Goal: Information Seeking & Learning: Learn about a topic

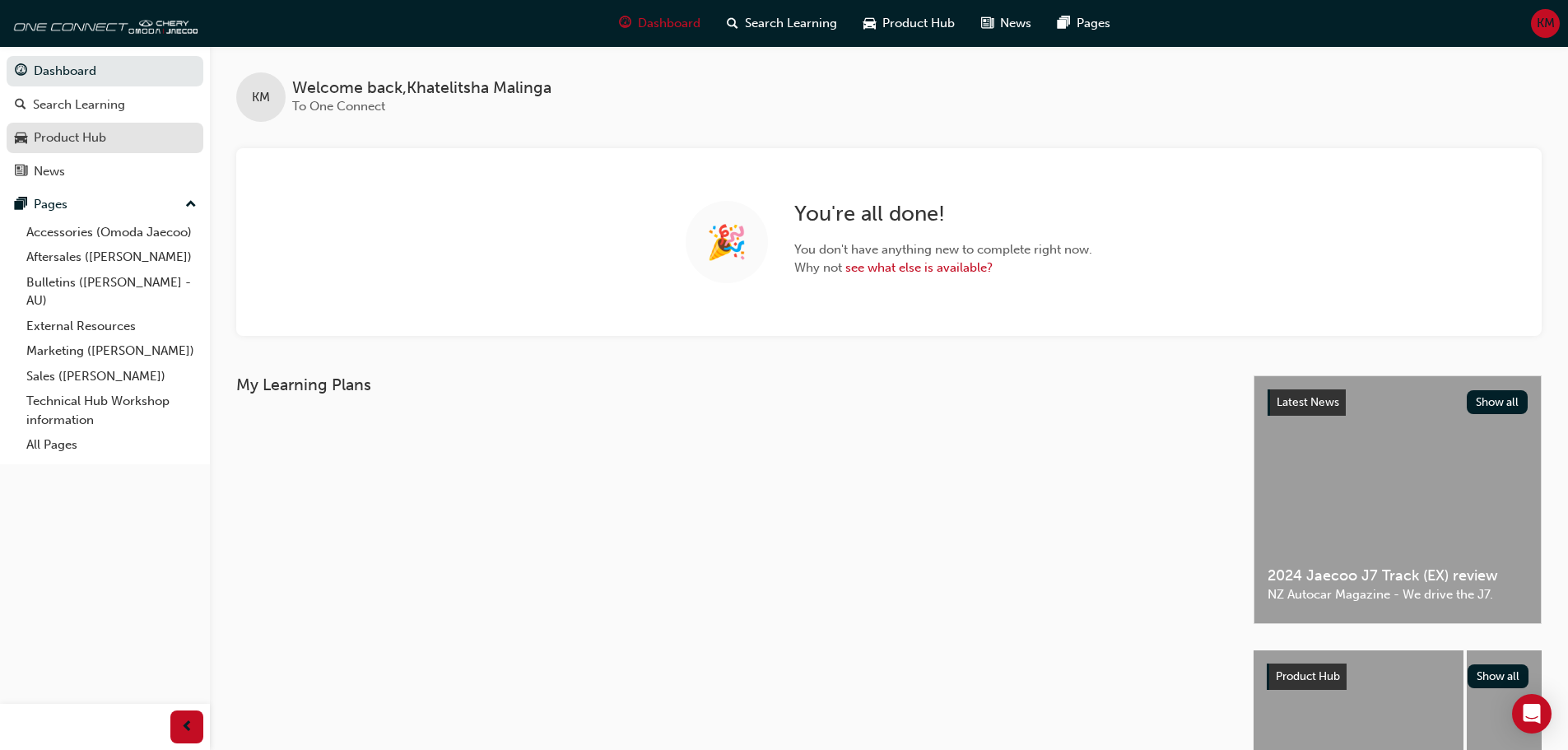
click at [59, 142] on div "Product Hub" at bounding box center [70, 138] width 73 height 19
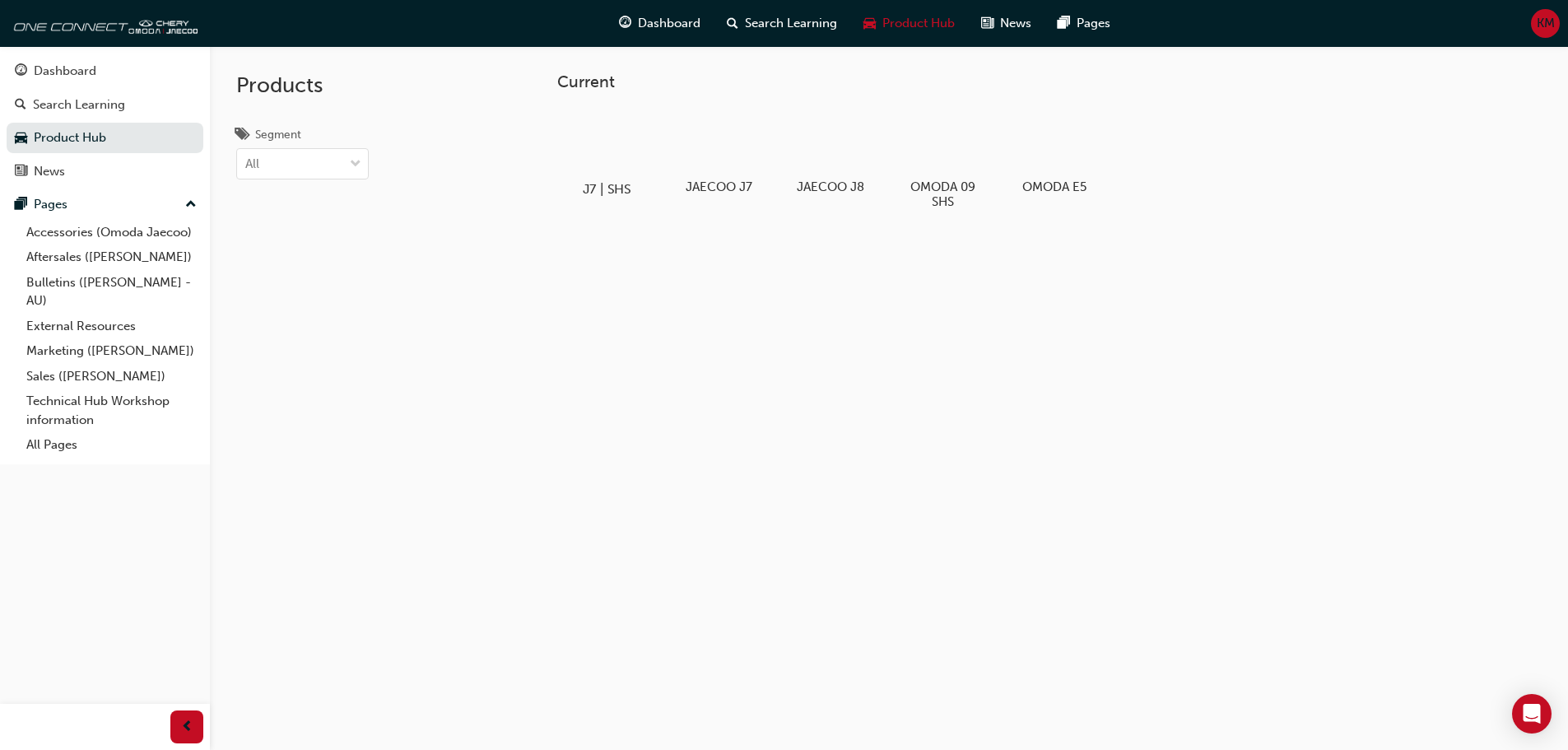
click at [631, 157] on div at bounding box center [606, 142] width 92 height 66
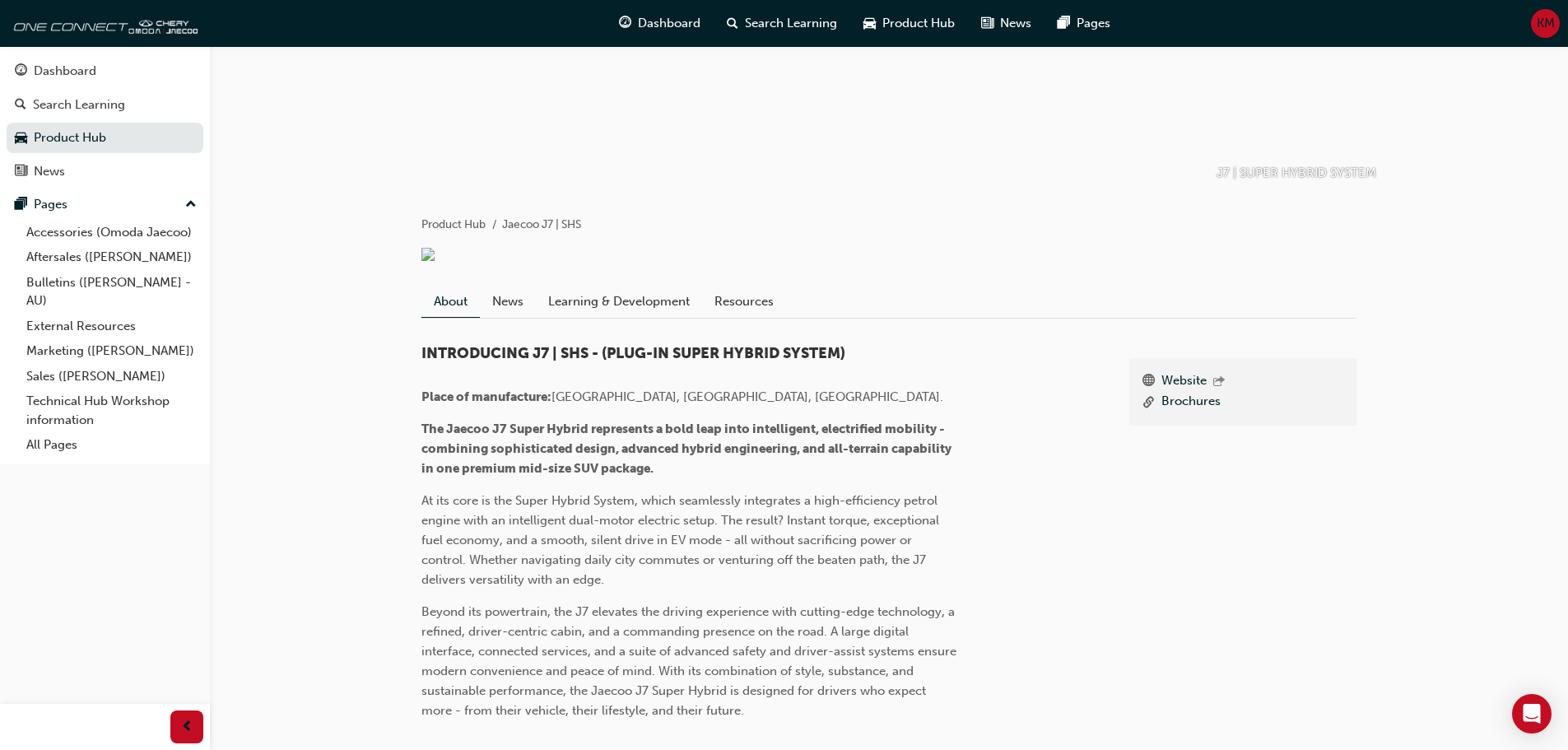
scroll to position [247, 0]
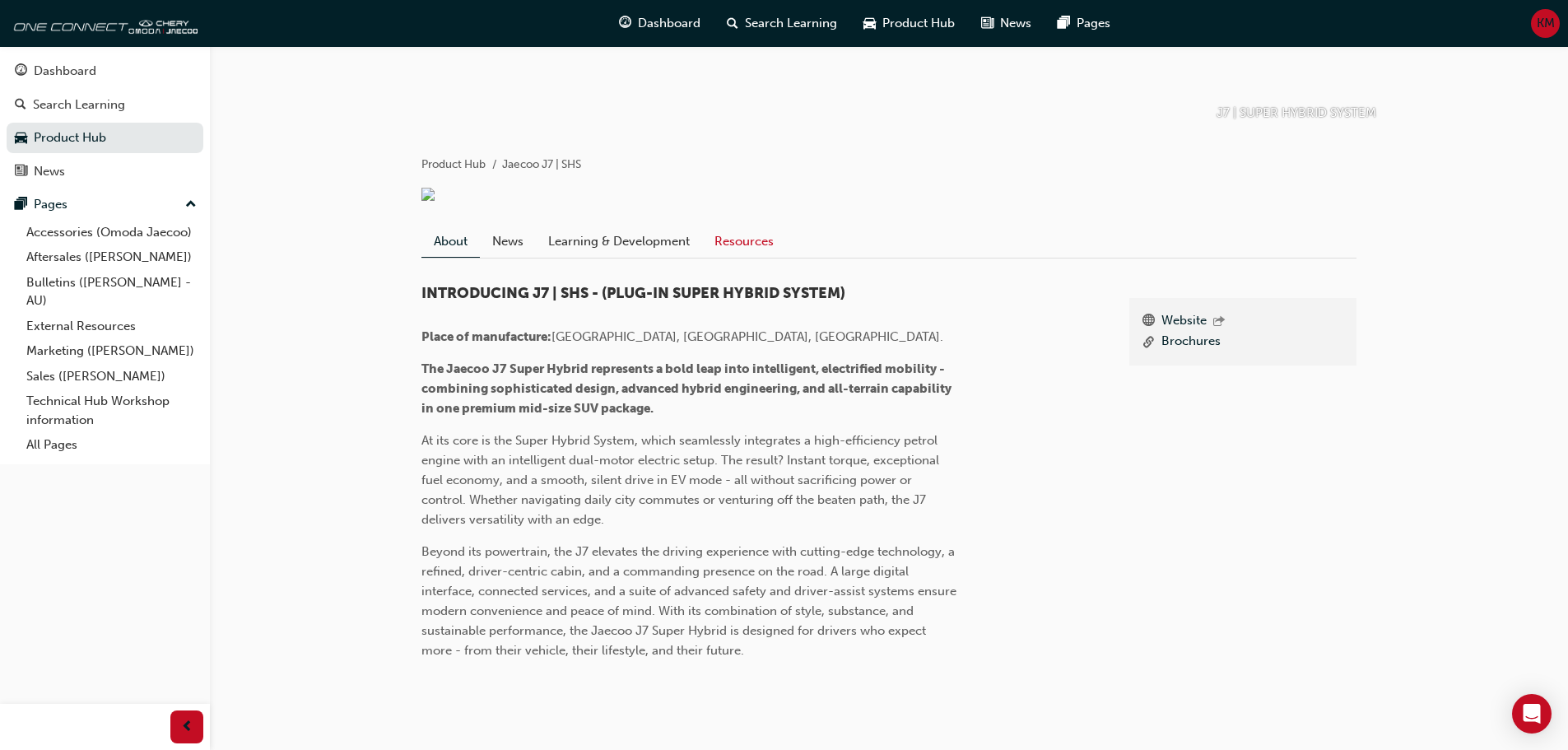
click at [723, 249] on link "Resources" at bounding box center [744, 241] width 84 height 31
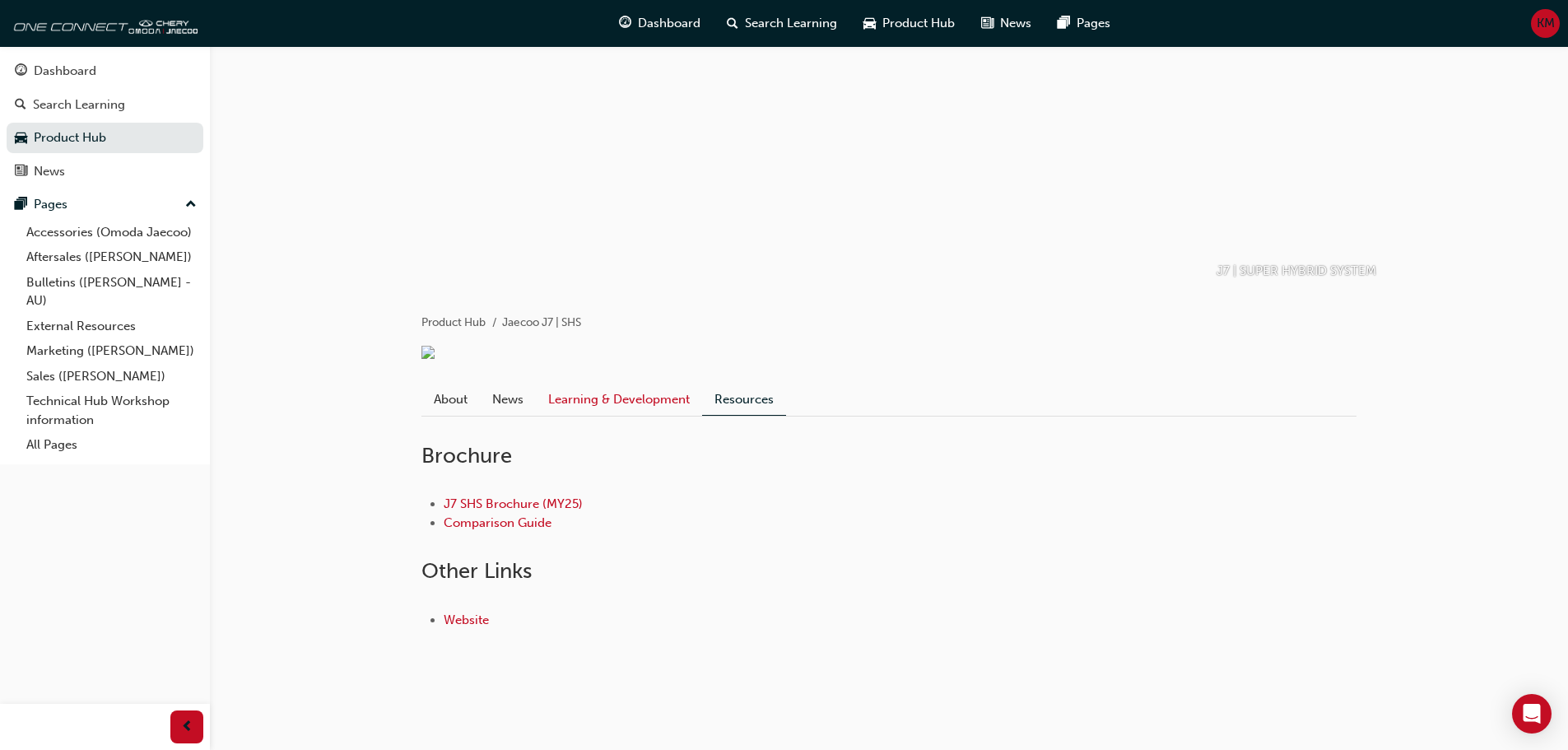
click at [628, 399] on link "Learning & Development" at bounding box center [618, 399] width 166 height 31
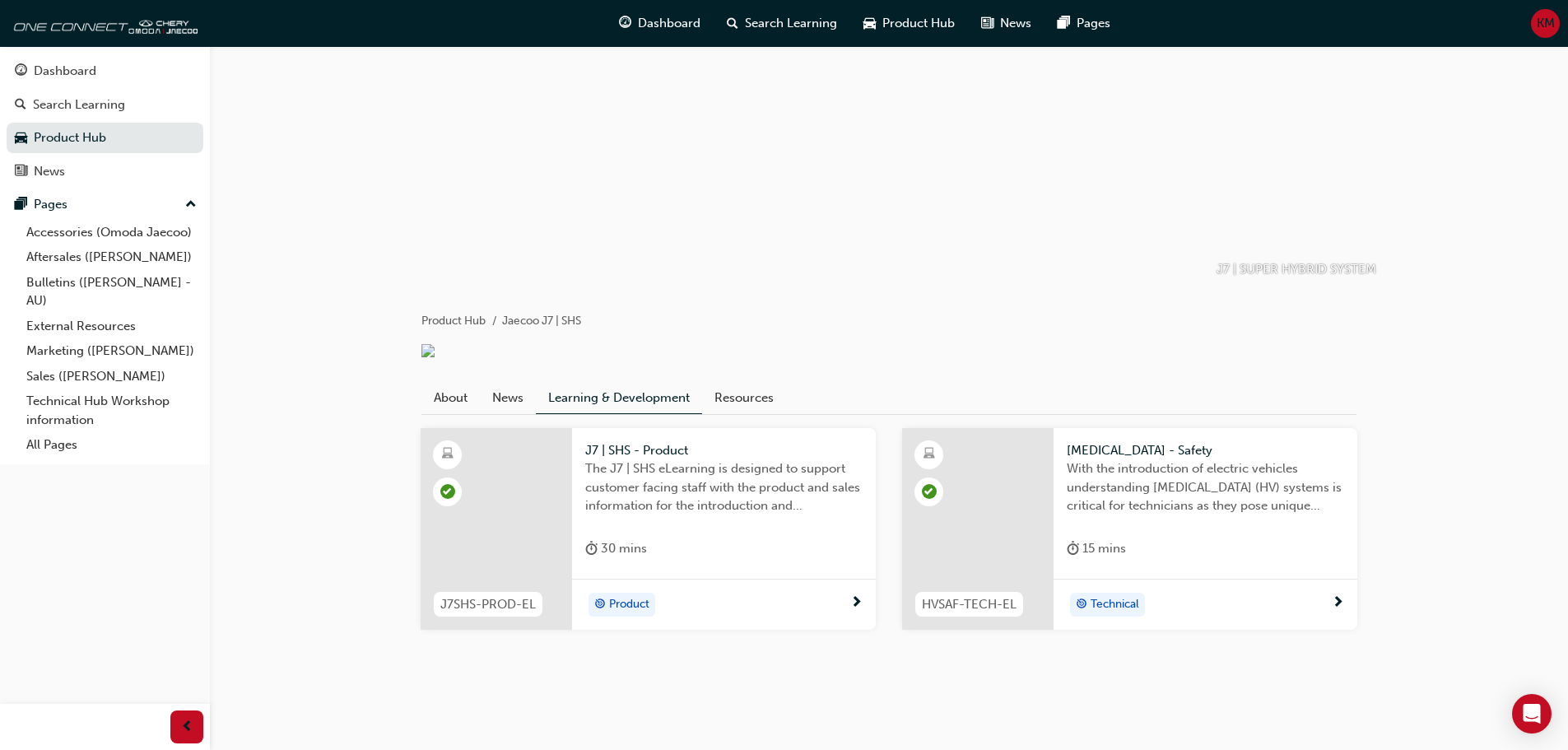
scroll to position [111, 0]
click at [521, 407] on link "News" at bounding box center [508, 398] width 56 height 31
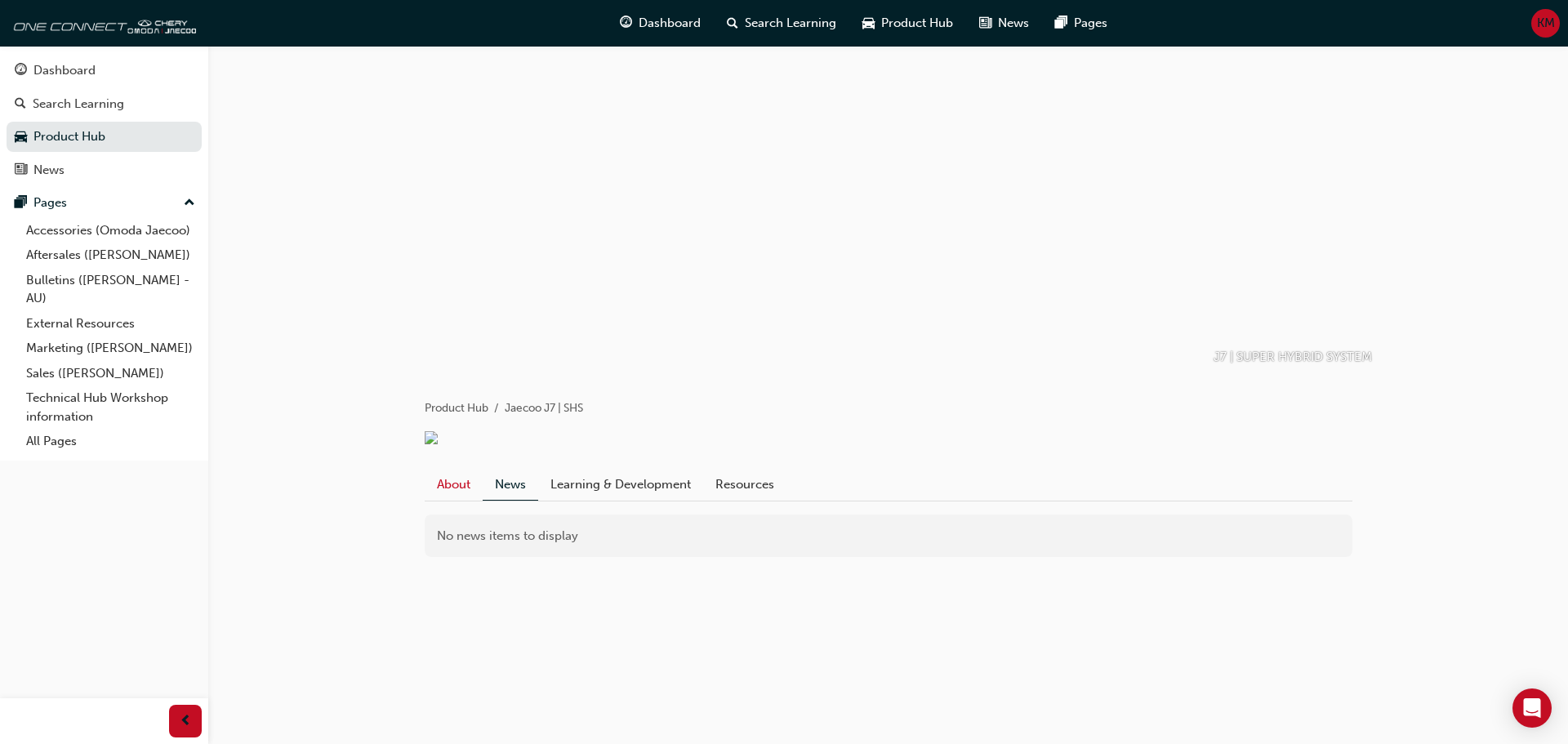
click at [462, 499] on link "About" at bounding box center [454, 485] width 58 height 31
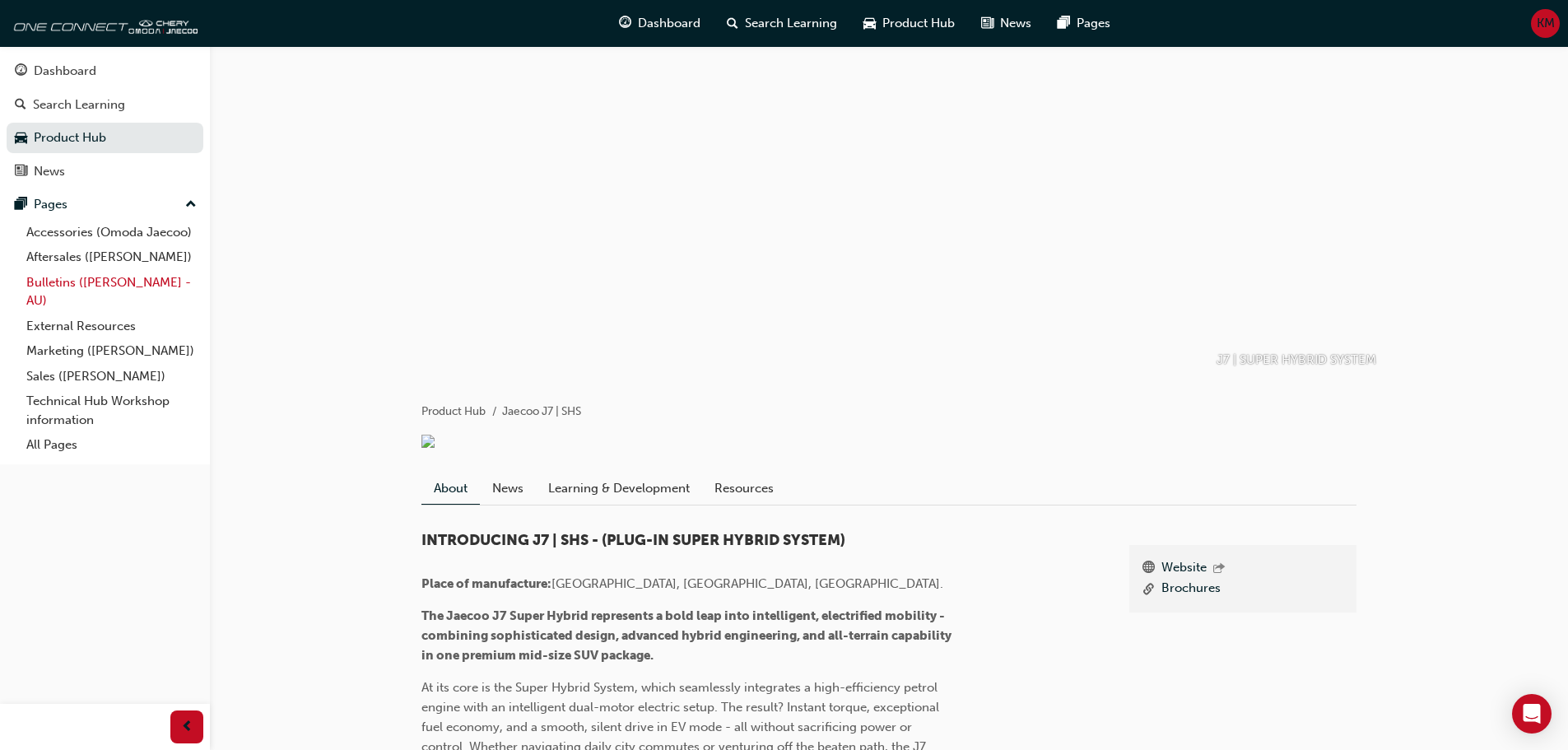
click at [98, 298] on link "Bulletins ([PERSON_NAME] - AU)" at bounding box center [111, 291] width 183 height 44
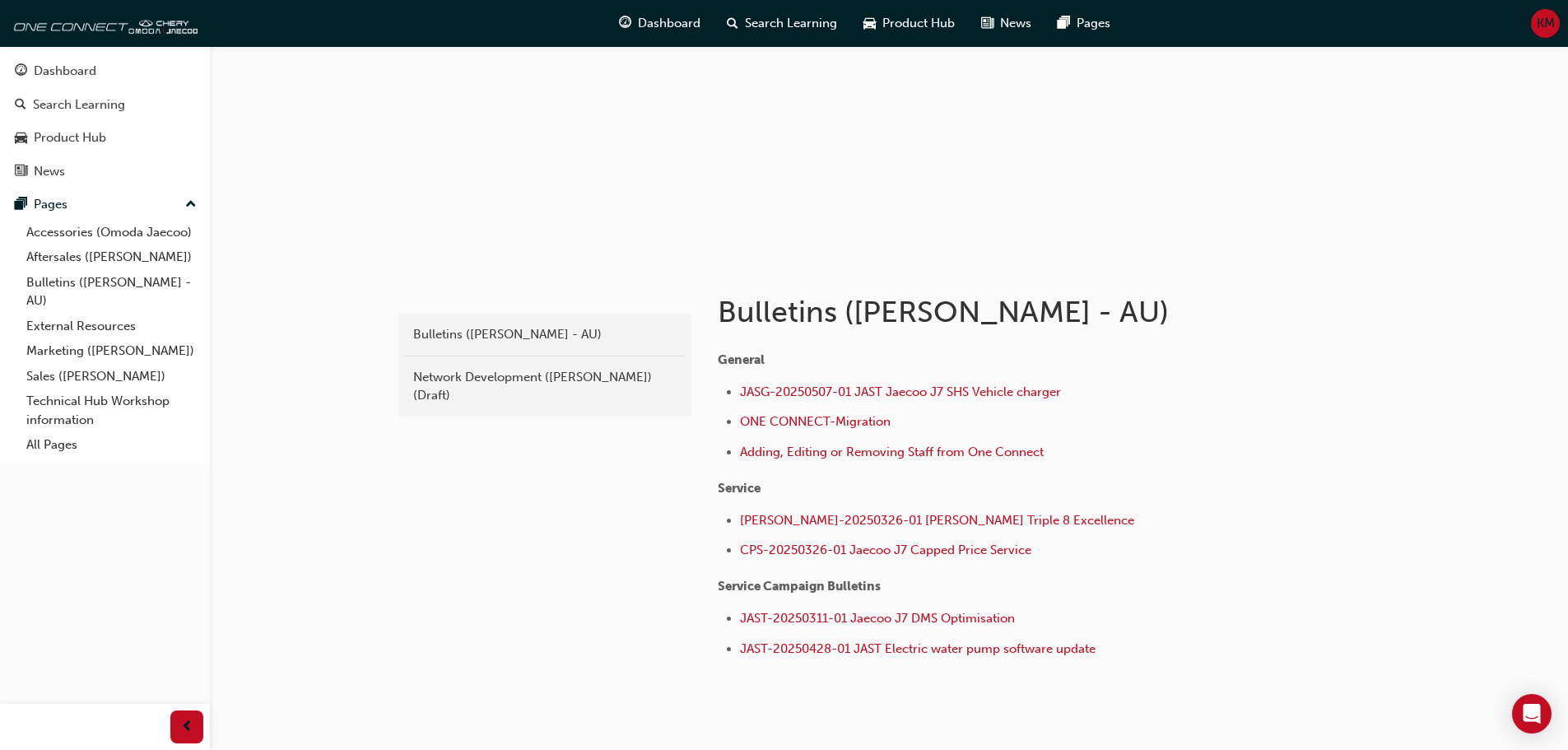
scroll to position [186, 0]
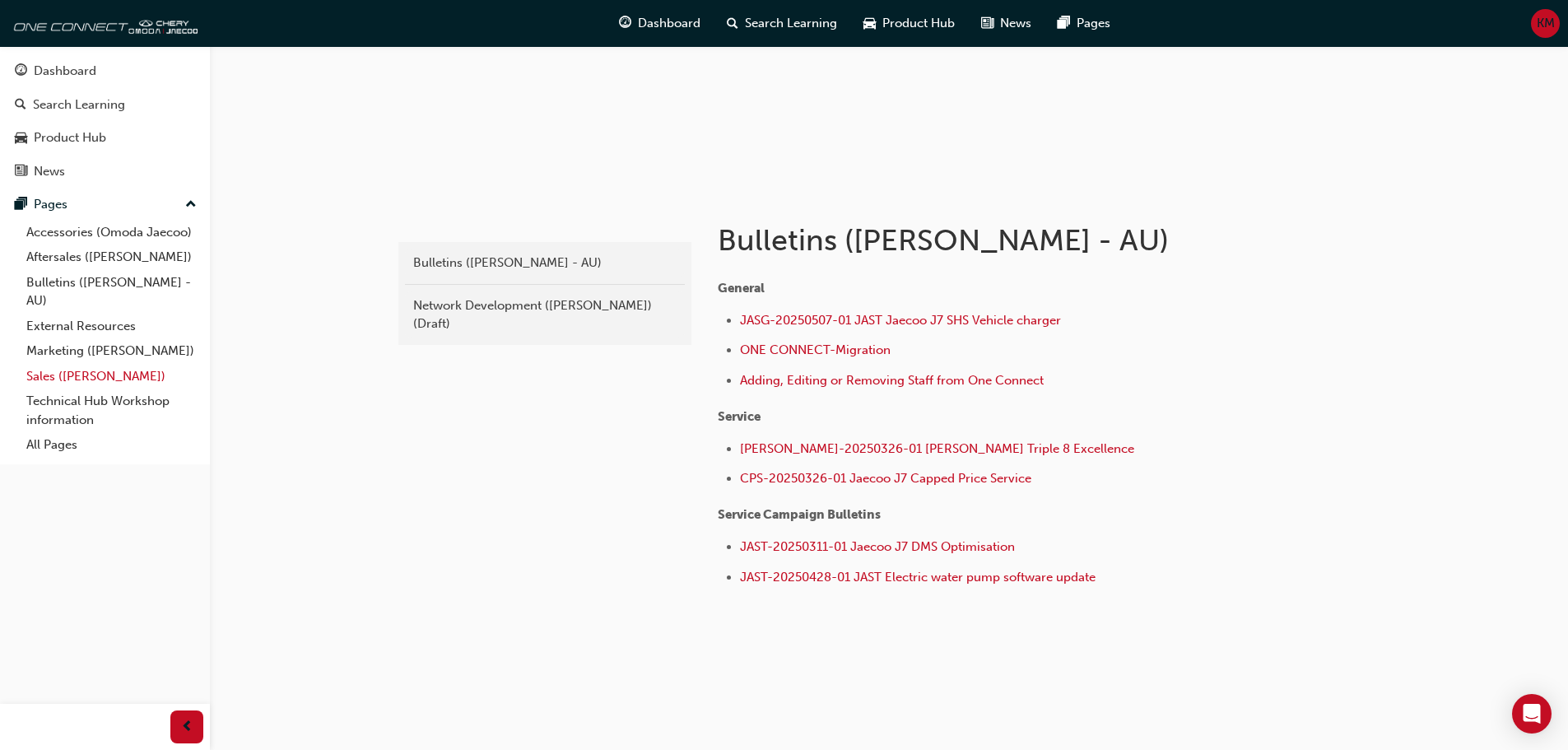
click at [77, 384] on link "Sales ([PERSON_NAME])" at bounding box center [111, 376] width 183 height 26
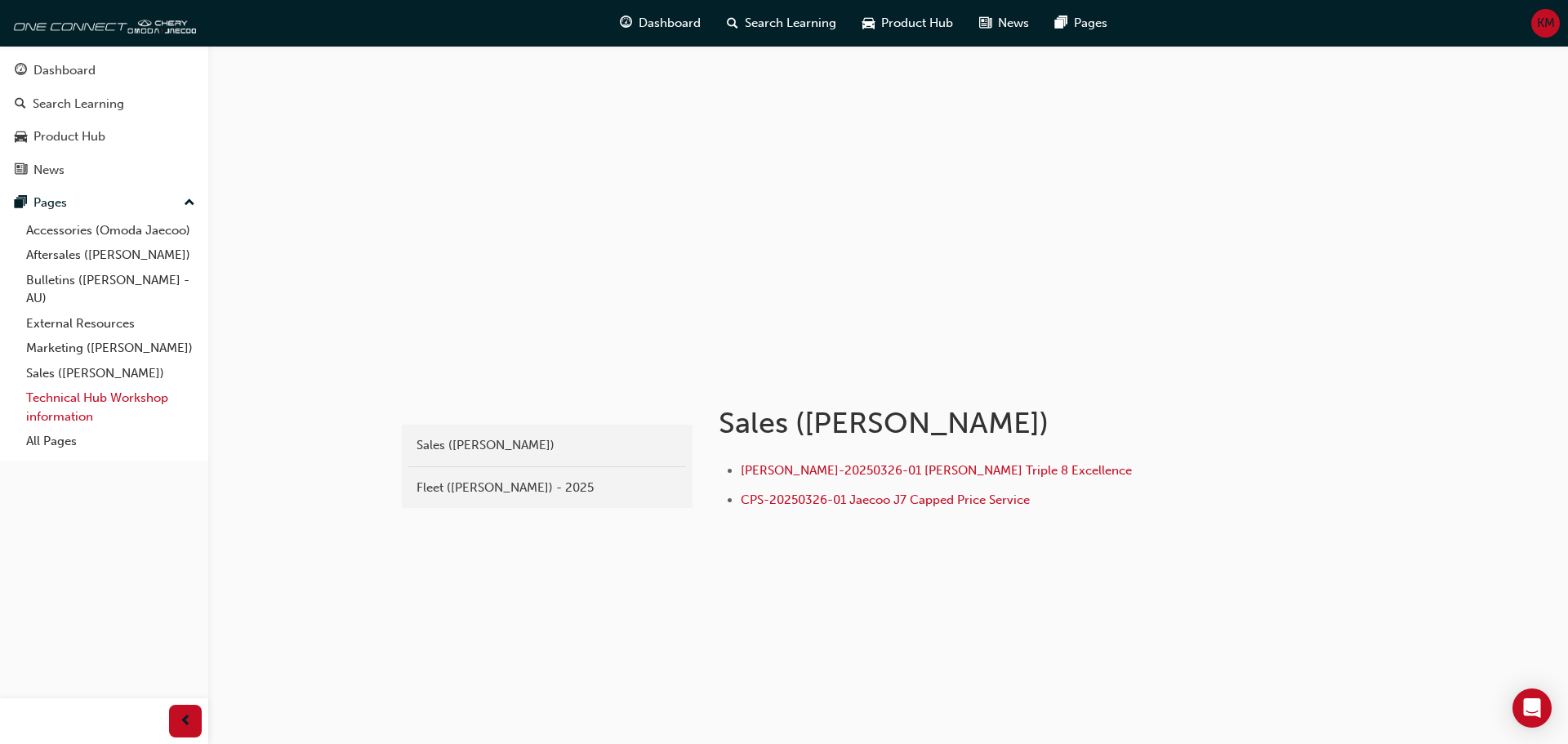
click at [66, 405] on link "Technical Hub Workshop information" at bounding box center [111, 407] width 182 height 43
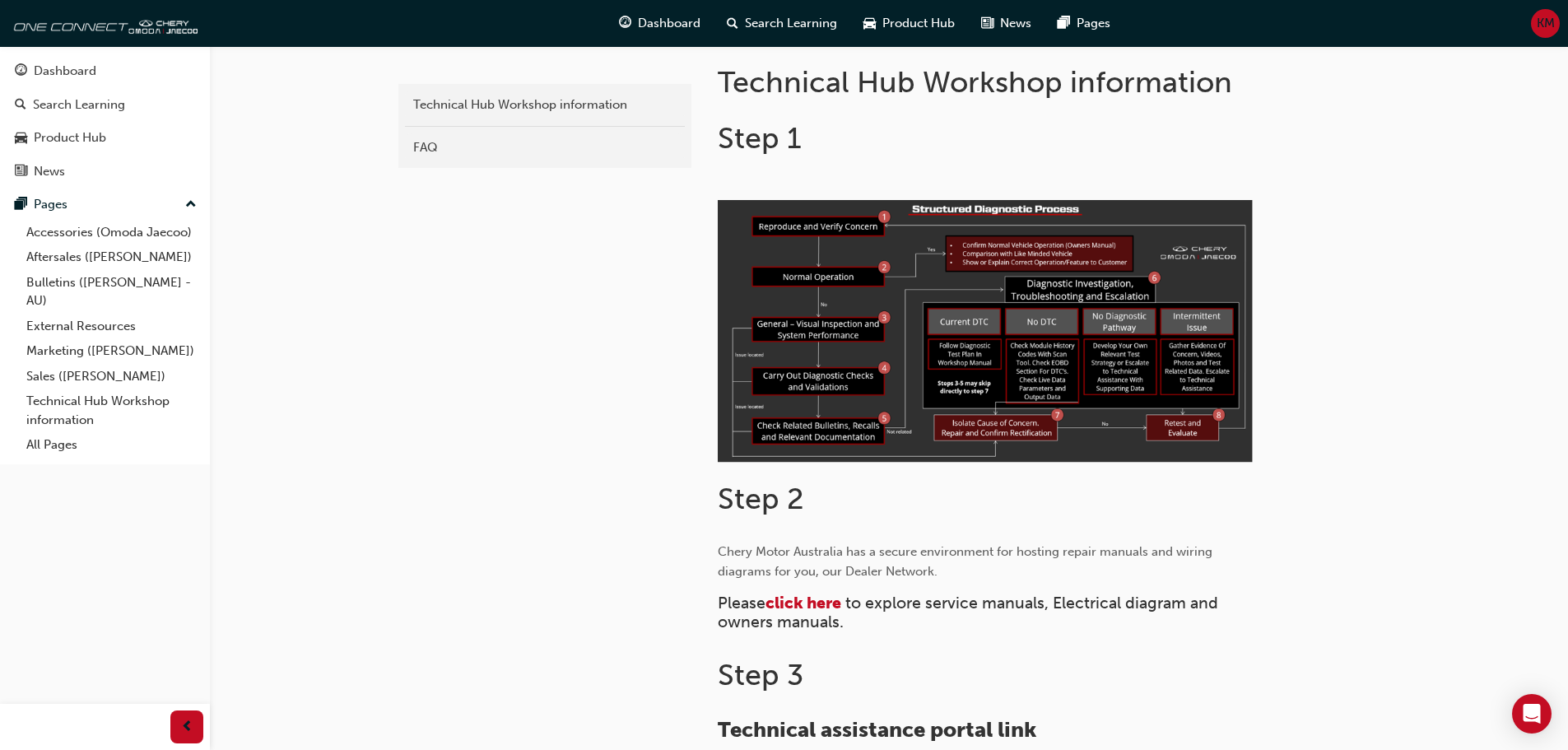
scroll to position [335, 0]
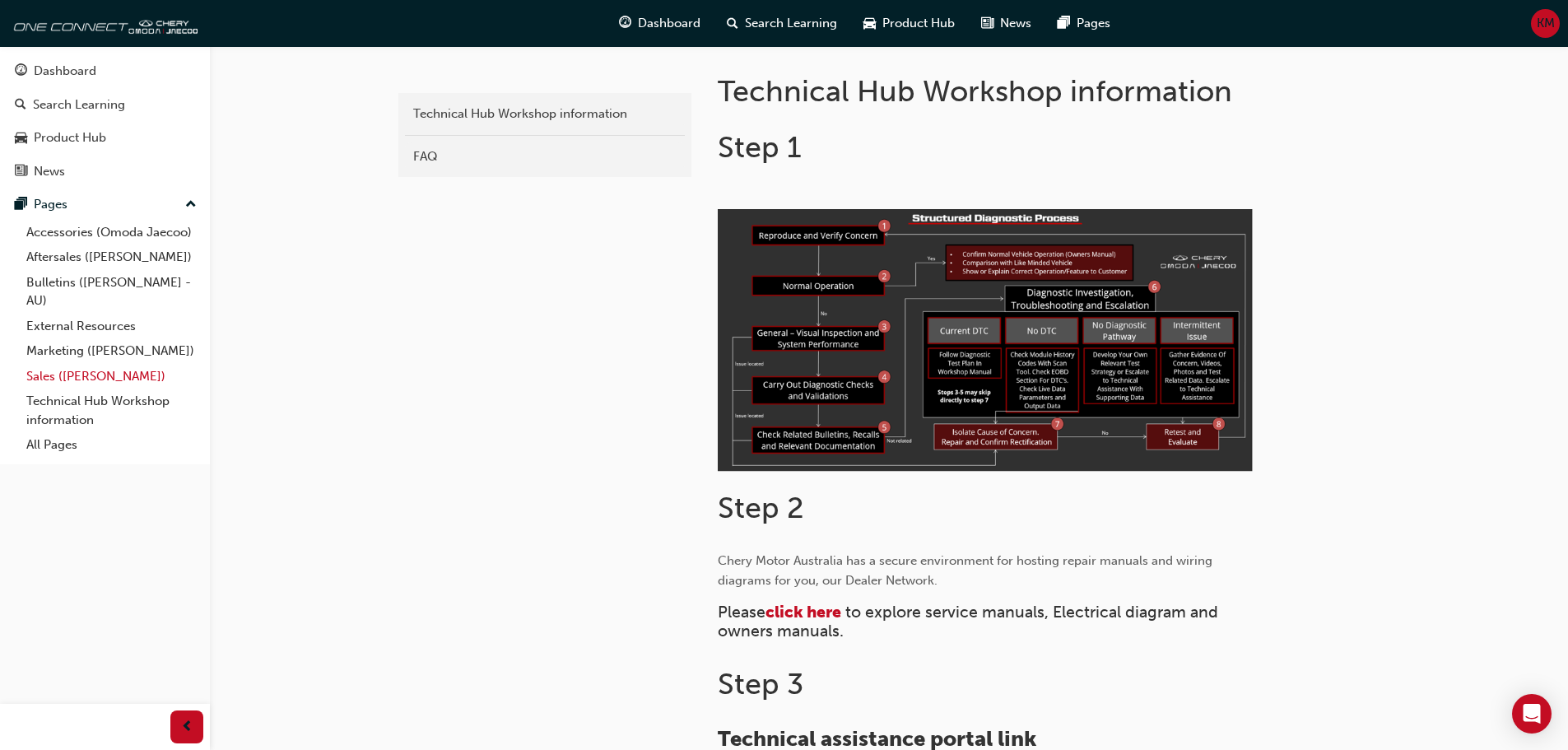
click at [49, 383] on link "Sales ([PERSON_NAME])" at bounding box center [111, 376] width 183 height 26
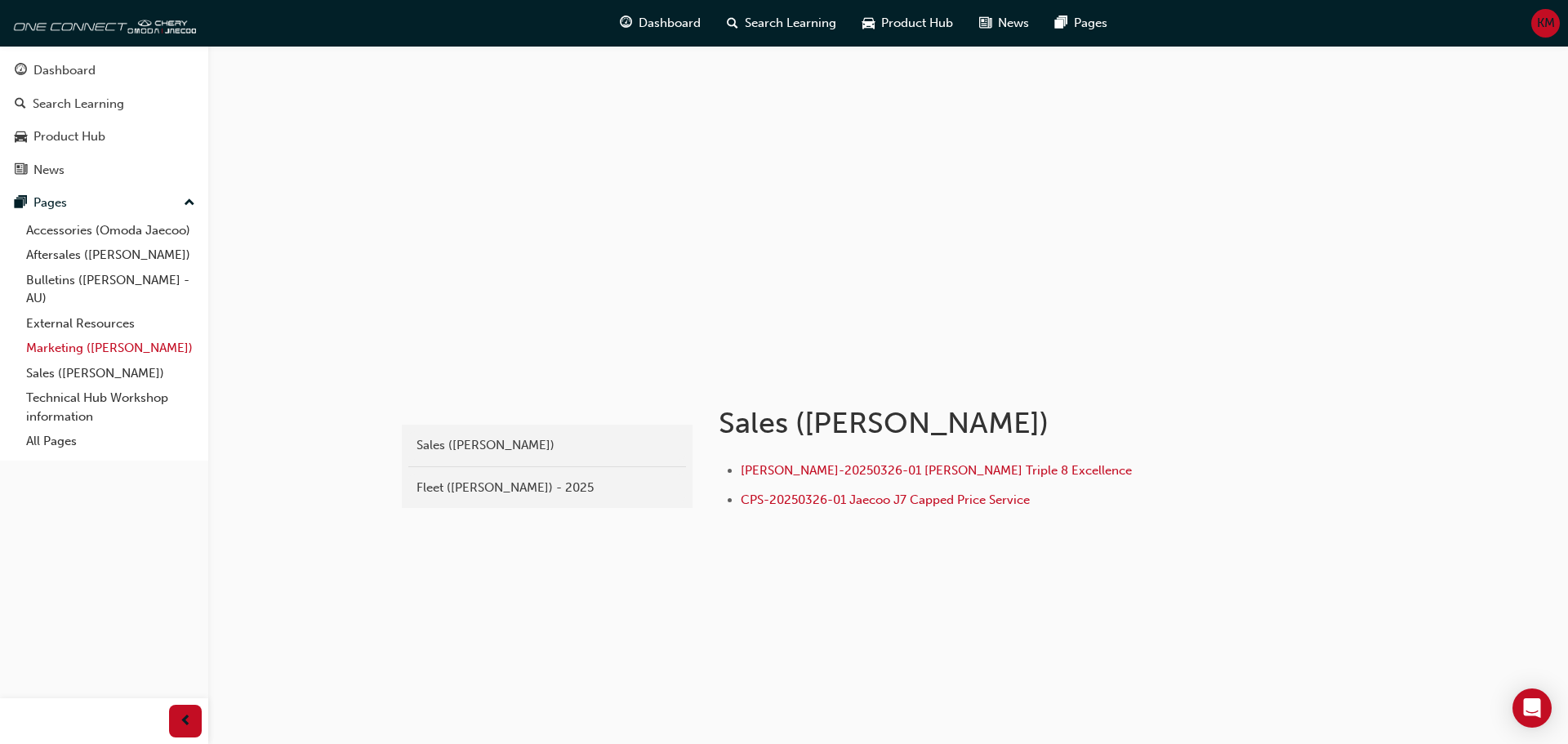
click at [69, 347] on link "Marketing ([PERSON_NAME])" at bounding box center [111, 348] width 182 height 25
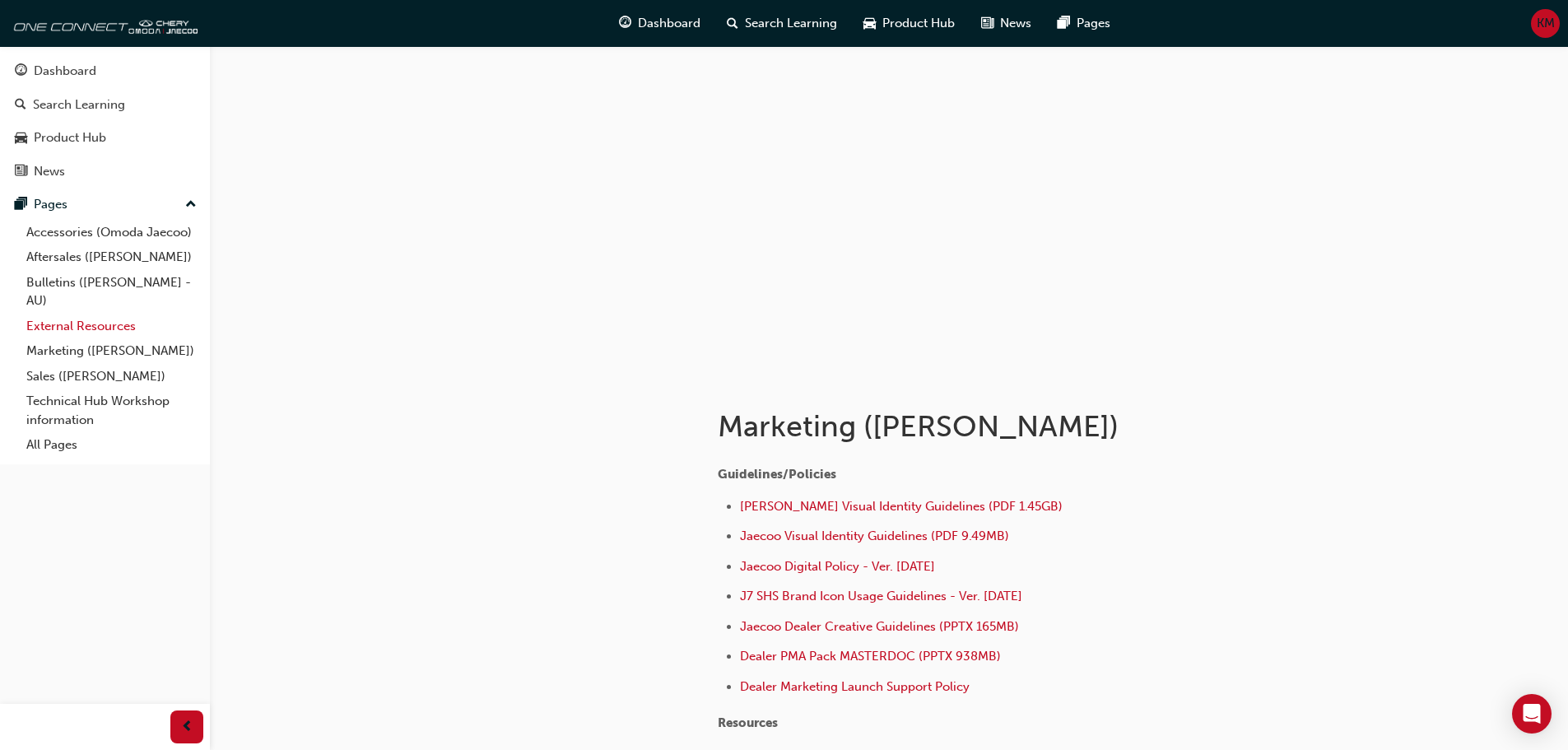
click at [95, 318] on link "External Resources" at bounding box center [111, 326] width 183 height 26
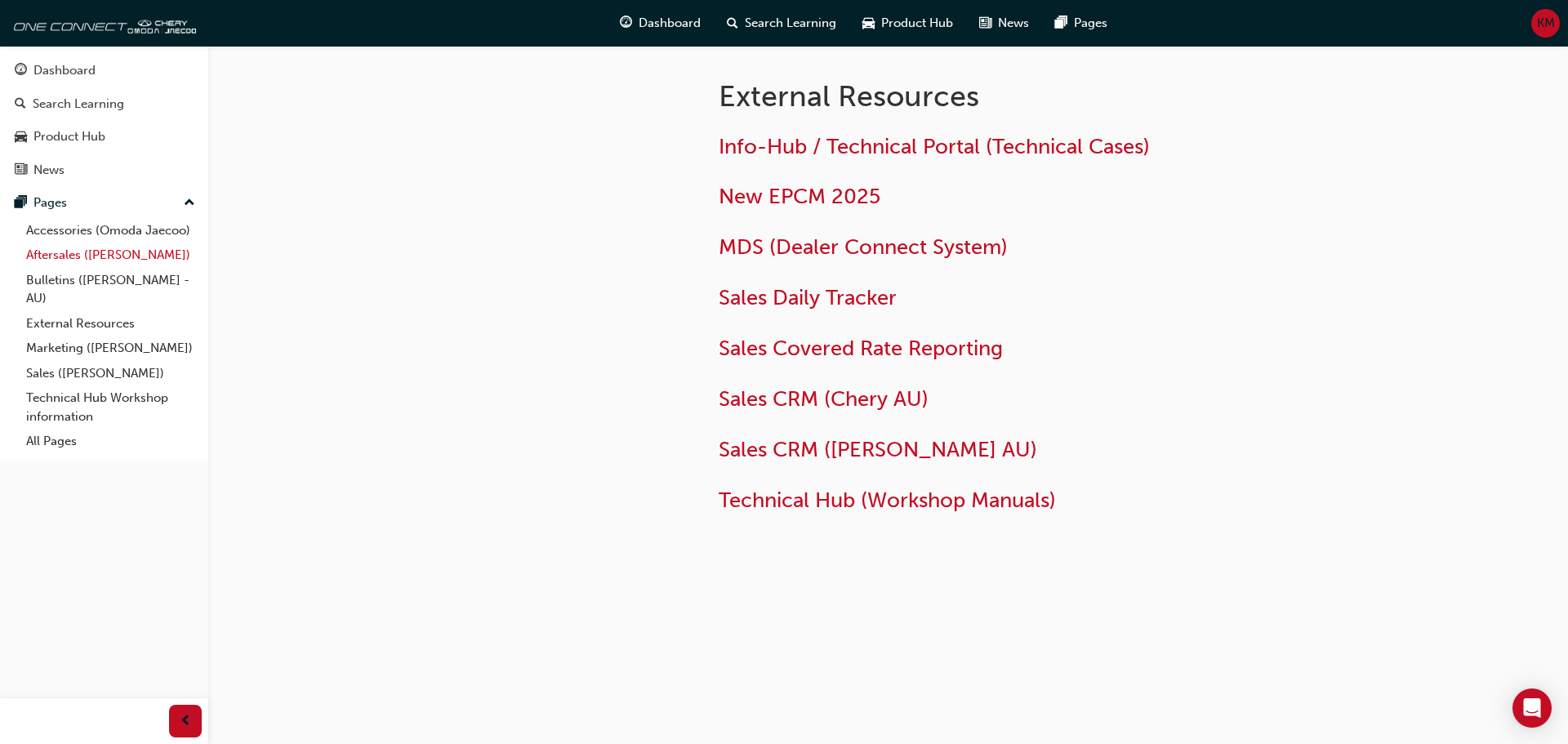
click at [44, 250] on link "Aftersales ([PERSON_NAME])" at bounding box center [111, 255] width 182 height 25
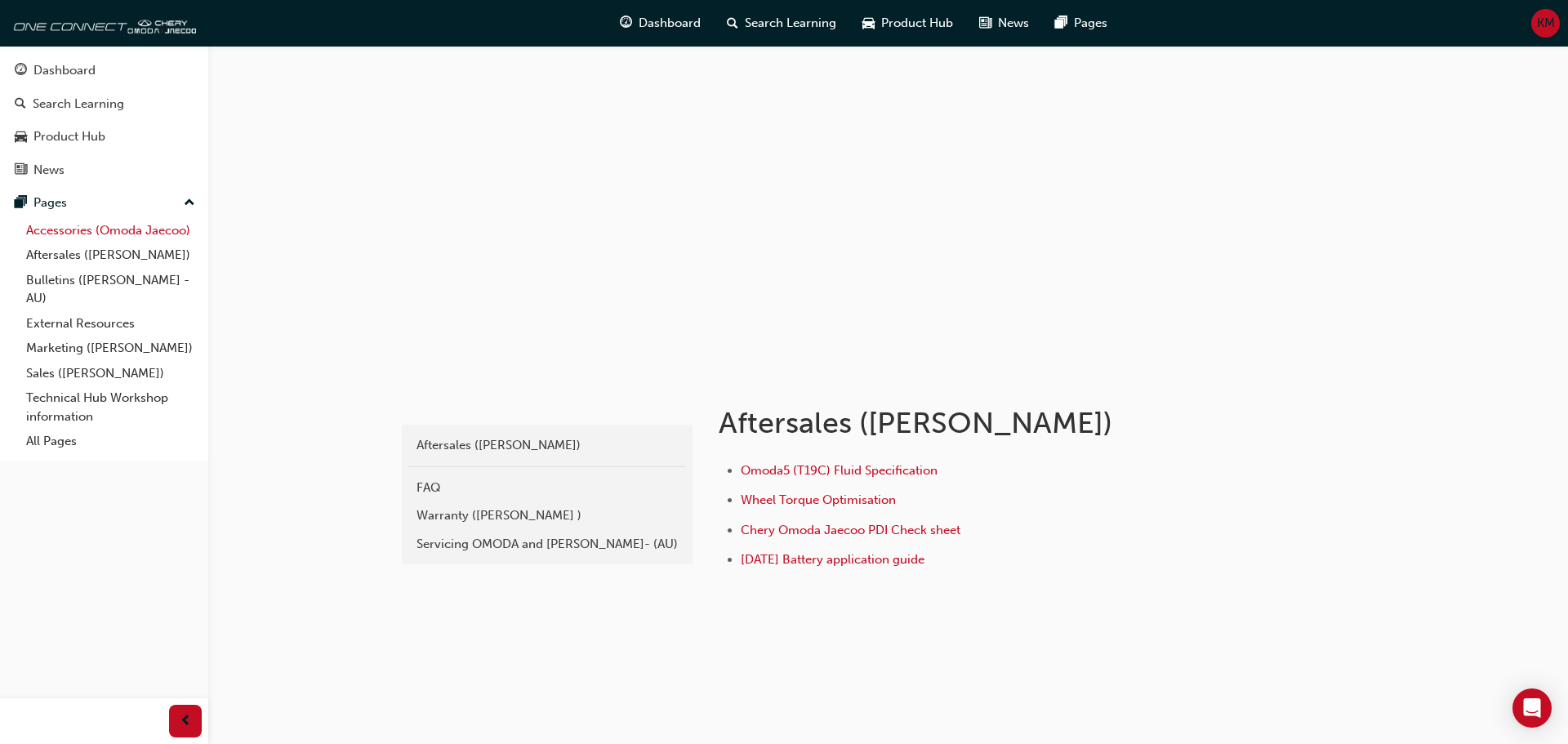
click at [65, 232] on link "Accessories (Omoda Jaecoo)" at bounding box center [111, 230] width 182 height 25
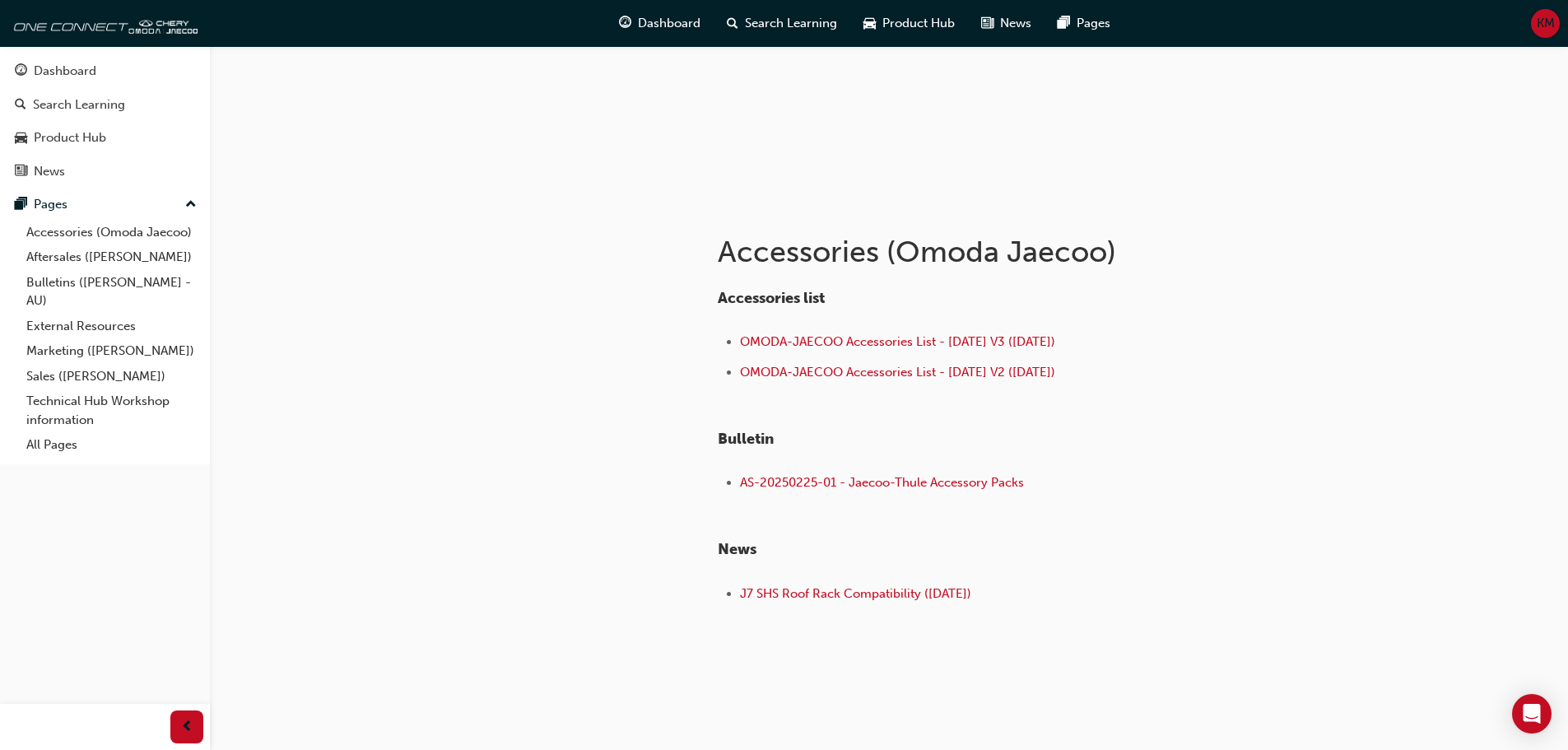
scroll to position [191, 0]
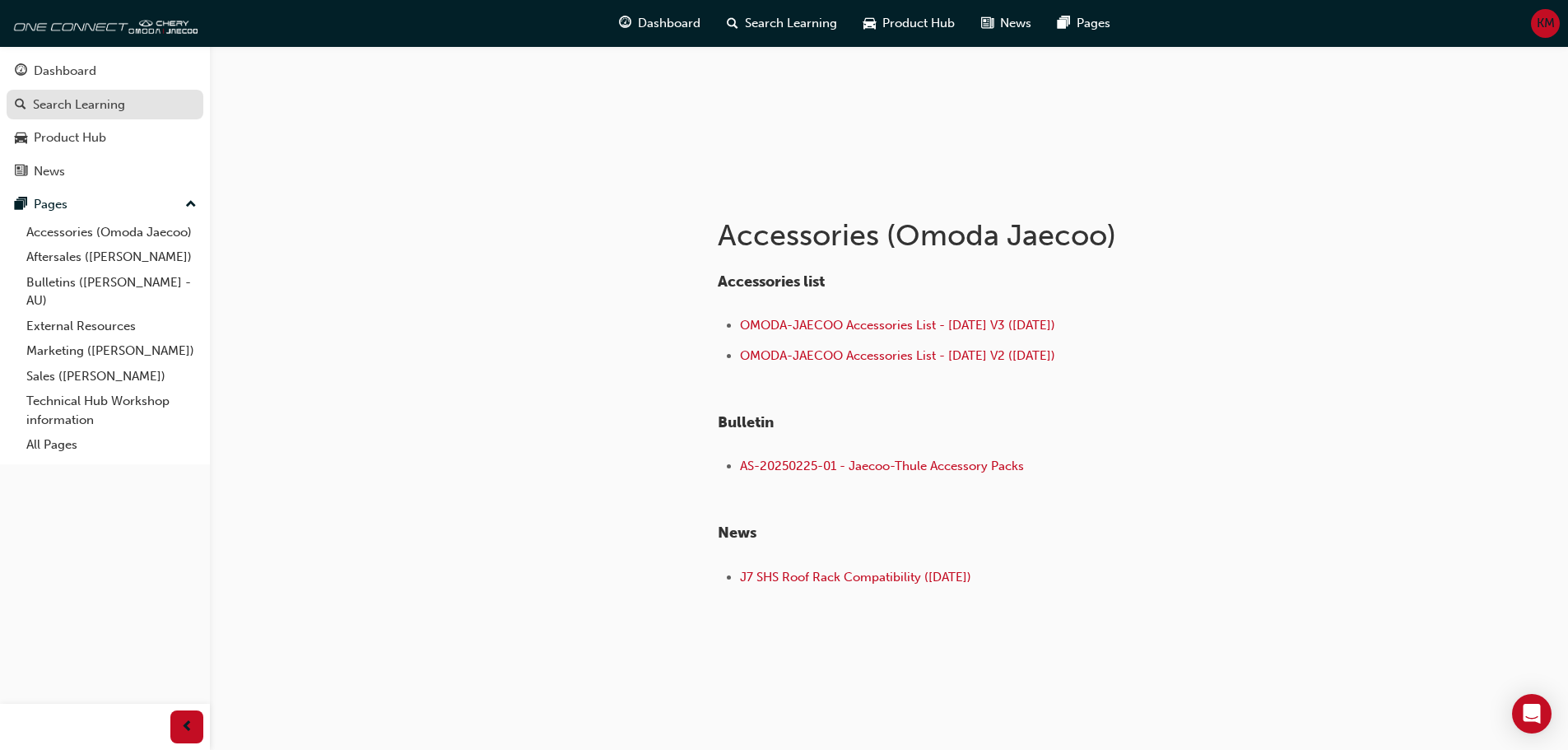
click at [45, 101] on div "Search Learning" at bounding box center [79, 105] width 92 height 19
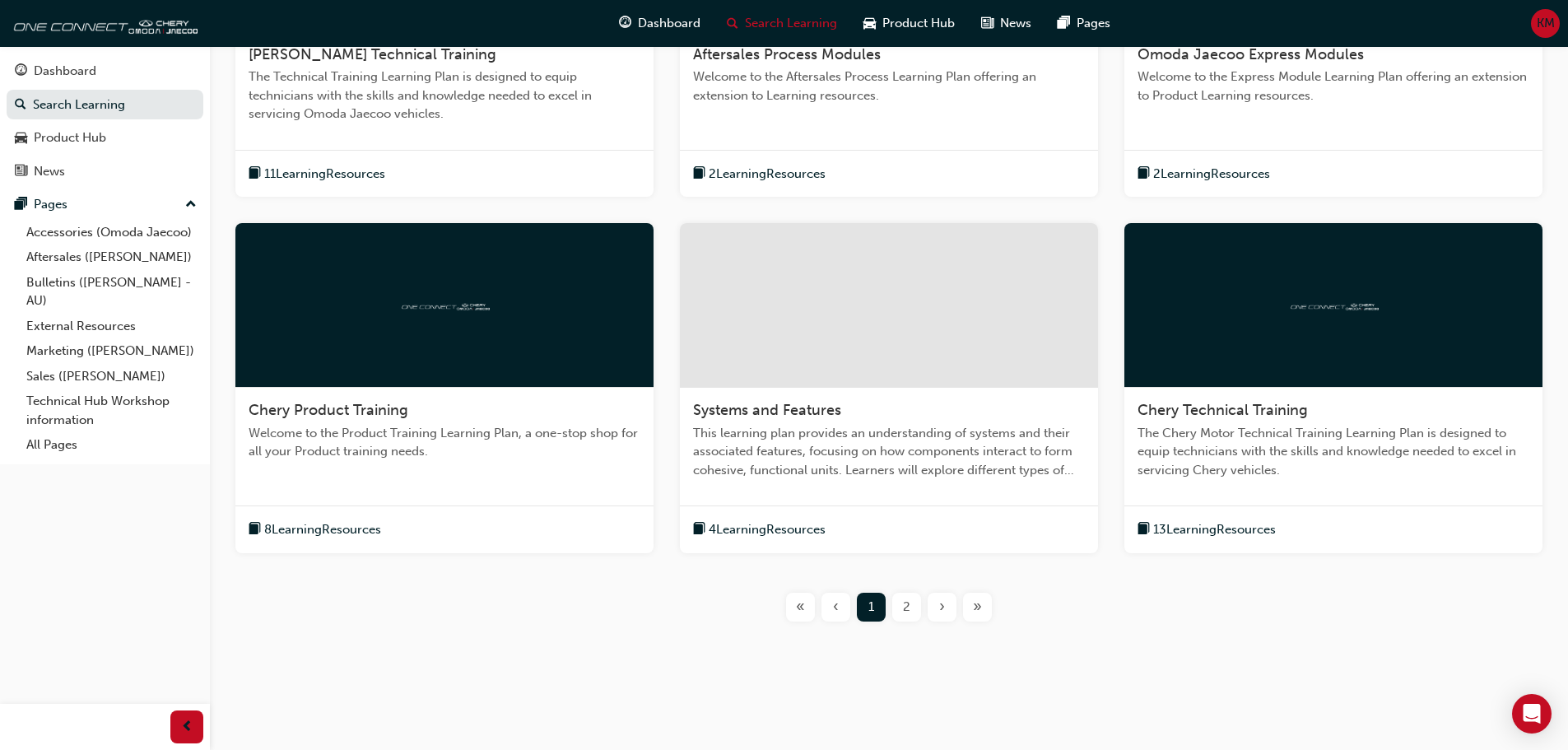
scroll to position [518, 0]
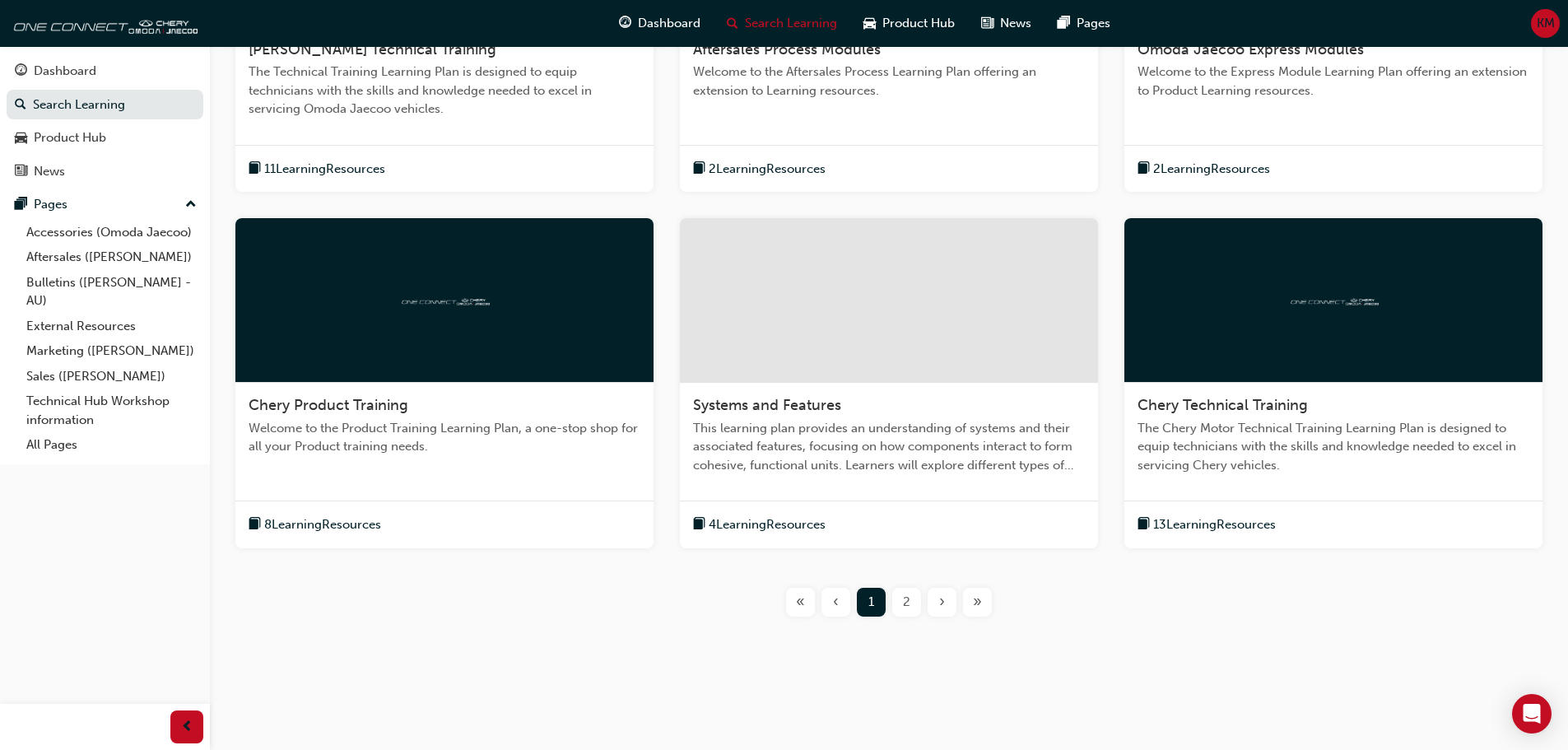
click at [771, 592] on span "2" at bounding box center [906, 601] width 7 height 19
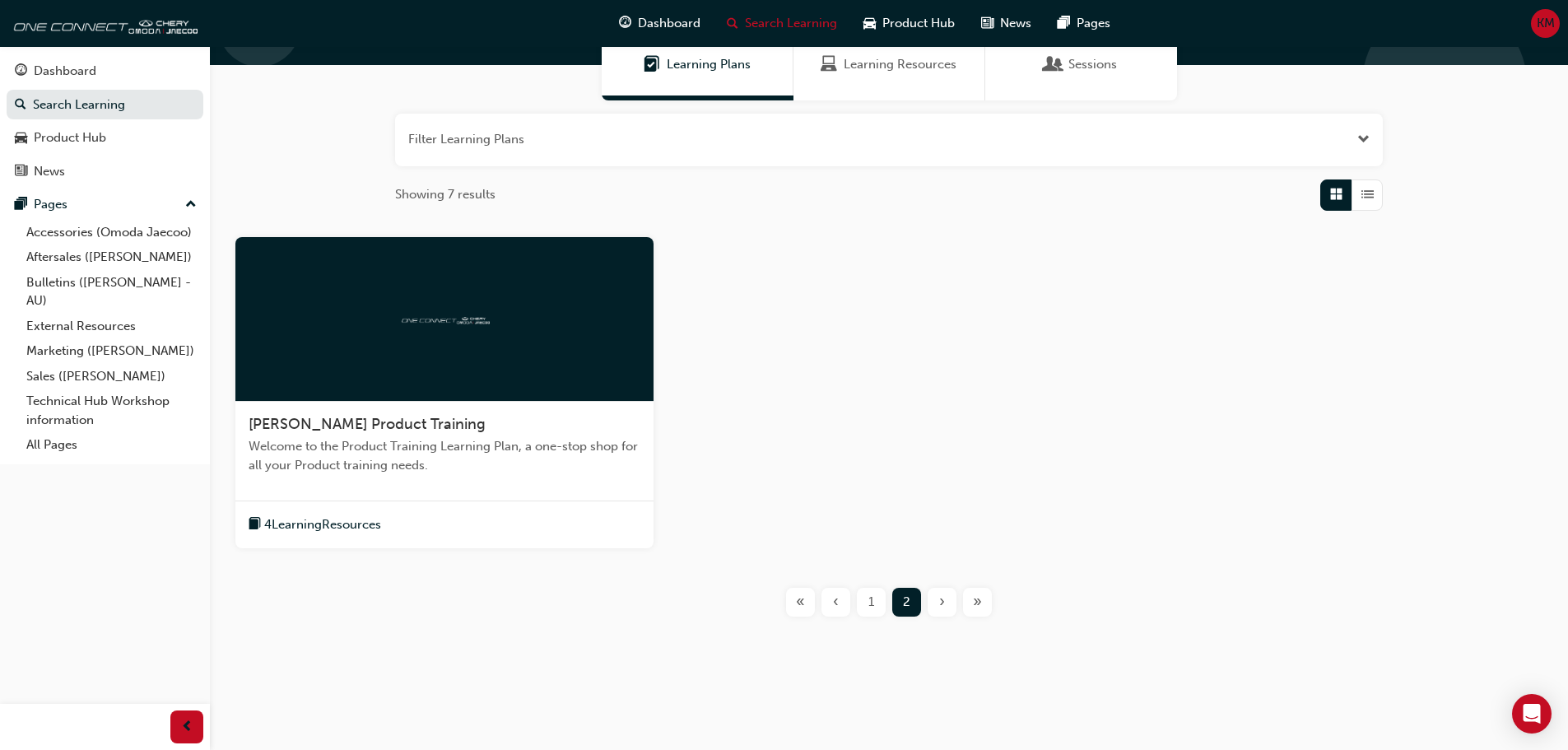
scroll to position [62, 0]
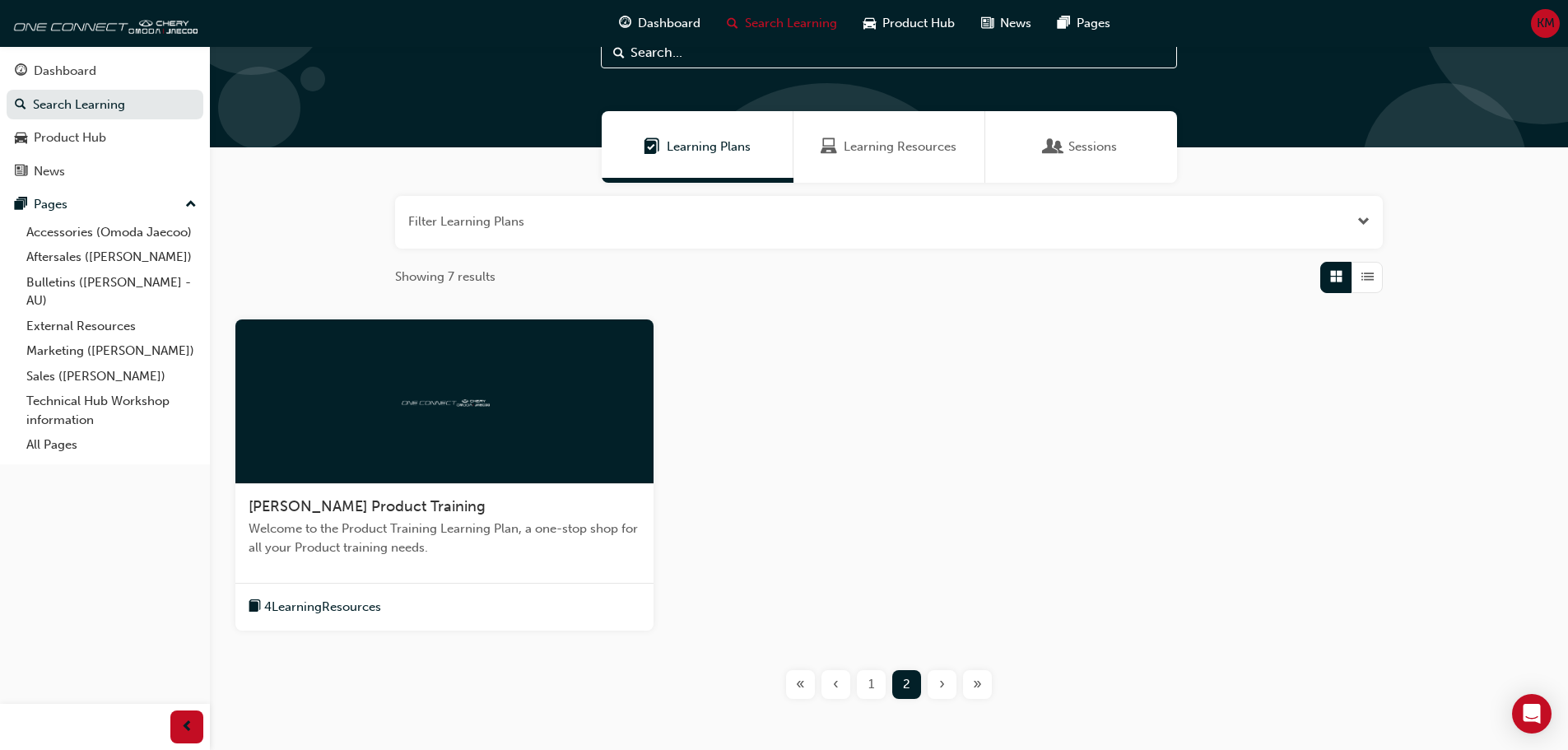
click at [771, 163] on div "Learning Resources" at bounding box center [890, 147] width 191 height 72
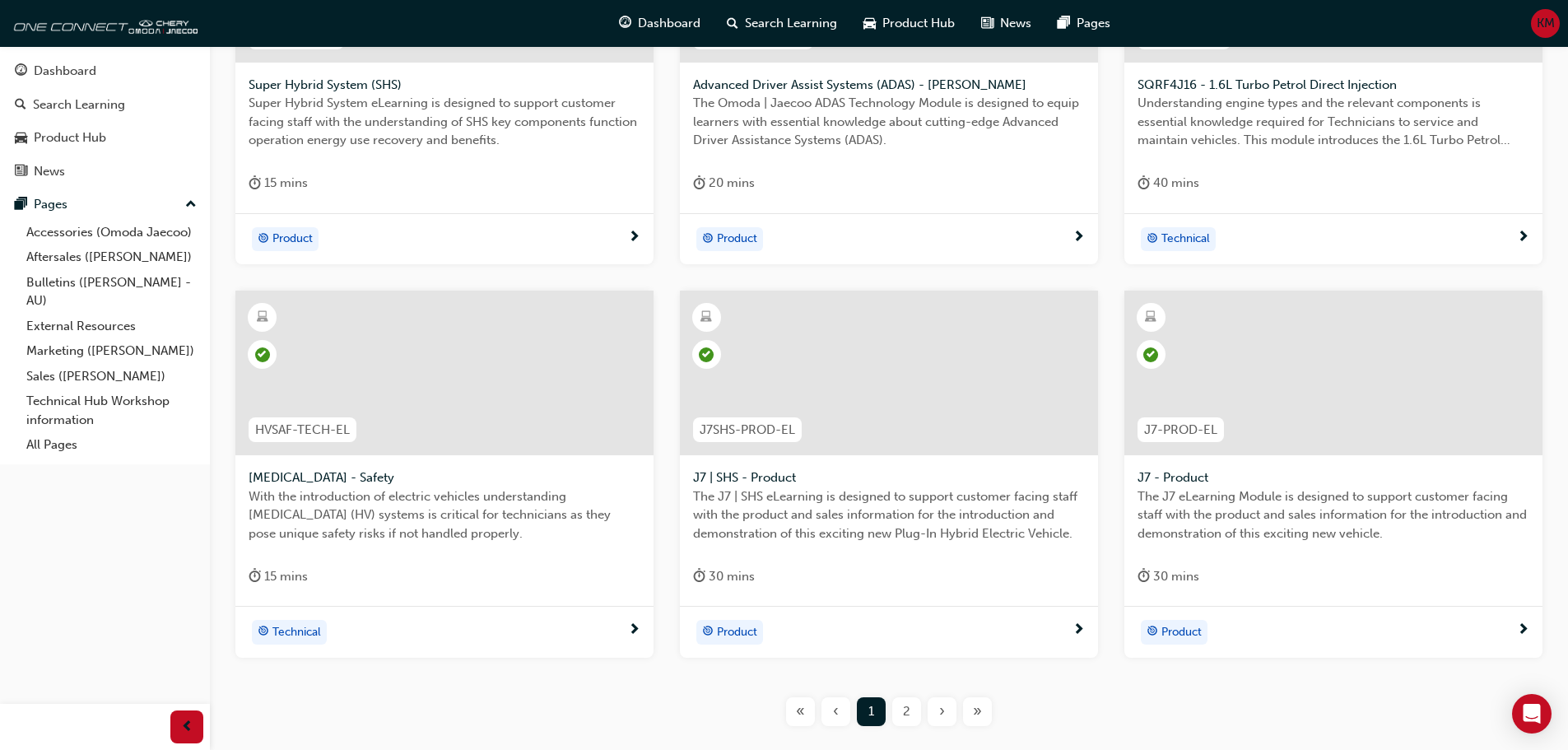
scroll to position [592, 0]
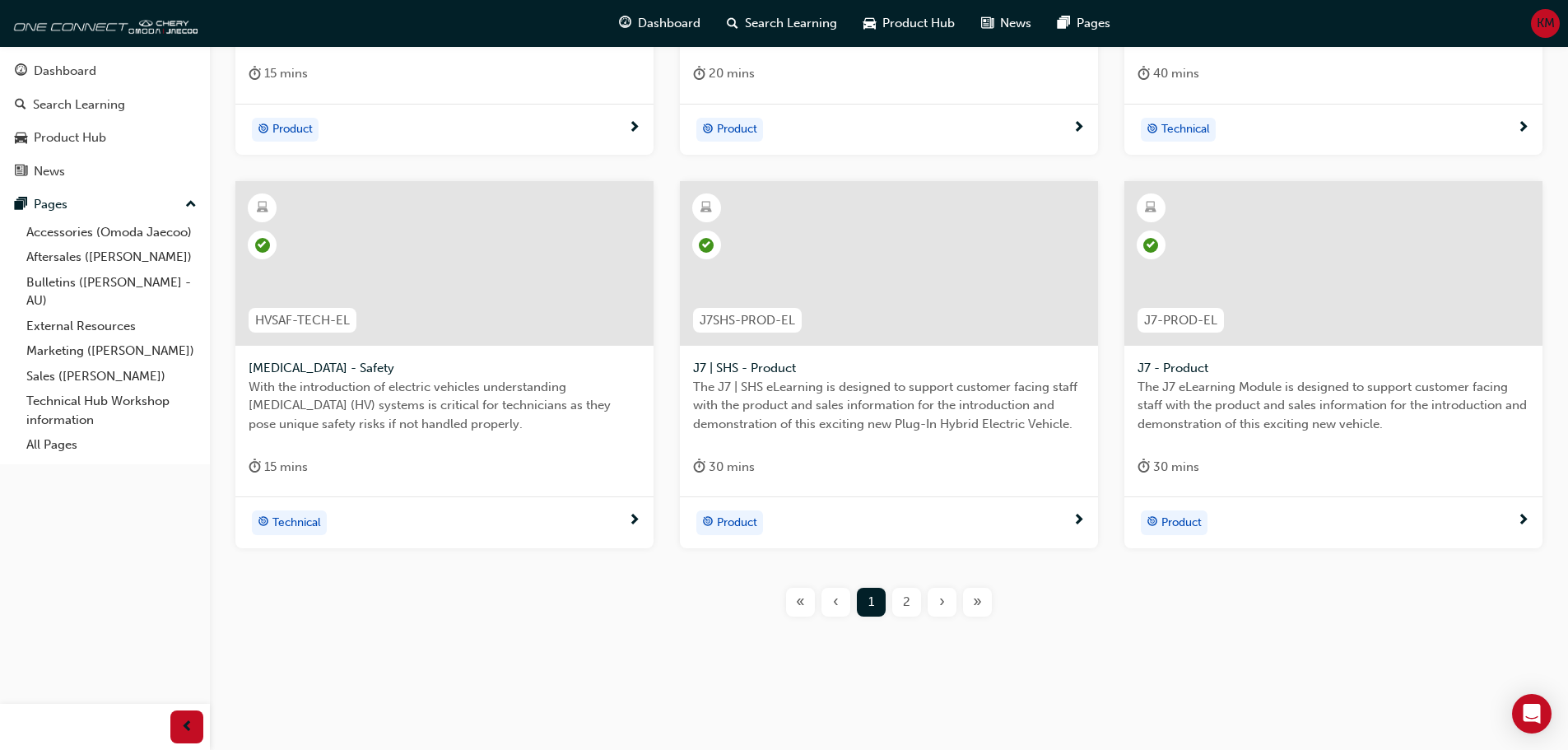
click at [771, 600] on div "2" at bounding box center [906, 601] width 29 height 29
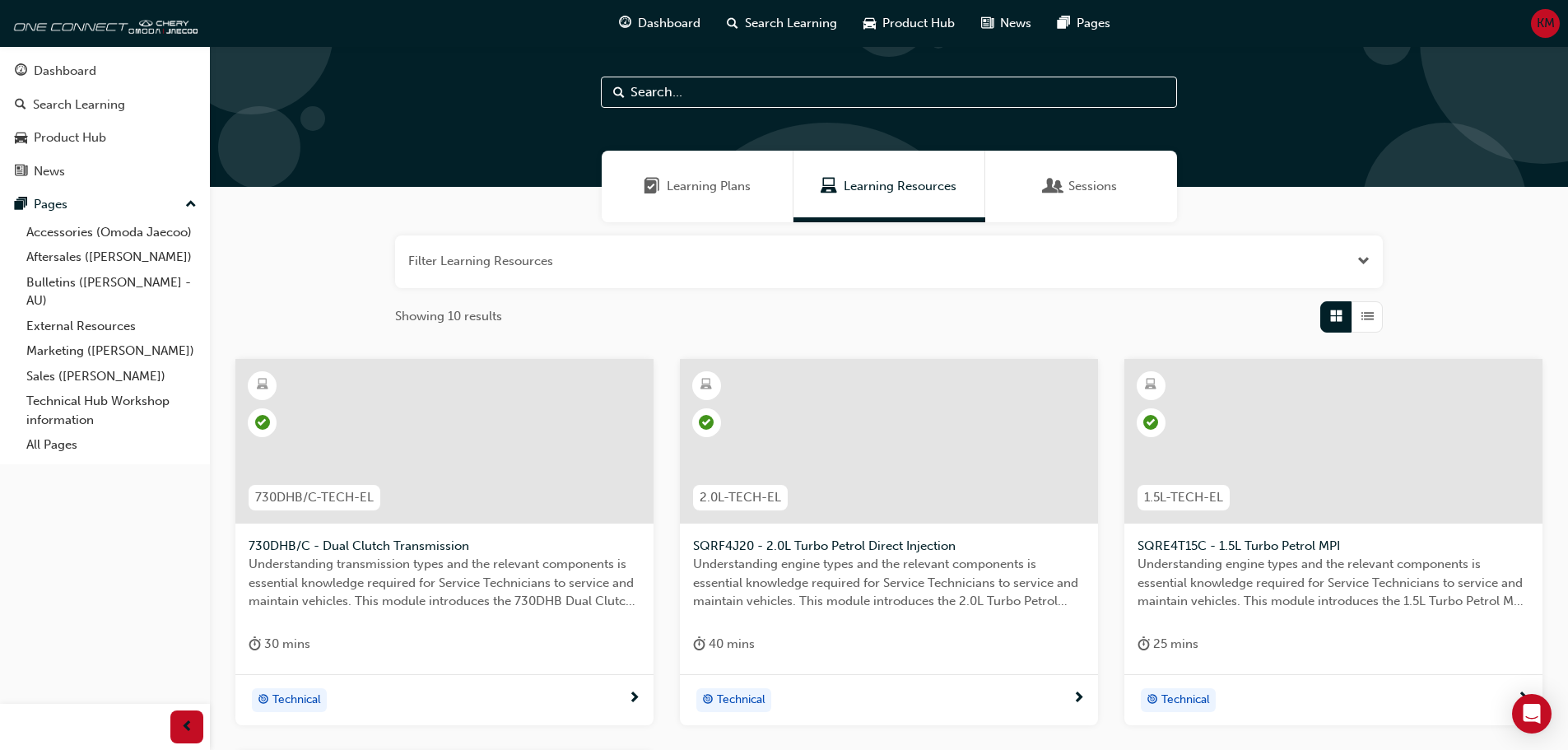
scroll to position [17, 0]
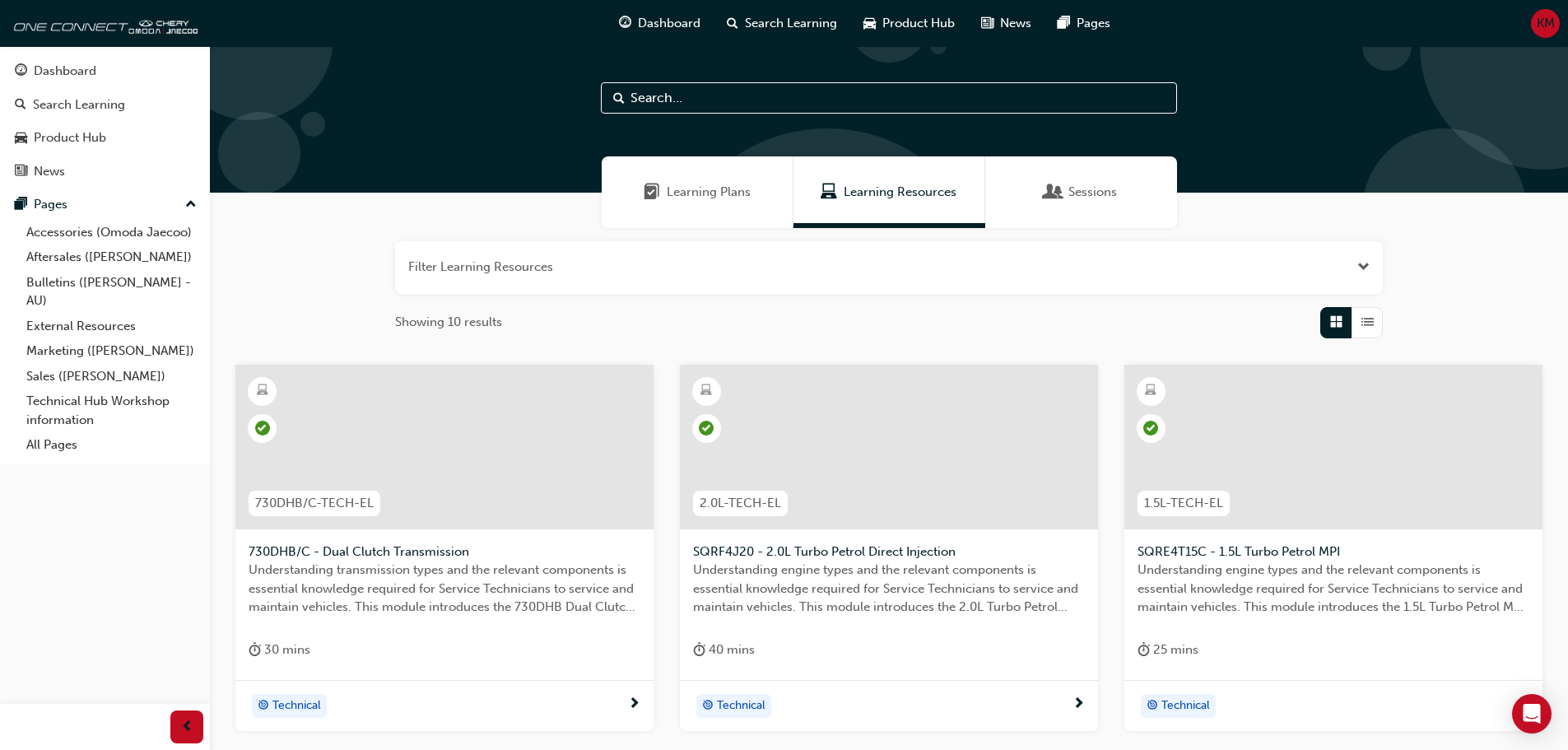
click at [771, 186] on div "Sessions" at bounding box center [1081, 191] width 72 height 19
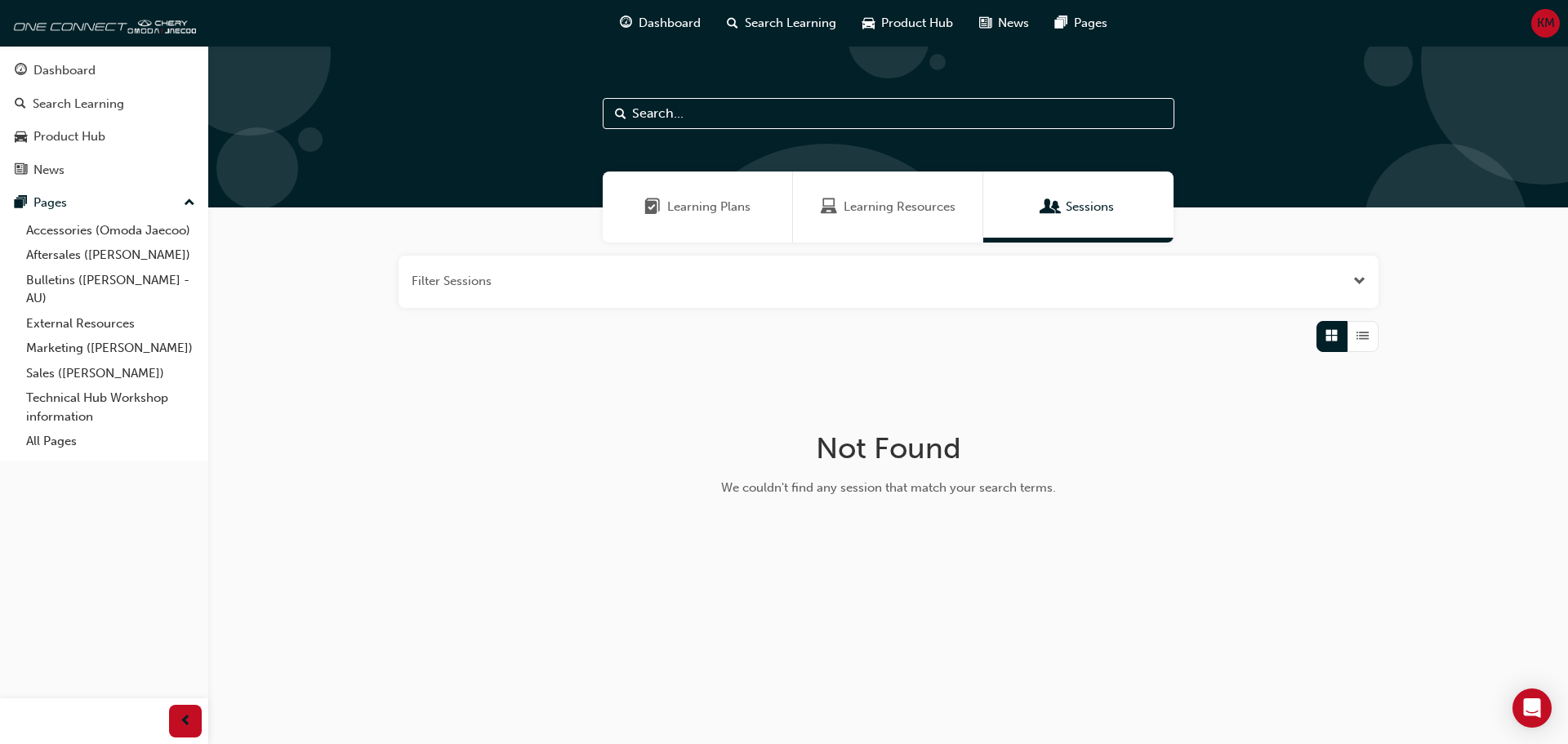
click at [765, 217] on div "Learning Resources" at bounding box center [888, 206] width 190 height 71
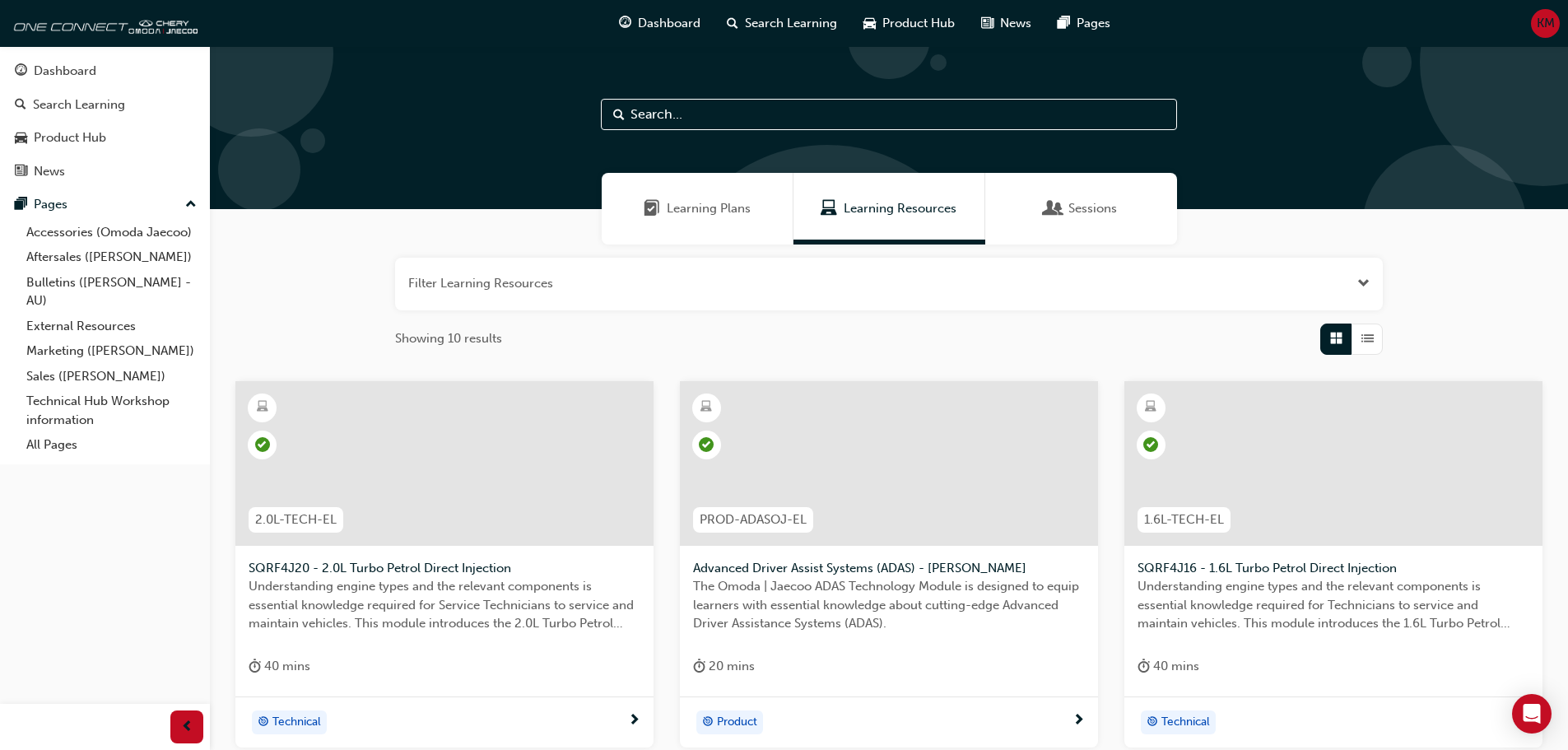
click at [724, 210] on span "Learning Plans" at bounding box center [709, 208] width 84 height 19
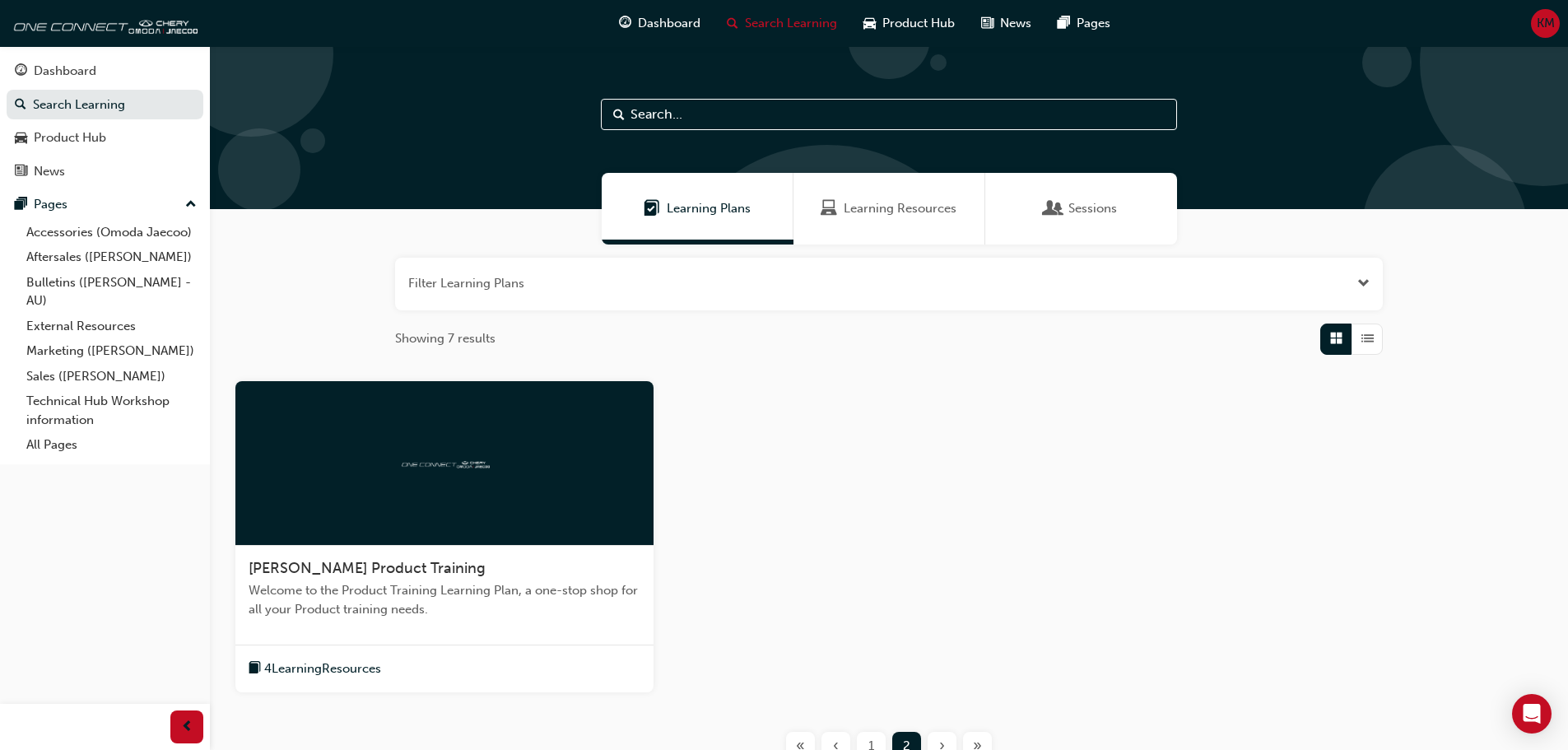
click at [771, 195] on div "Learning Resources" at bounding box center [890, 208] width 191 height 72
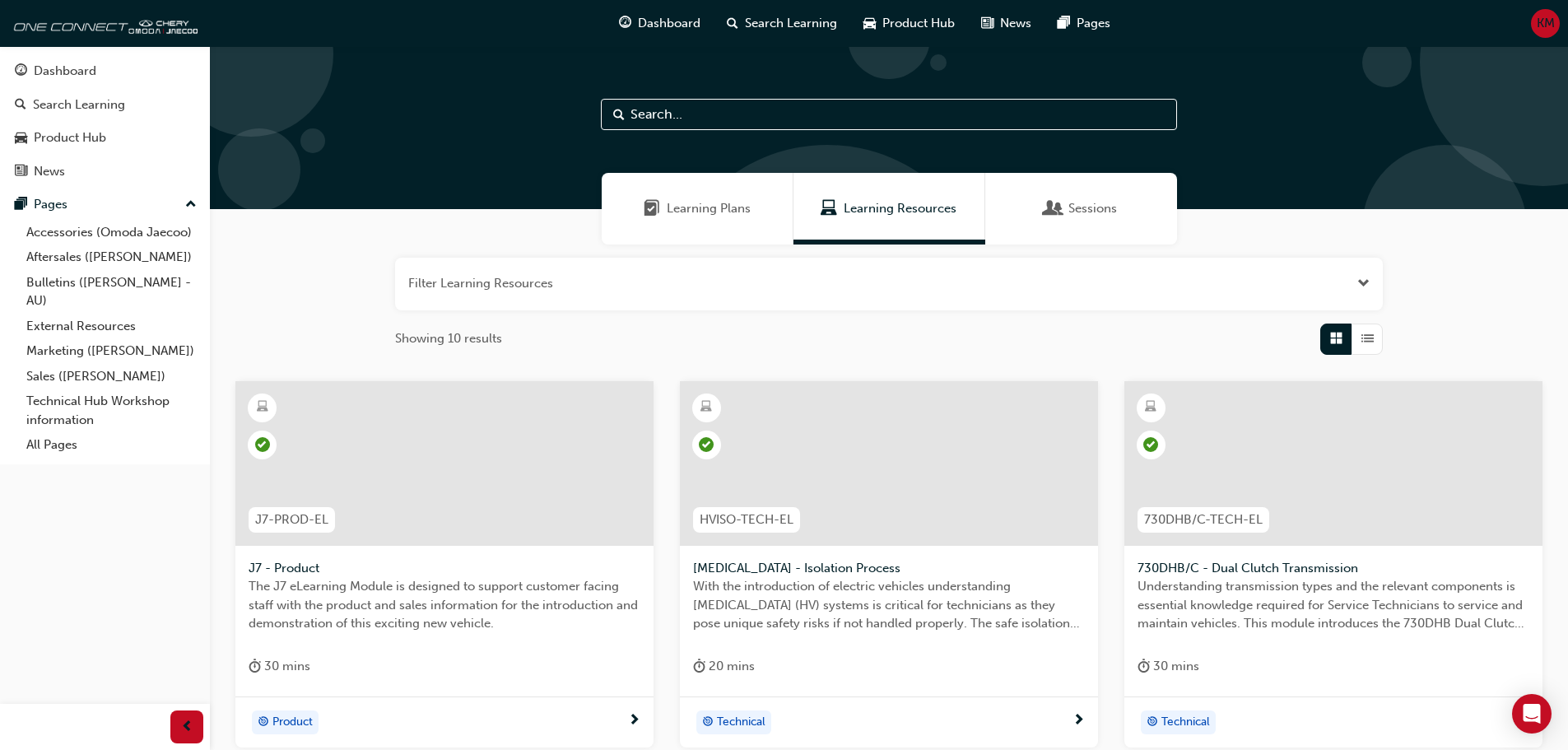
click at [771, 208] on span "Sessions" at bounding box center [1054, 208] width 17 height 19
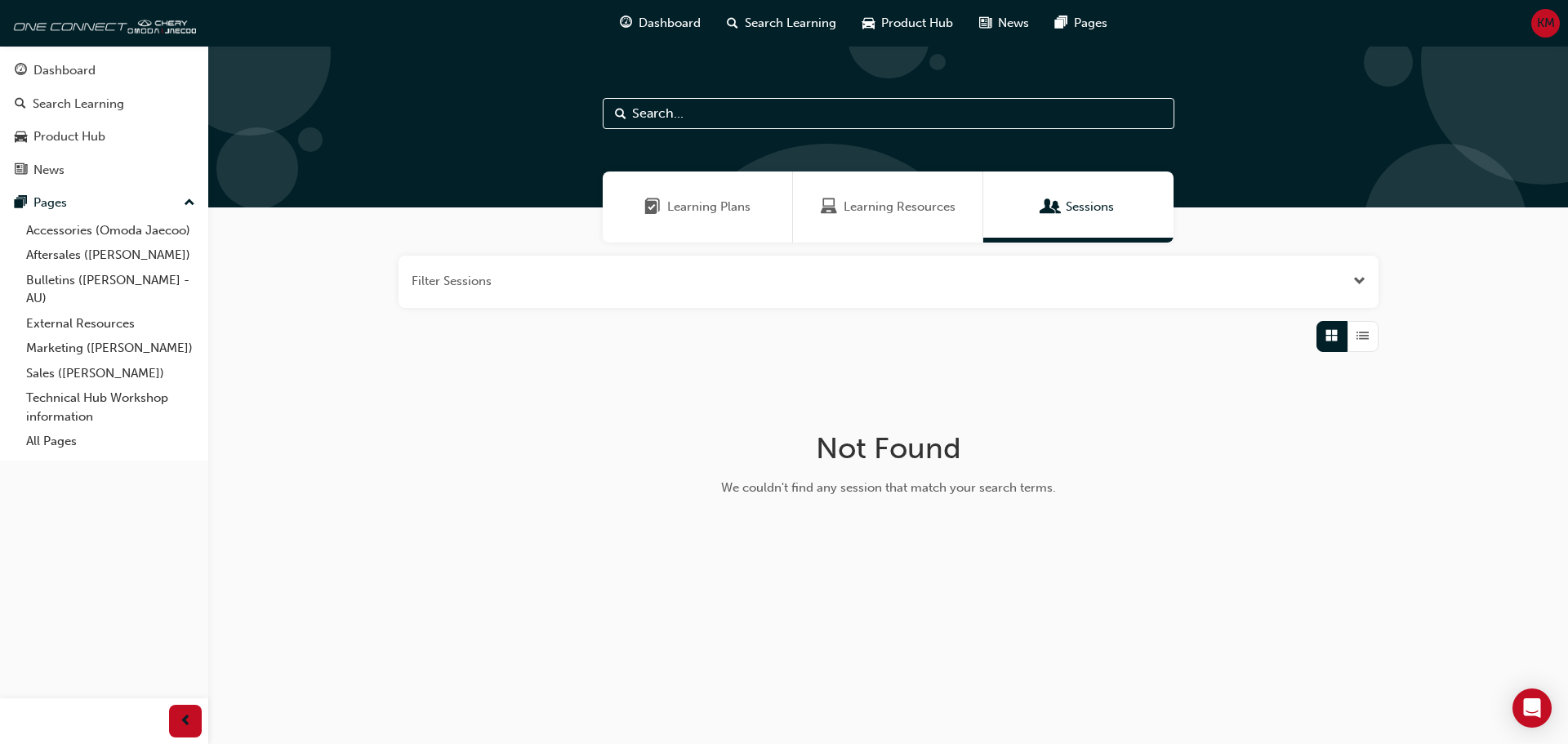
click at [765, 216] on div "Learning Resources" at bounding box center [888, 206] width 190 height 71
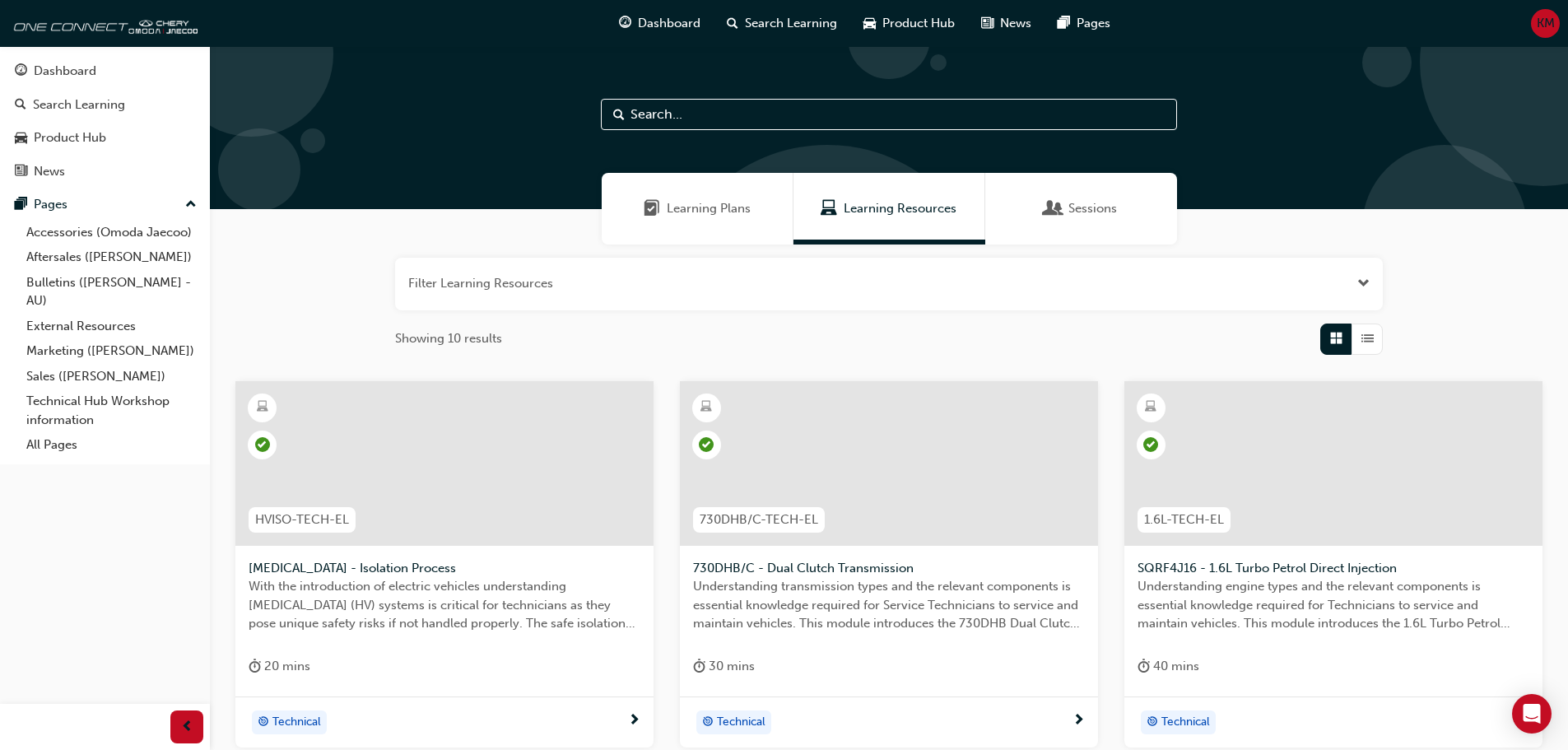
click at [743, 223] on div "Learning Plans" at bounding box center [697, 208] width 191 height 72
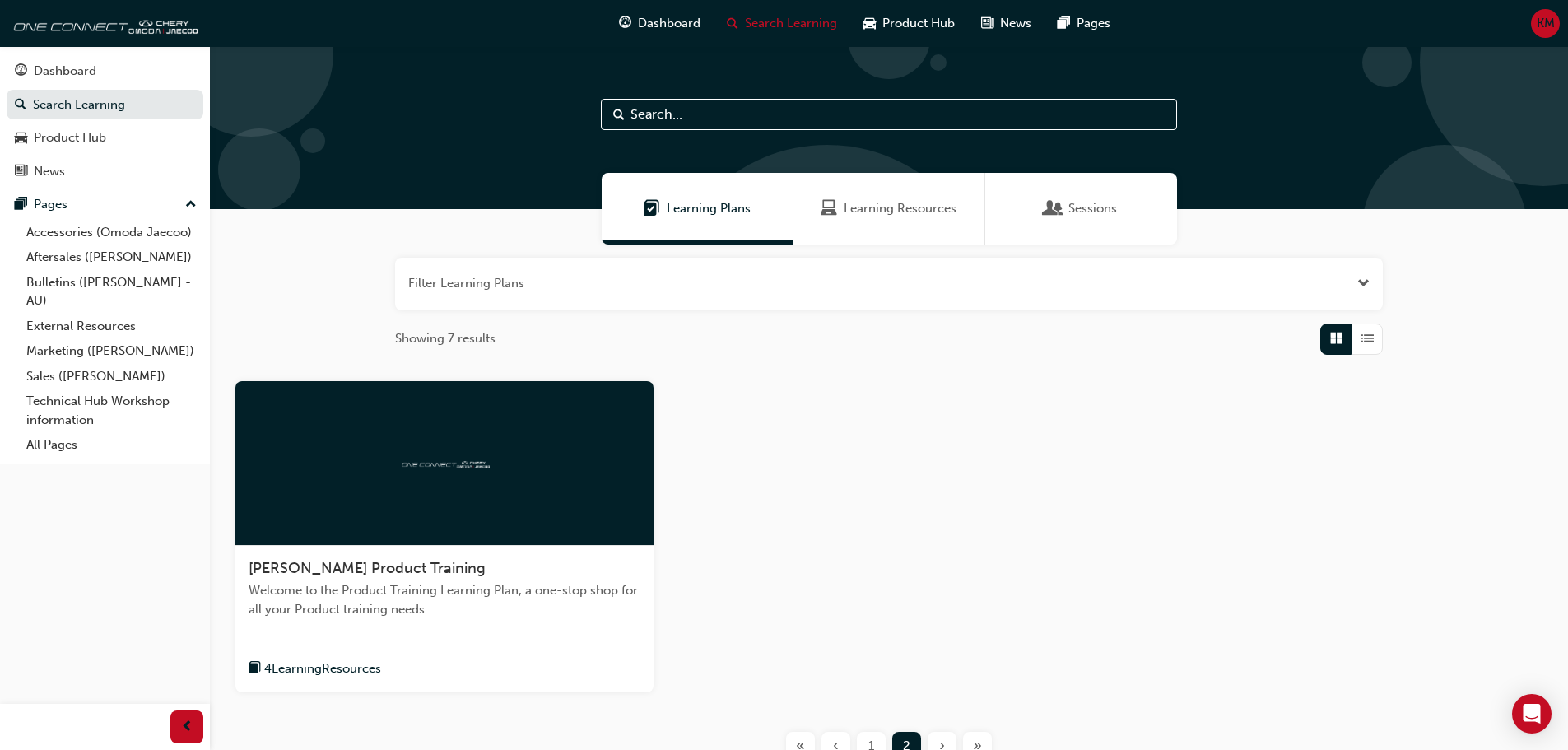
click at [771, 180] on div "Learning Resources" at bounding box center [890, 208] width 191 height 72
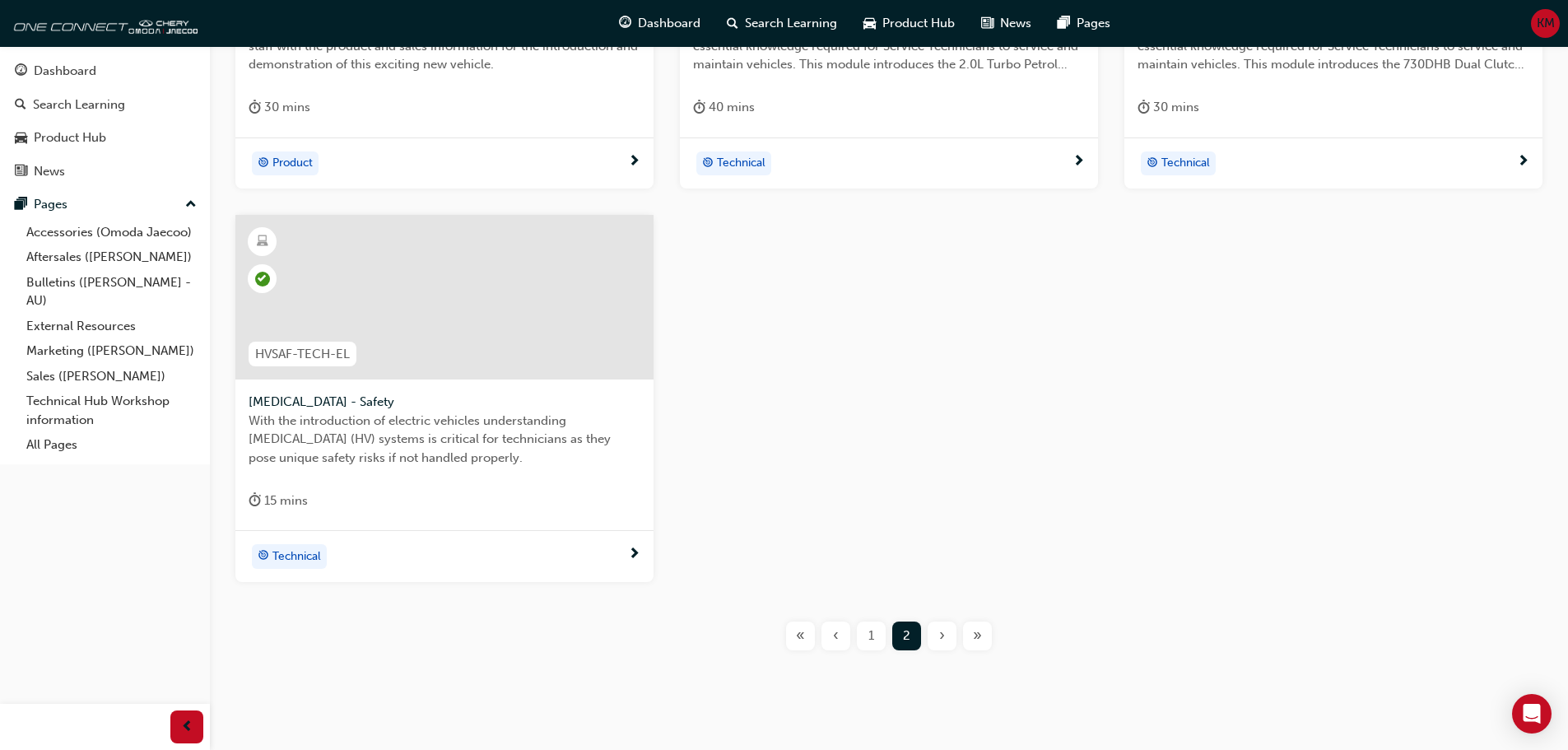
scroll to position [576, 0]
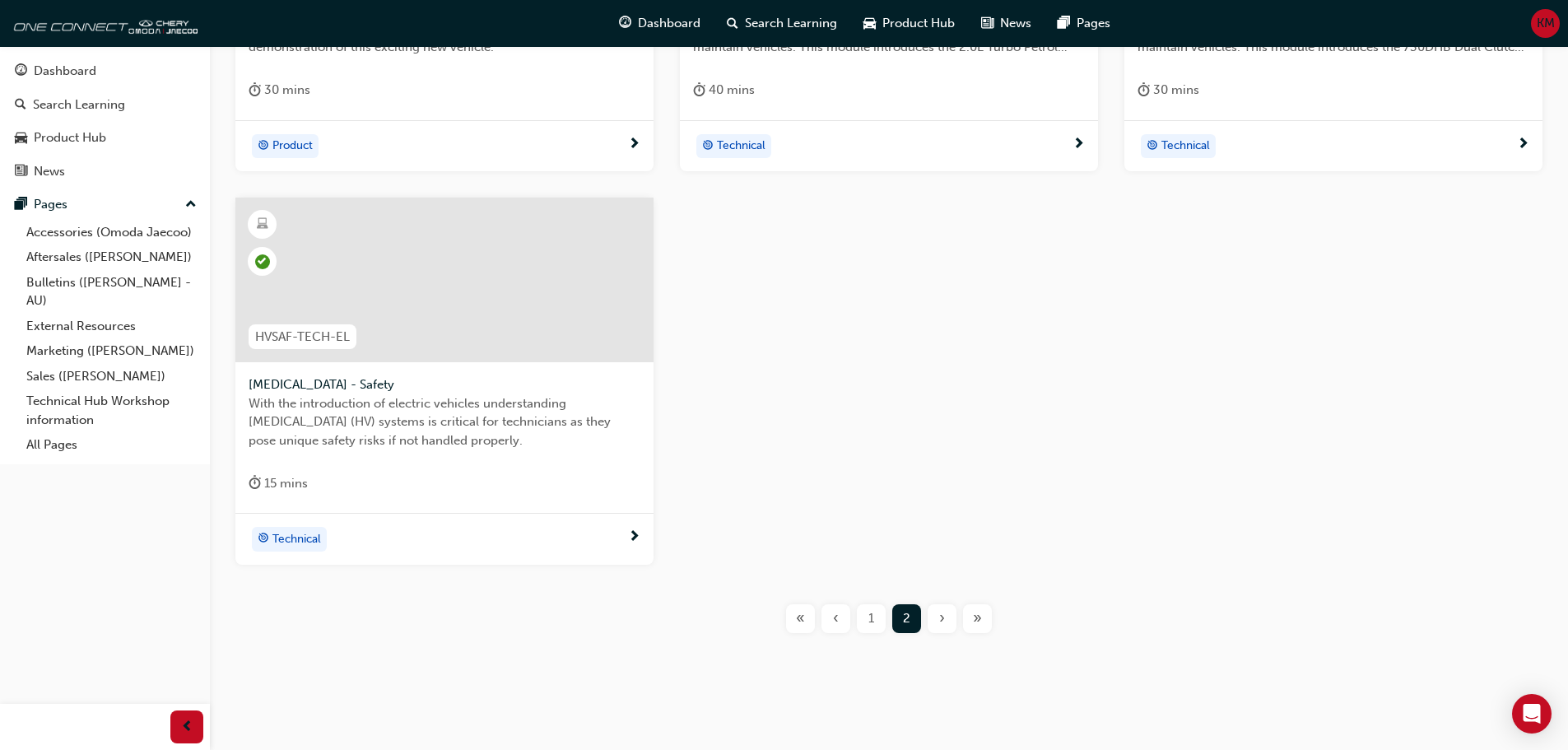
click at [426, 448] on span "With the introduction of electric vehicles understanding [MEDICAL_DATA] (HV) sy…" at bounding box center [444, 422] width 392 height 56
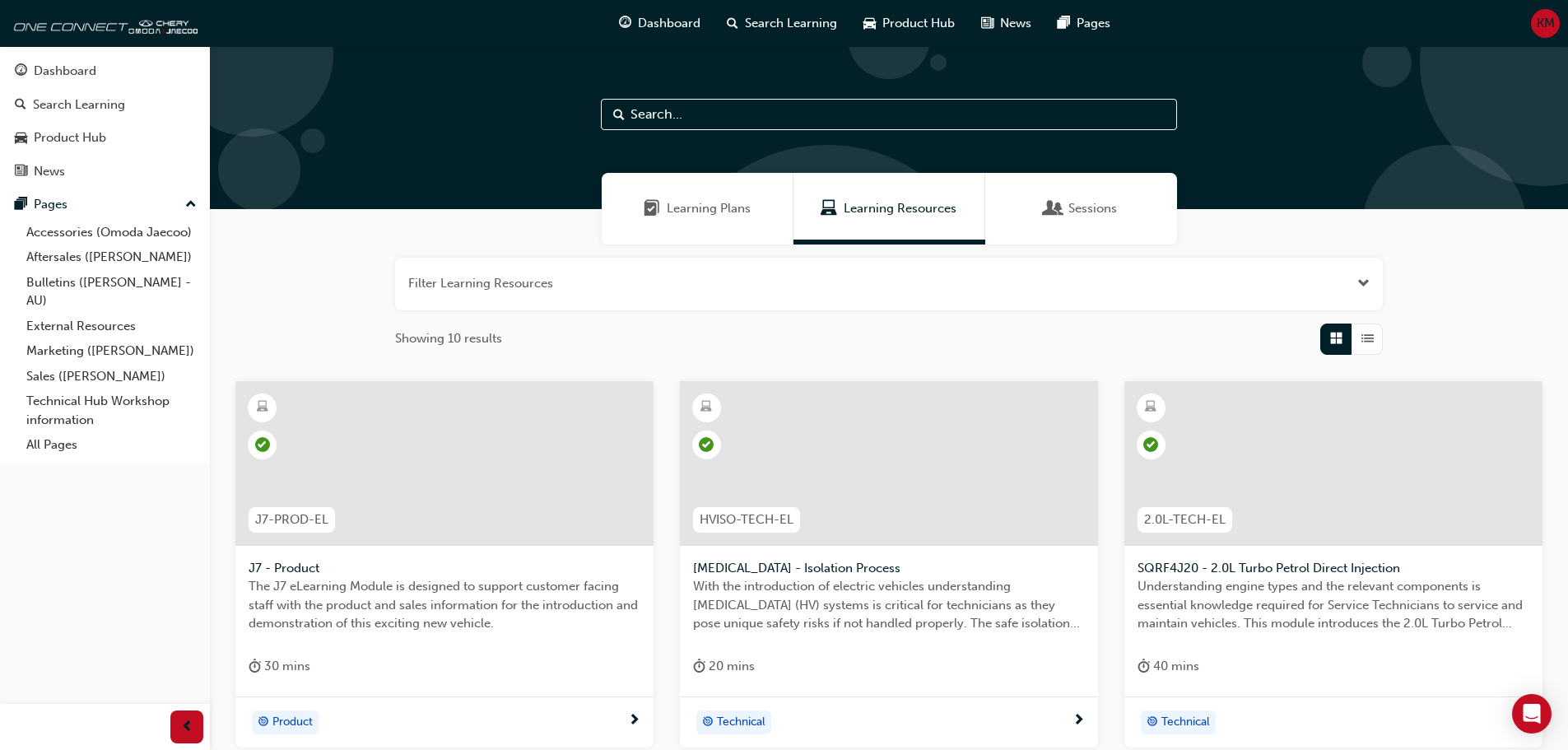
click at [771, 221] on div "Sessions" at bounding box center [1081, 208] width 191 height 72
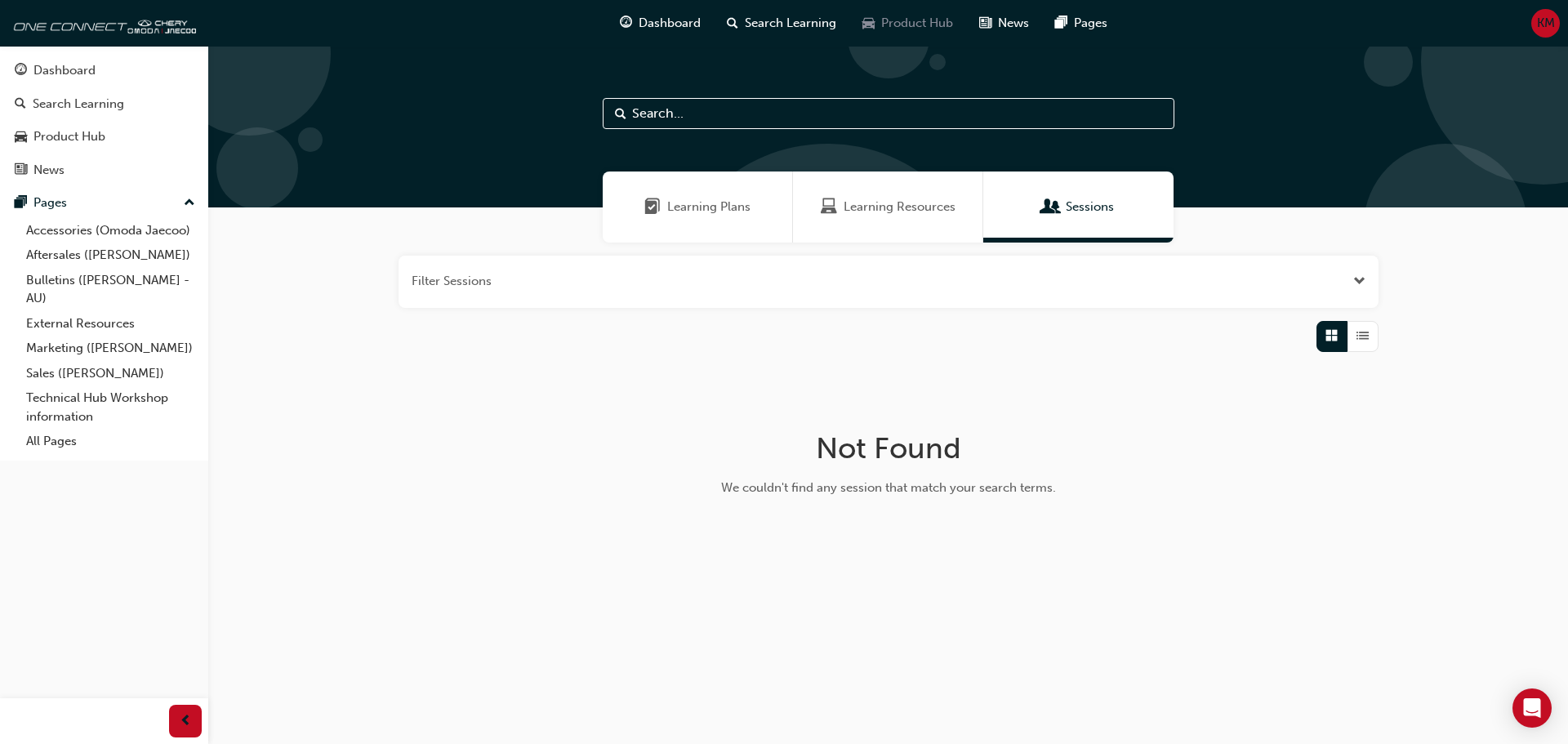
click at [765, 16] on span "Product Hub" at bounding box center [917, 23] width 72 height 19
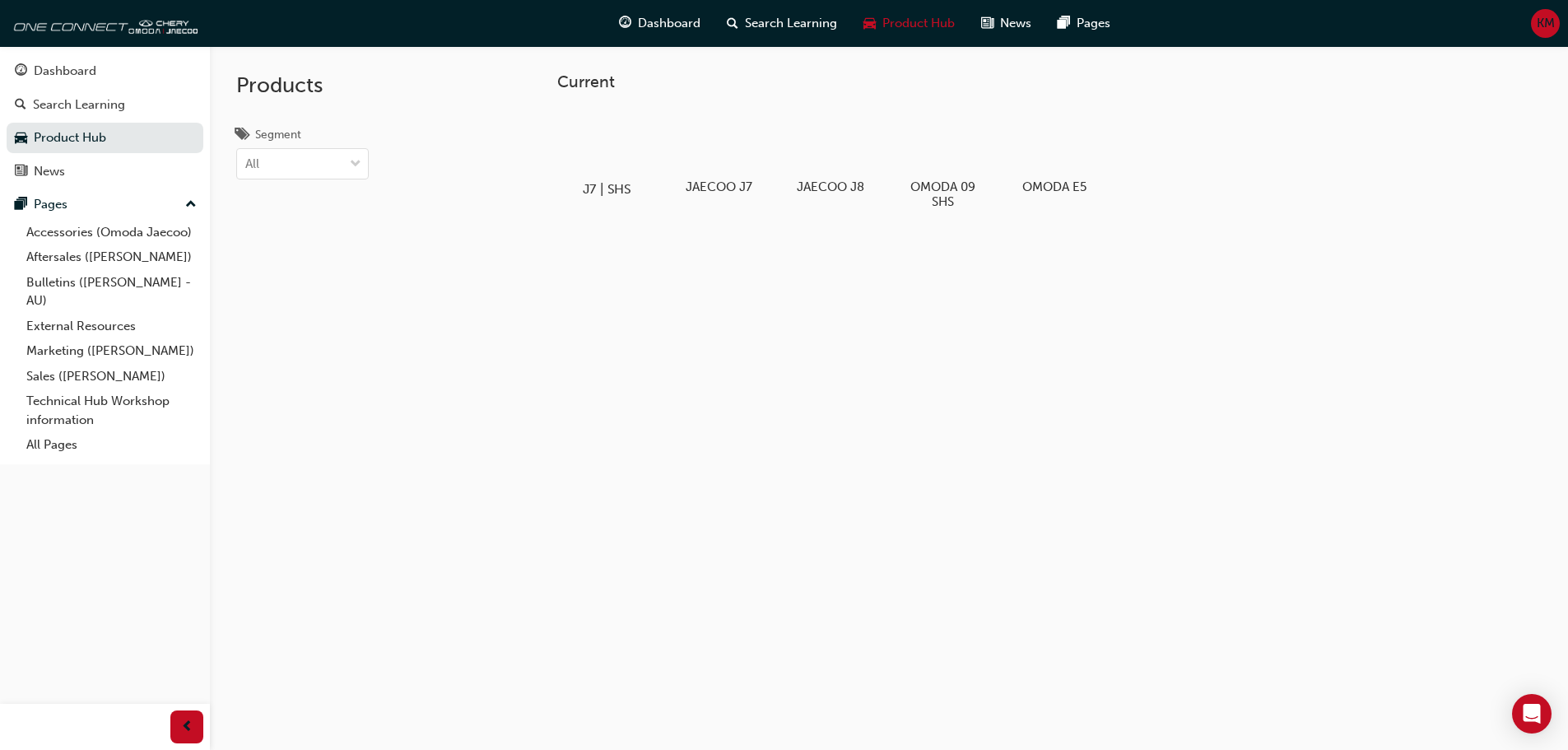
click at [647, 155] on div at bounding box center [606, 142] width 92 height 66
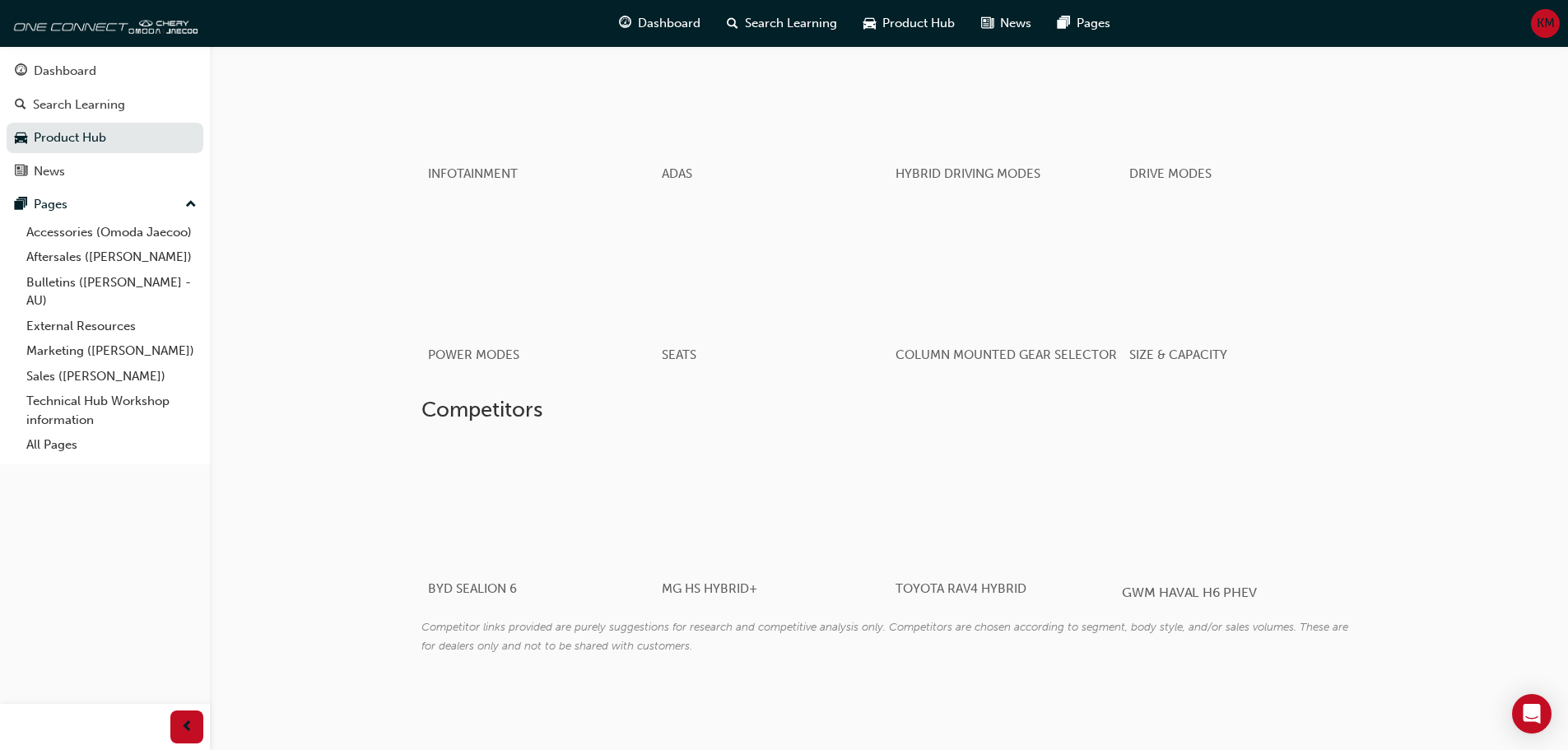
scroll to position [1812, 0]
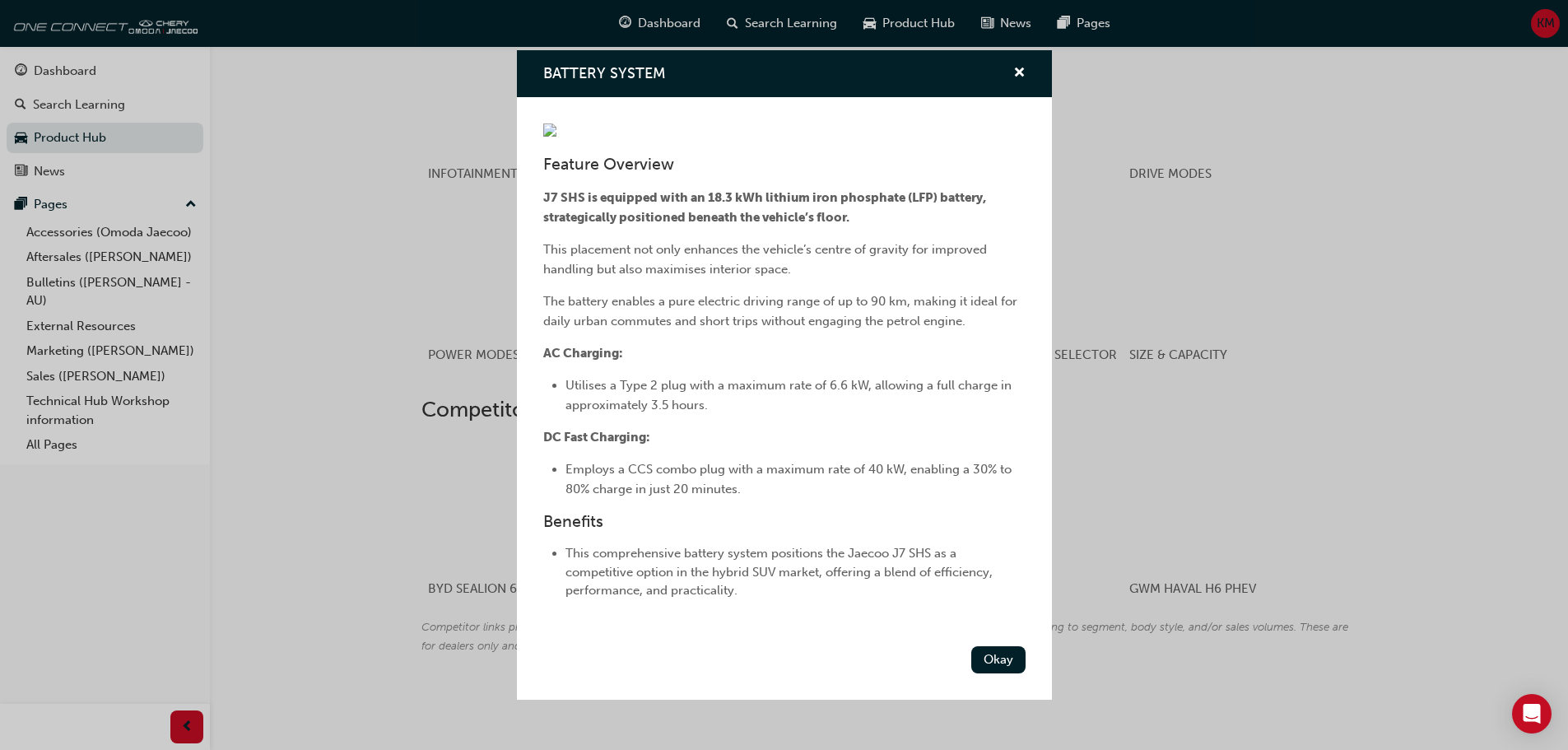
scroll to position [142, 0]
click at [771, 673] on button "Okay" at bounding box center [999, 659] width 54 height 27
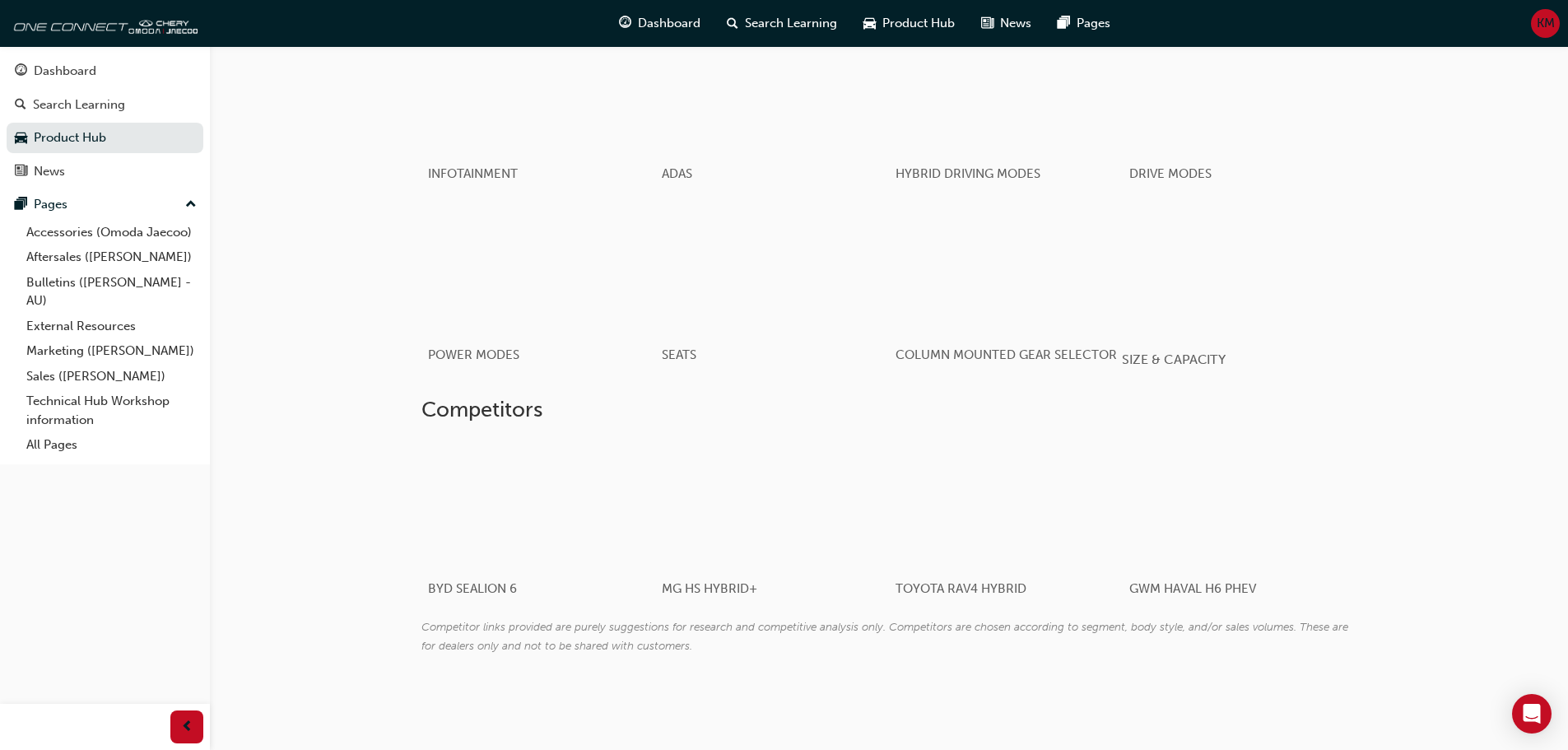
scroll to position [1730, 0]
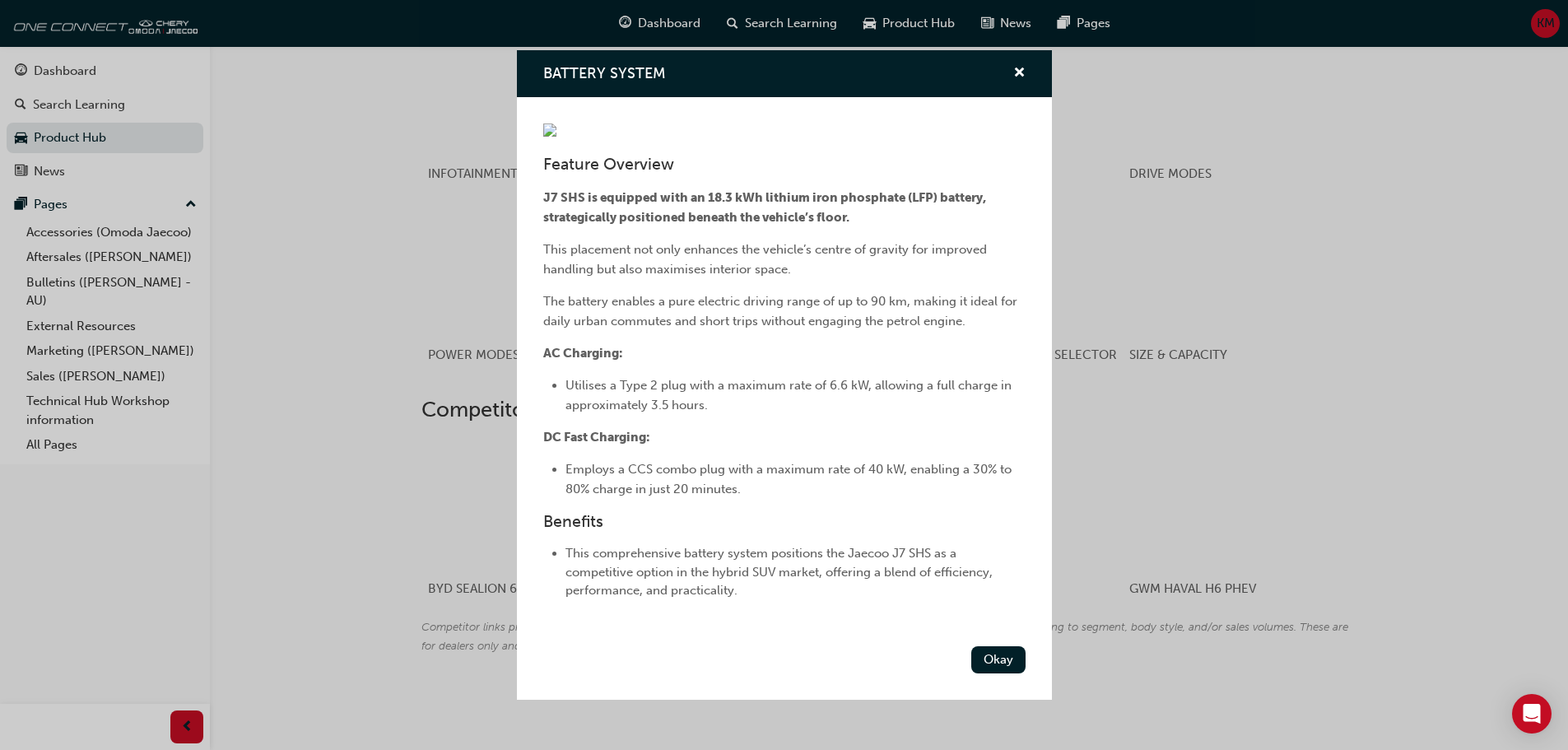
scroll to position [1894, 0]
click at [771, 673] on button "Okay" at bounding box center [999, 659] width 54 height 27
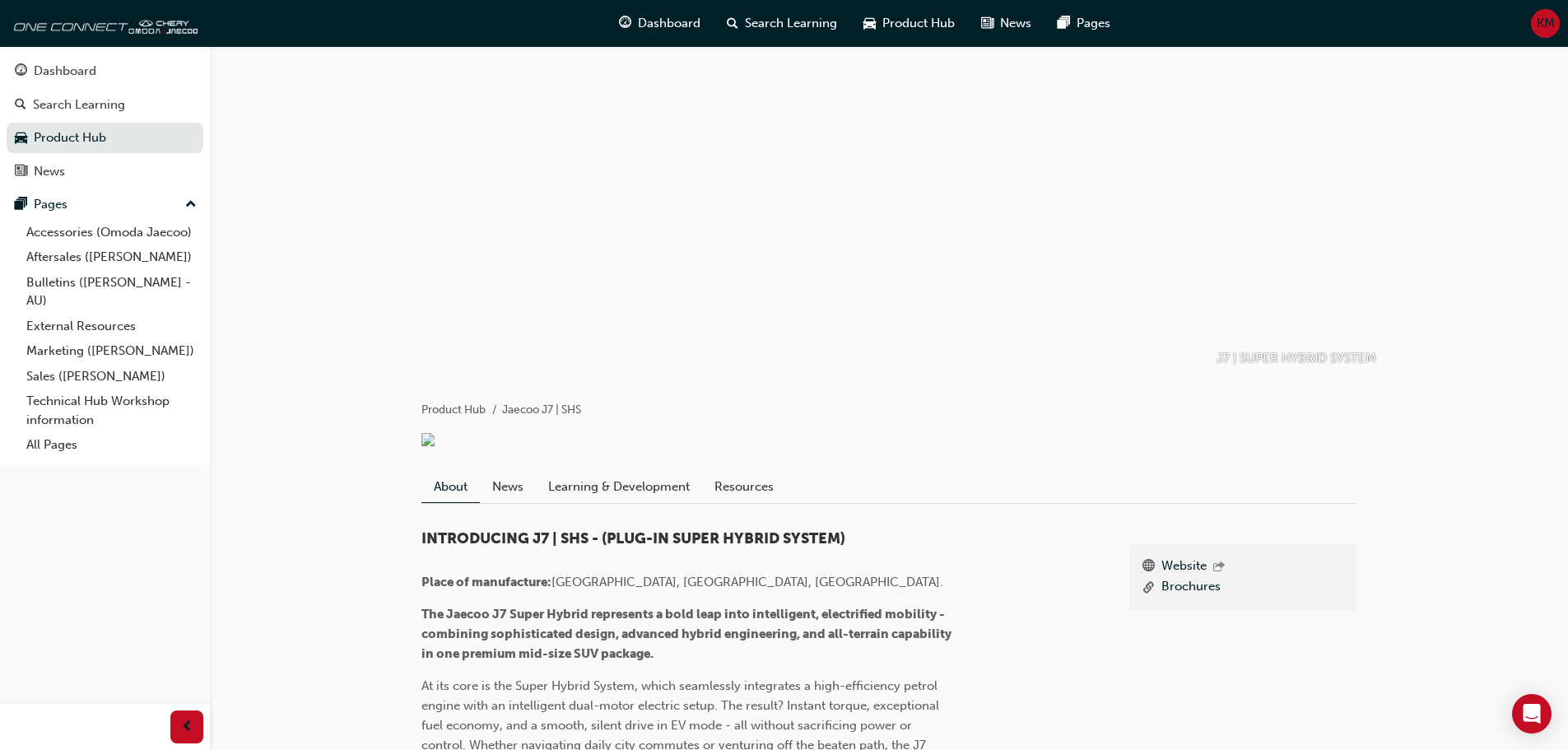
scroll to position [0, 0]
click at [517, 503] on link "News" at bounding box center [508, 488] width 56 height 31
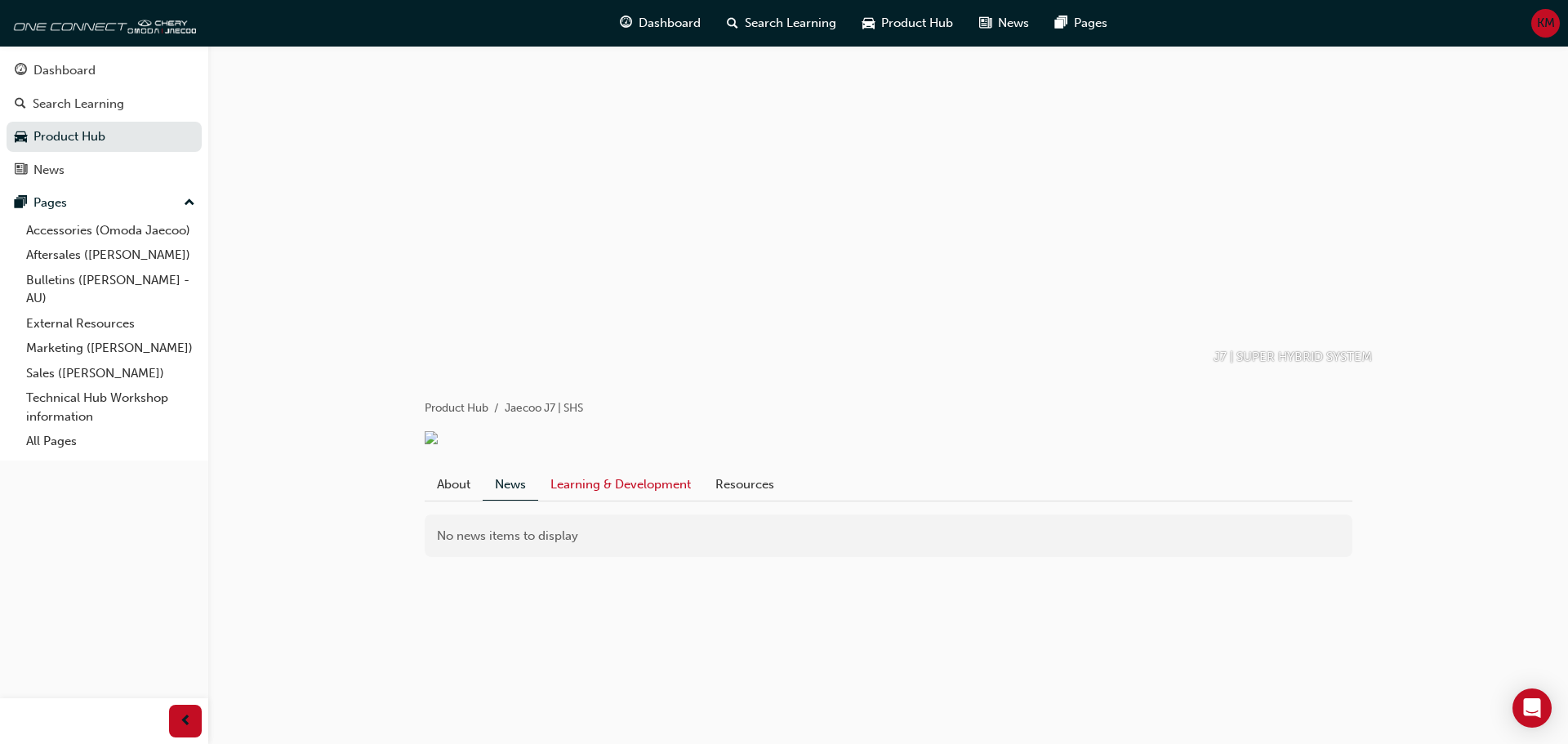
click at [630, 494] on link "Learning & Development" at bounding box center [620, 485] width 165 height 31
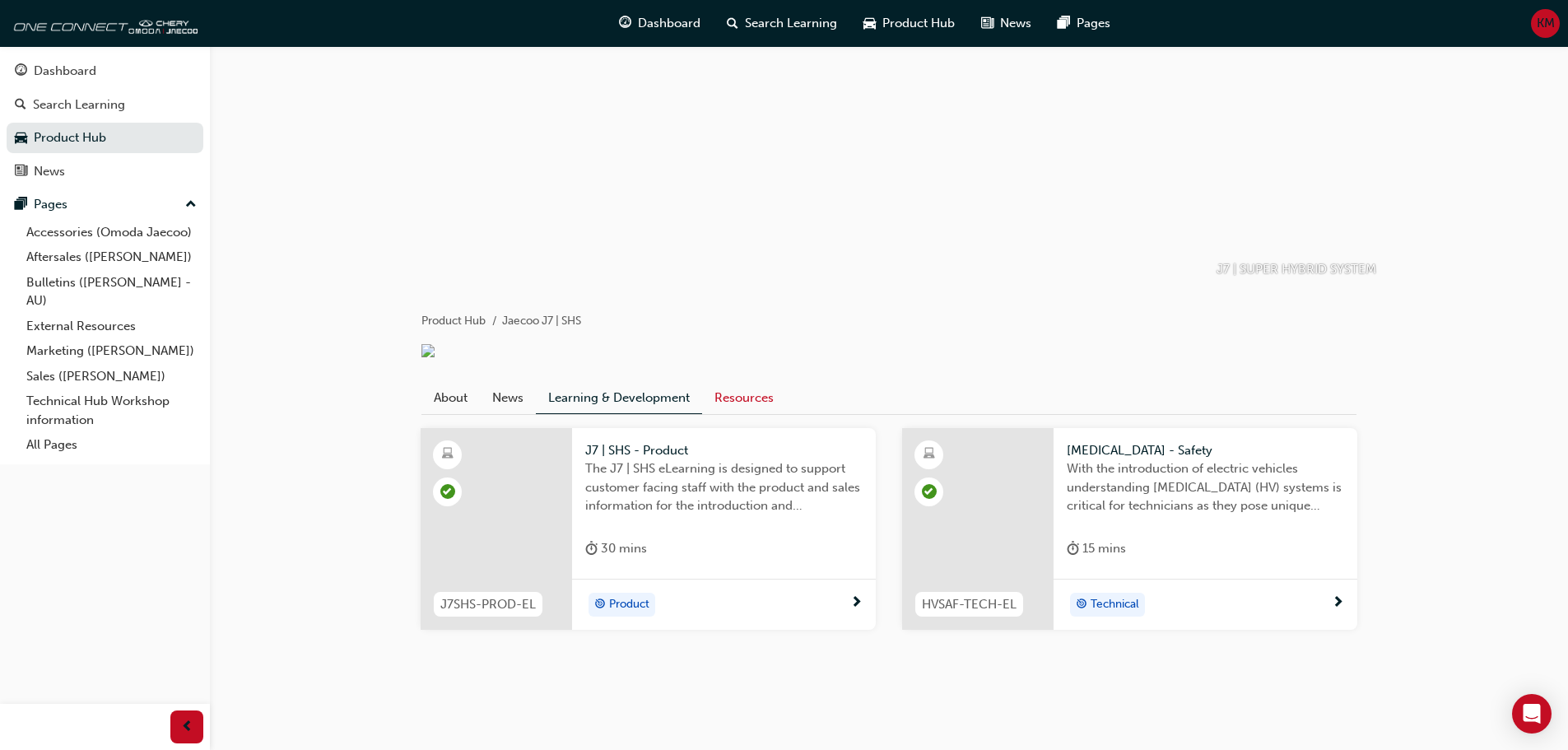
click at [741, 411] on link "Resources" at bounding box center [744, 398] width 84 height 31
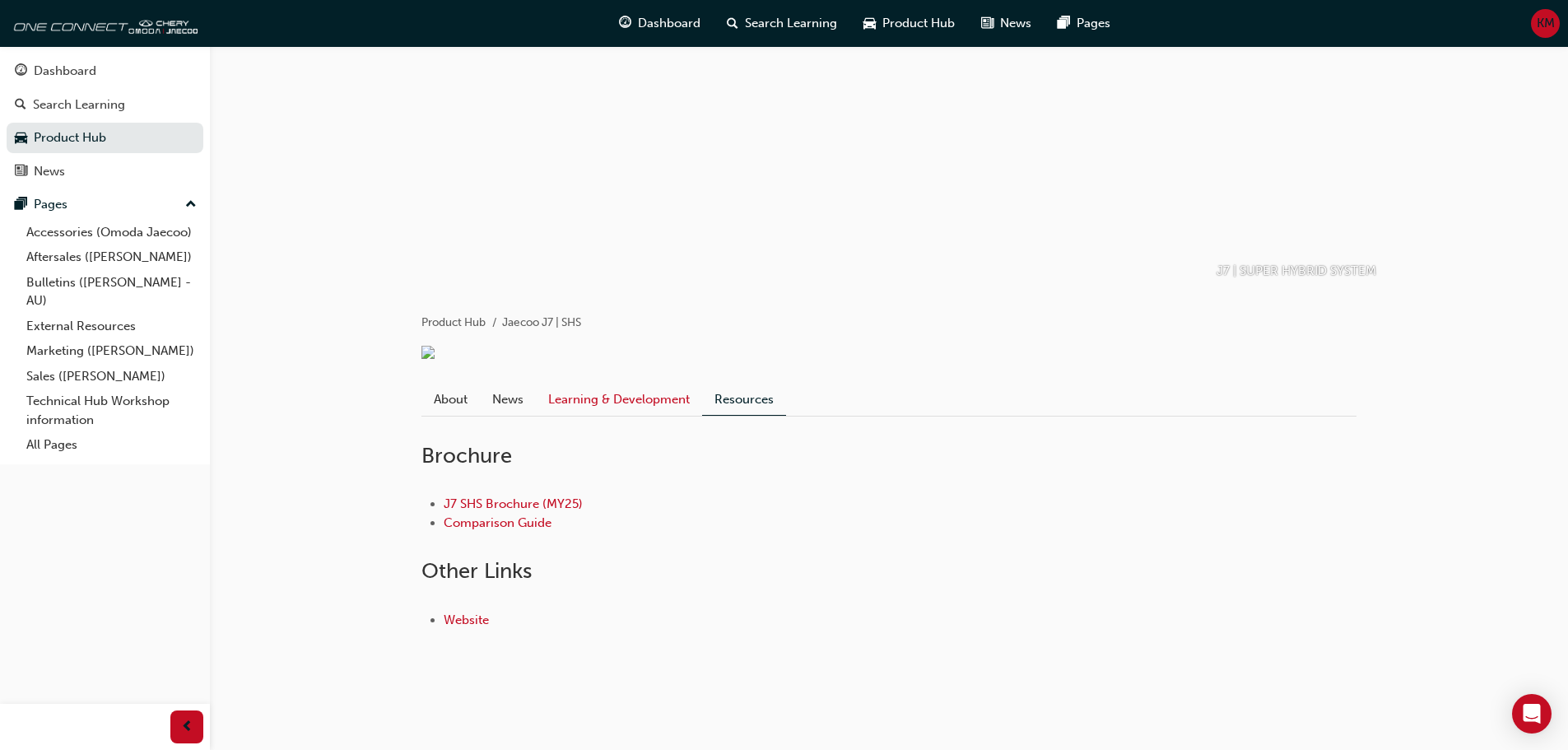
click at [633, 394] on link "Learning & Development" at bounding box center [618, 399] width 166 height 31
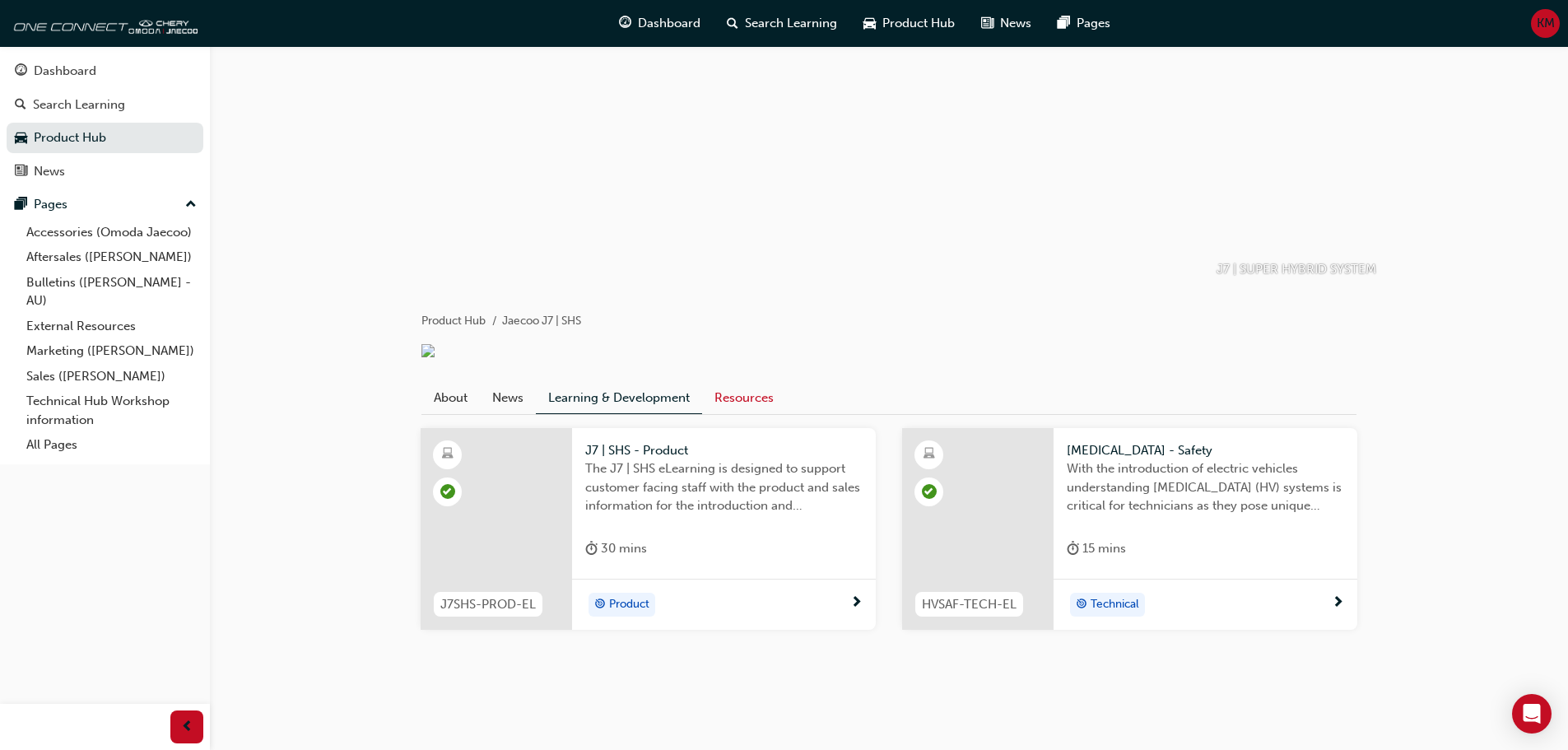
click at [732, 401] on link "Resources" at bounding box center [744, 398] width 84 height 31
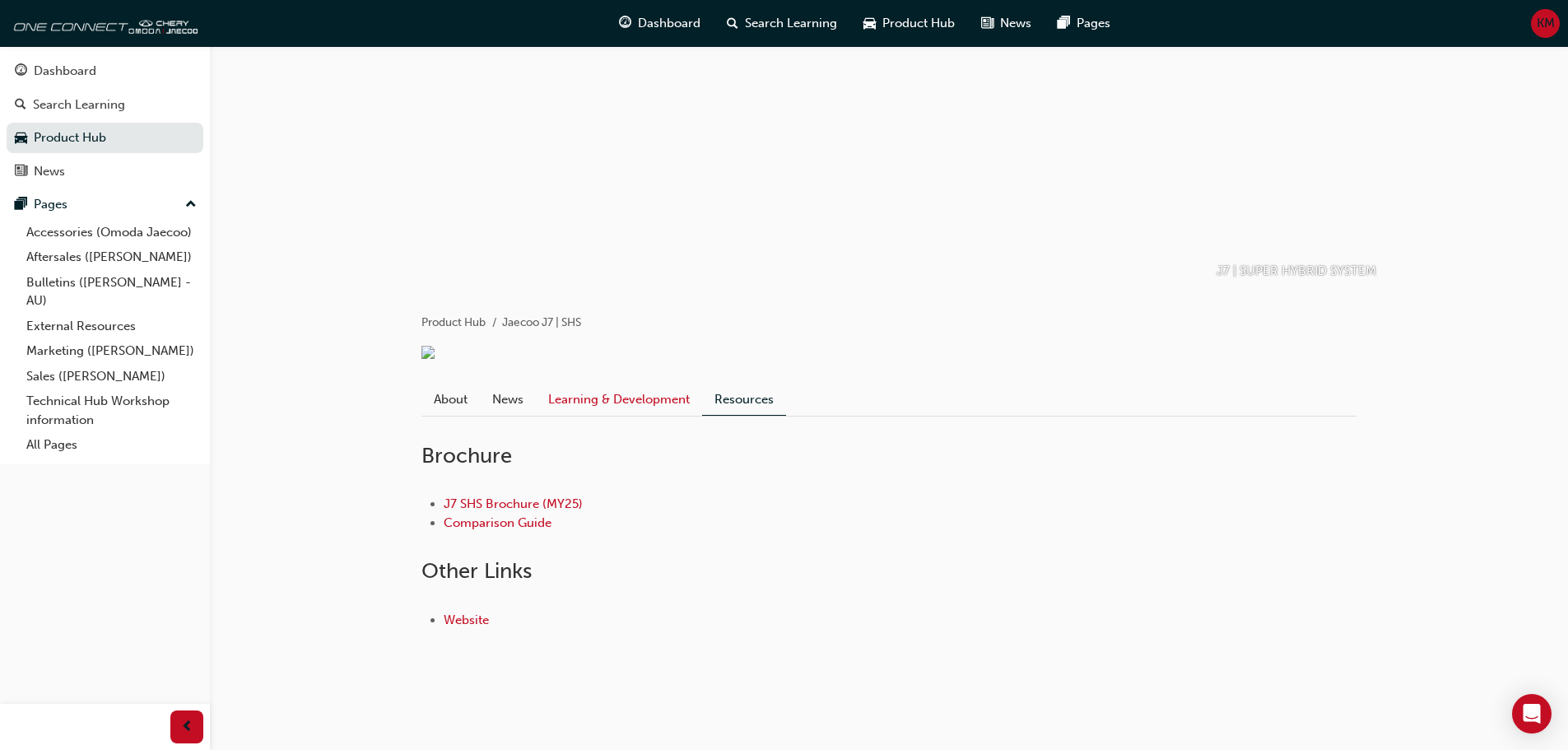
click at [622, 413] on link "Learning & Development" at bounding box center [618, 399] width 166 height 31
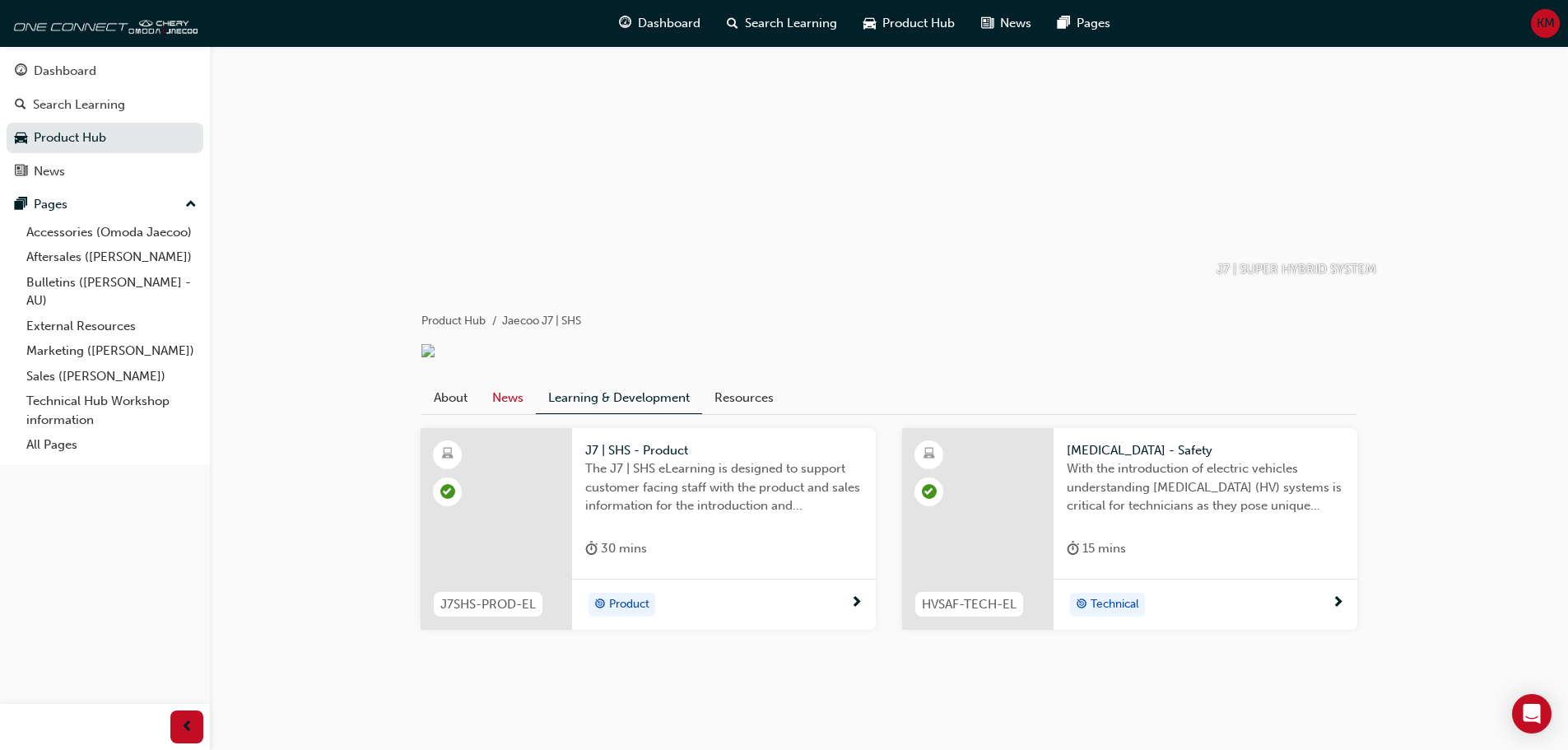
click at [486, 393] on link "News" at bounding box center [508, 398] width 56 height 31
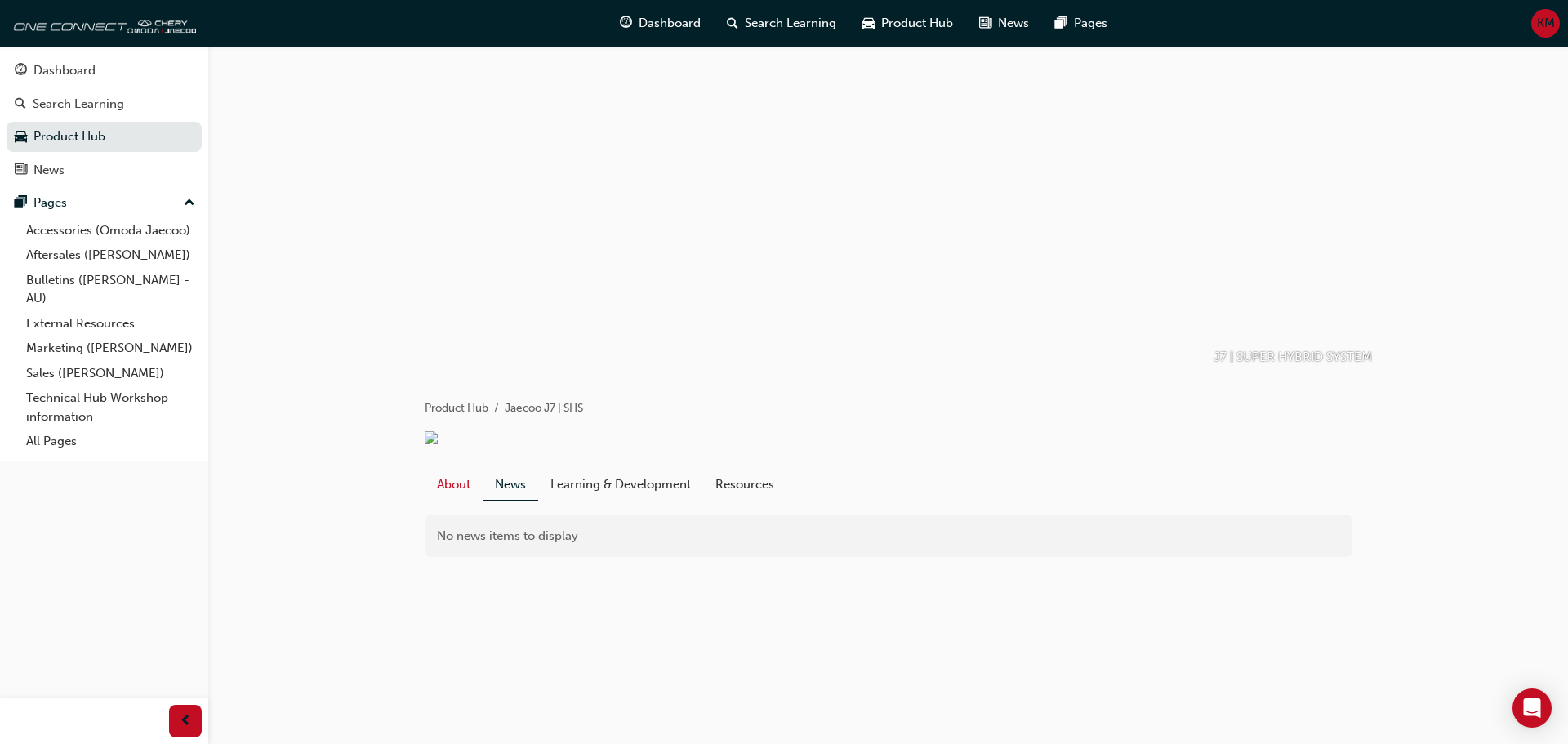
click at [475, 499] on link "About" at bounding box center [454, 485] width 58 height 31
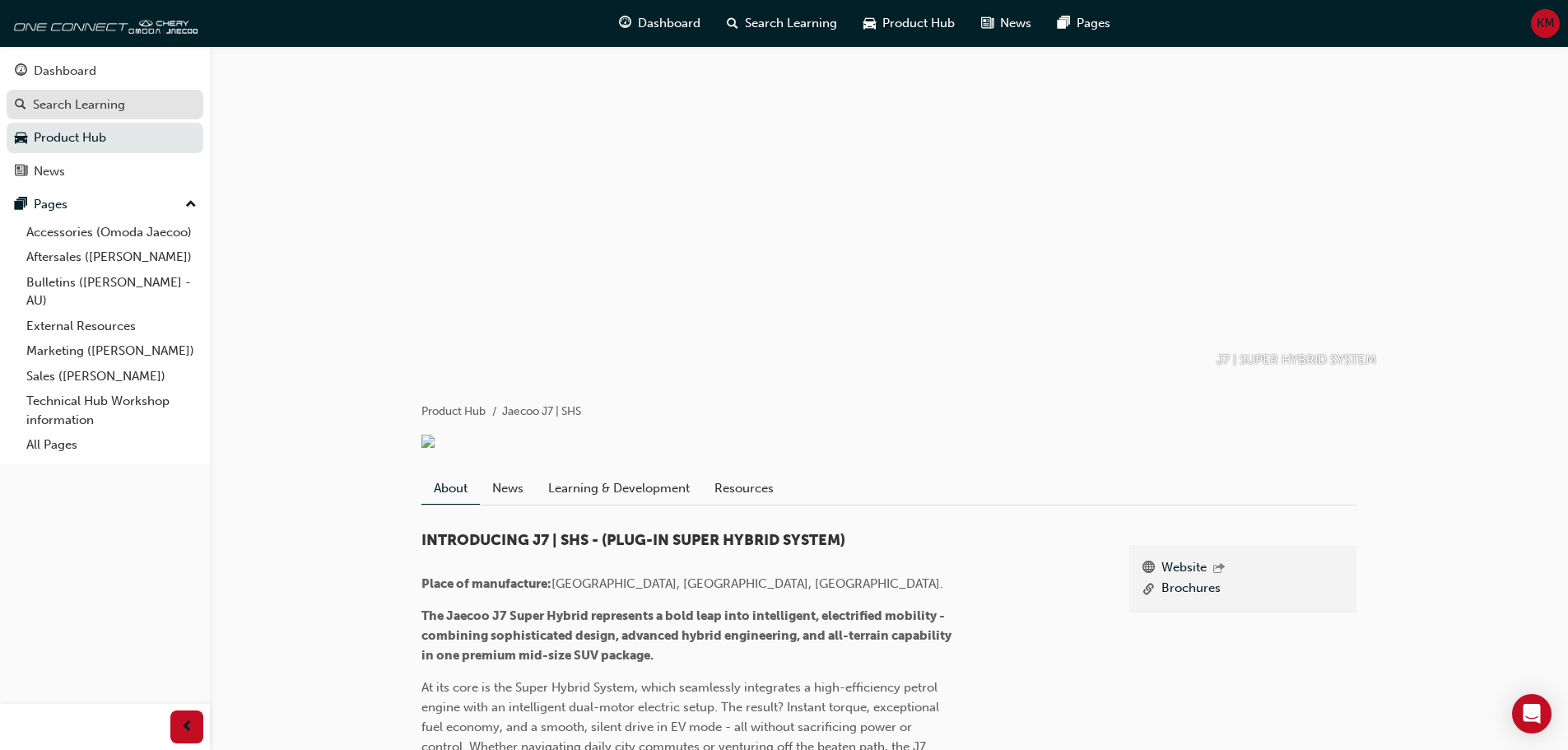
click at [86, 101] on div "Search Learning" at bounding box center [79, 105] width 92 height 19
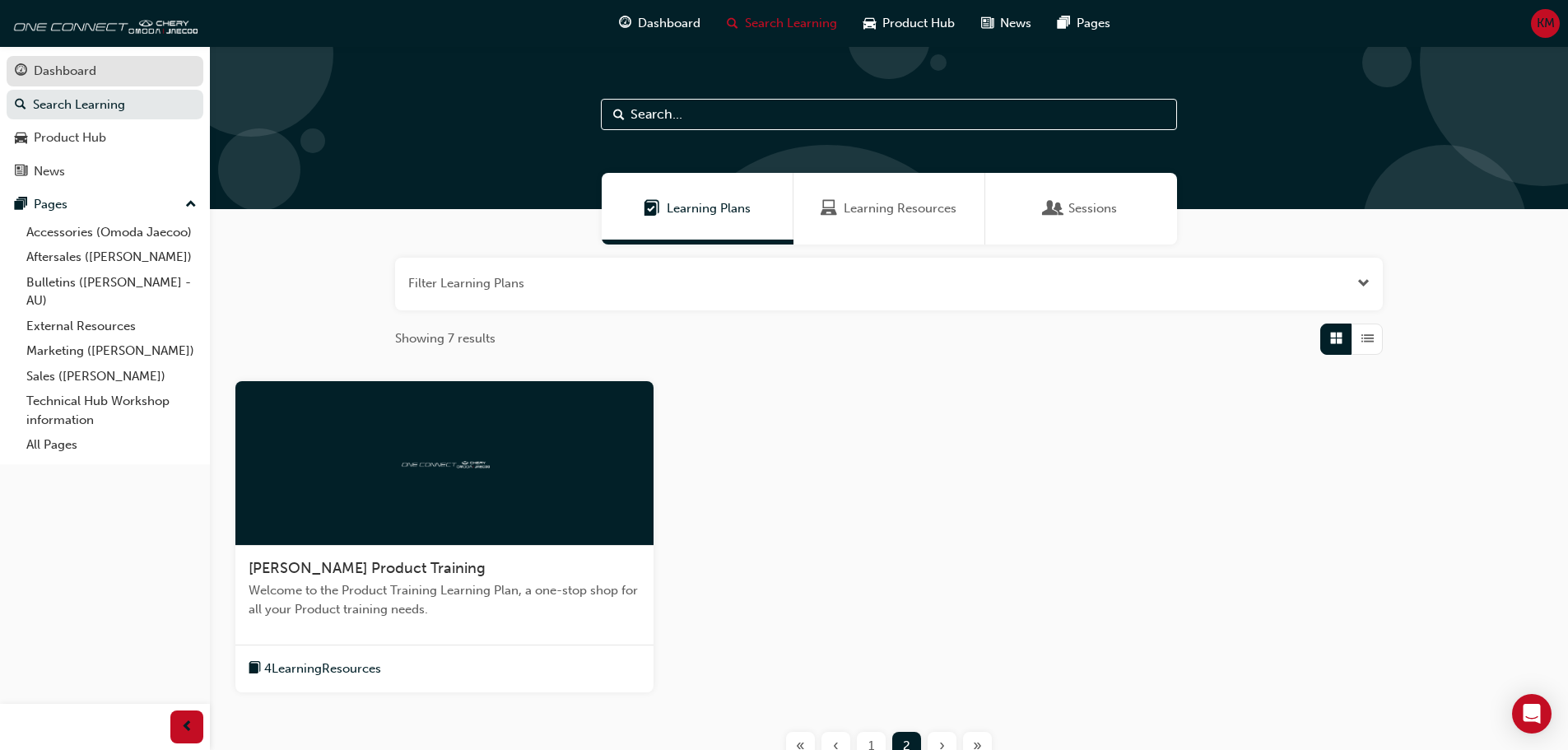
click at [32, 67] on div "Dashboard" at bounding box center [105, 71] width 180 height 21
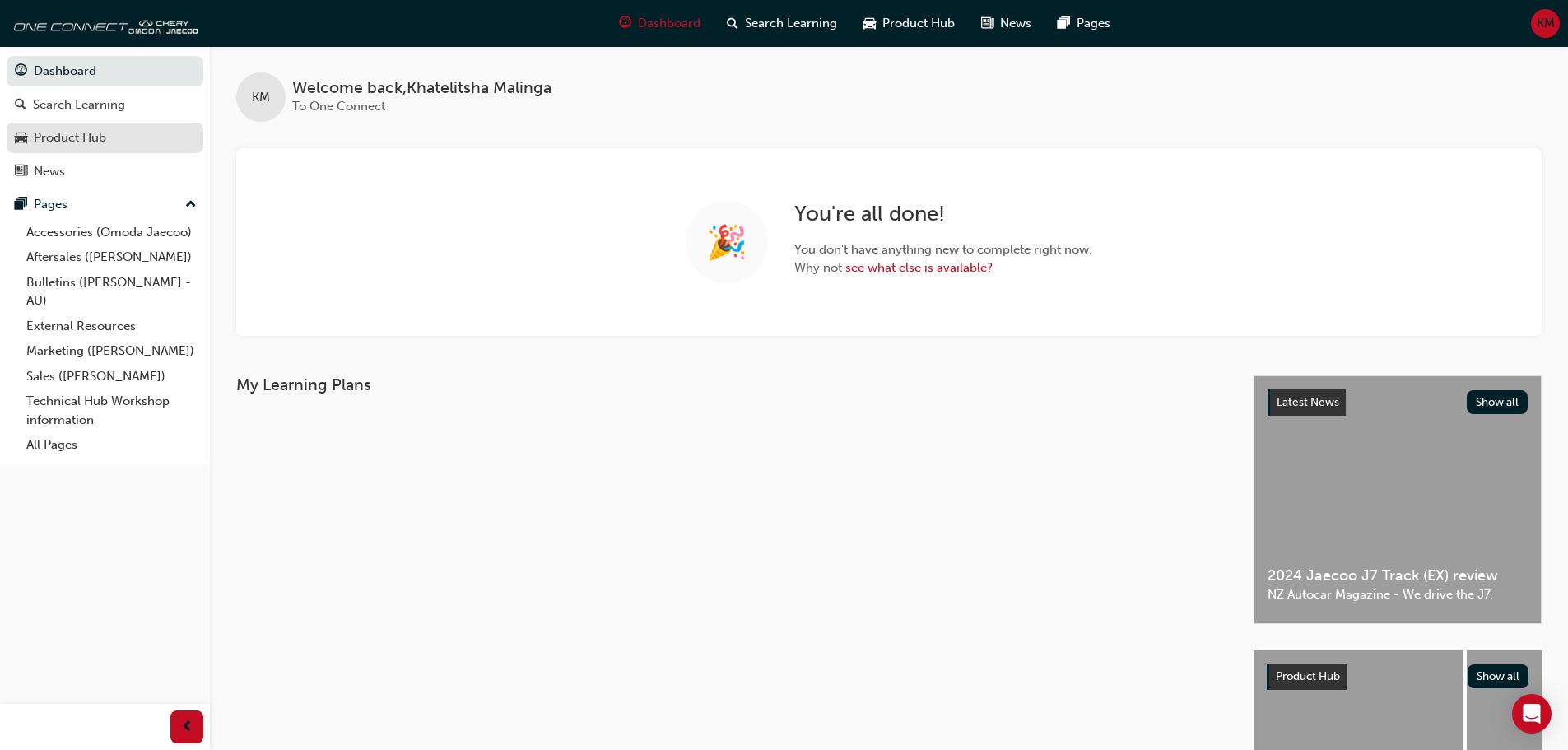
click at [87, 130] on div "Product Hub" at bounding box center [70, 138] width 73 height 19
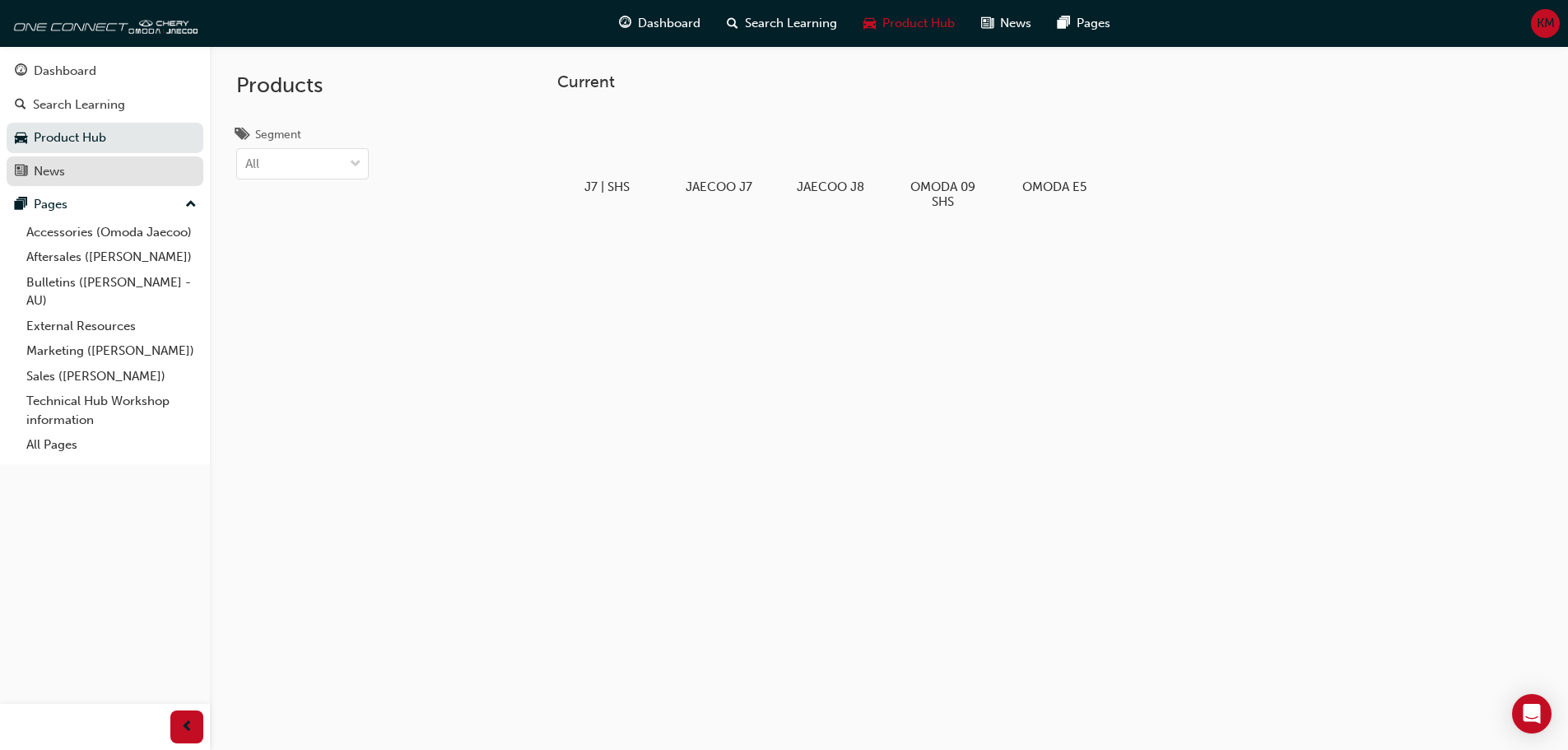
click at [86, 174] on div "News" at bounding box center [105, 171] width 180 height 21
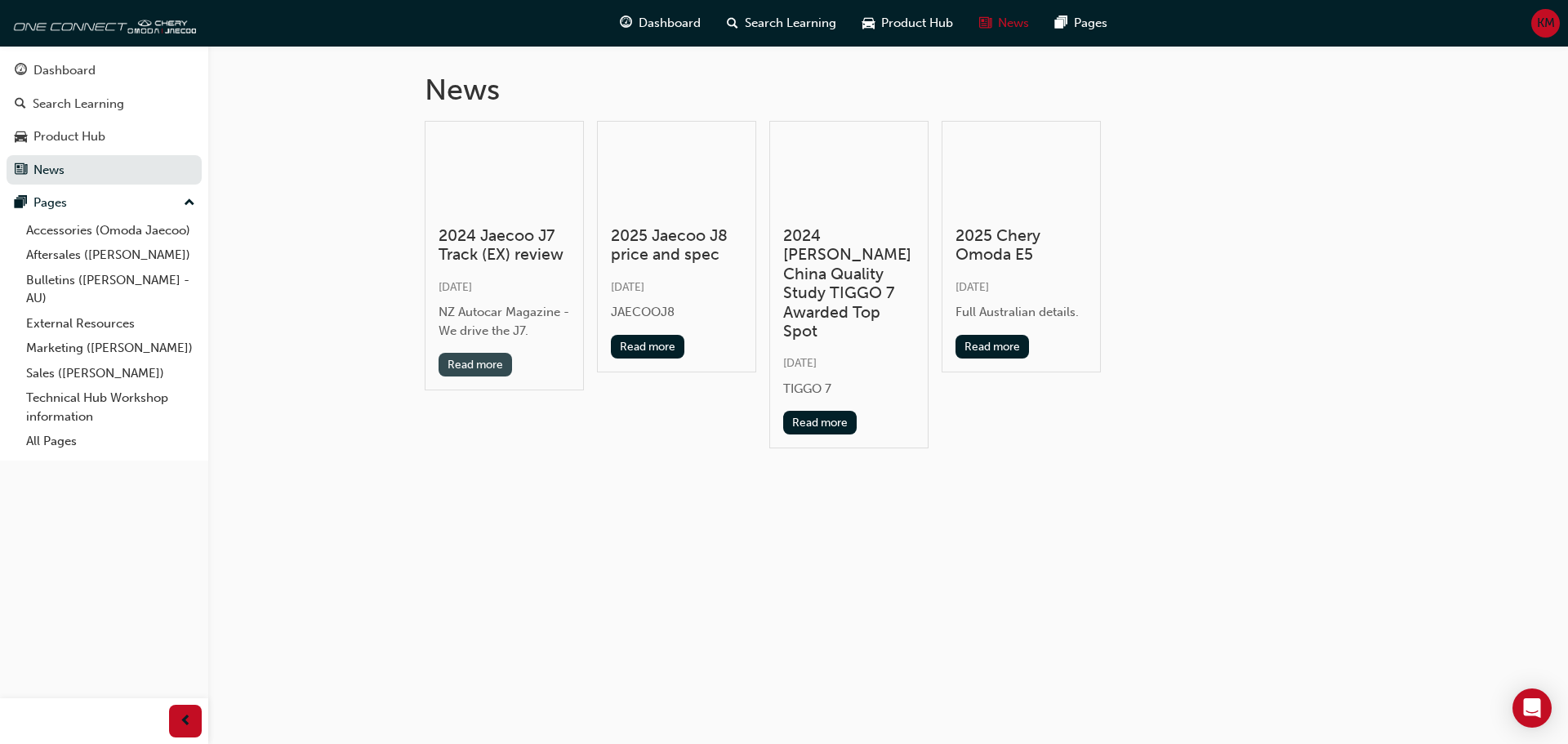
click at [487, 358] on button "Read more" at bounding box center [476, 364] width 75 height 24
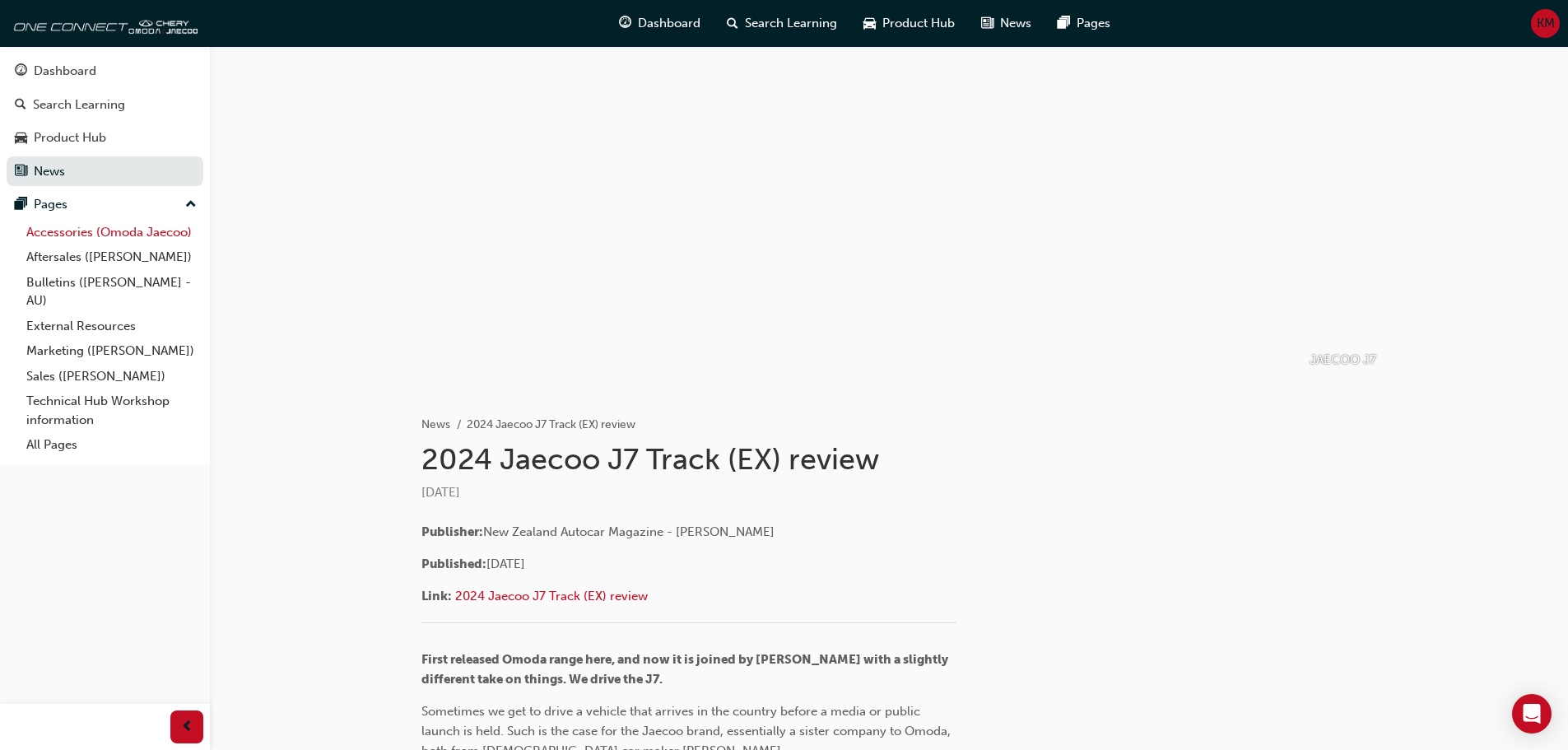
click at [148, 239] on link "Accessories (Omoda Jaecoo)" at bounding box center [111, 232] width 183 height 26
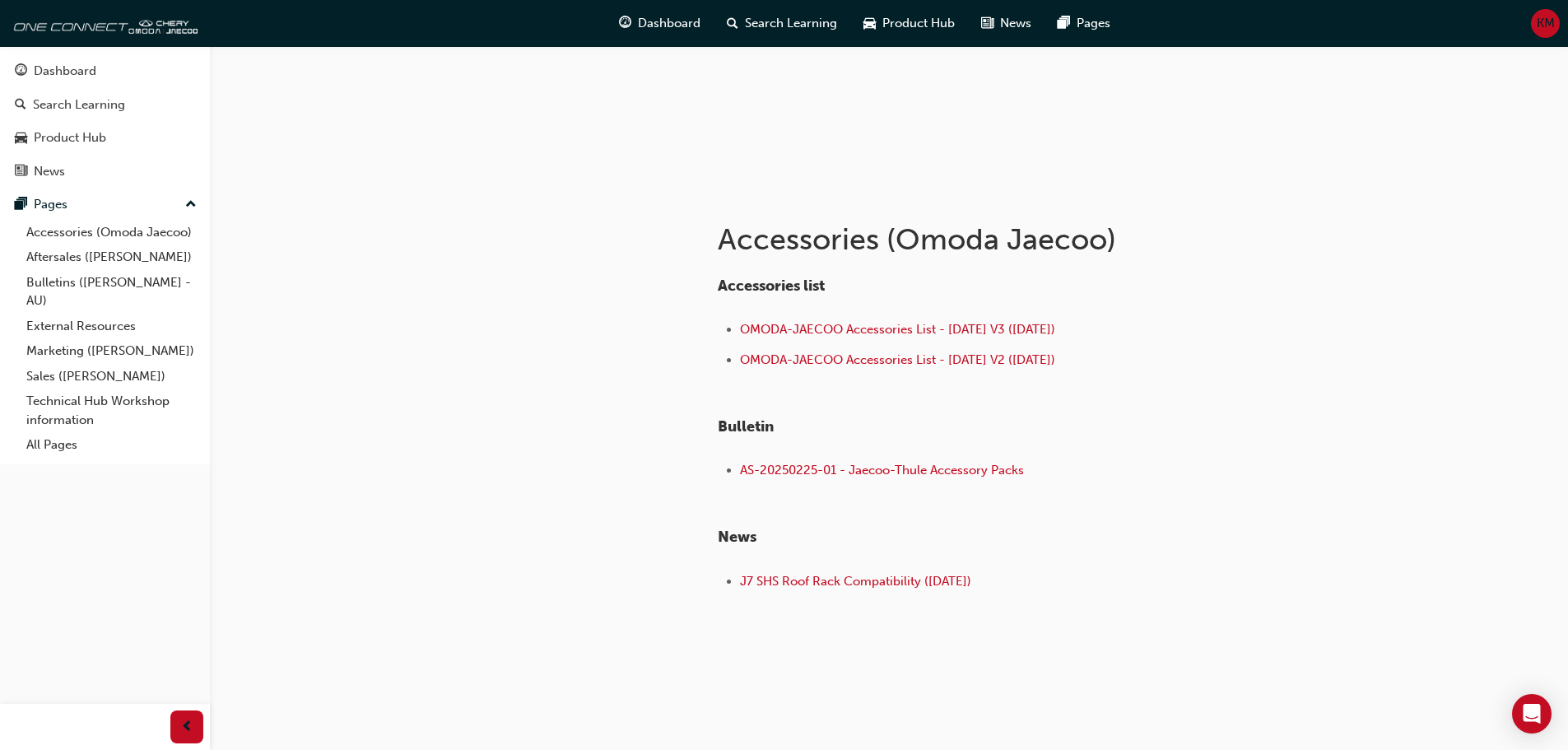
scroll to position [191, 0]
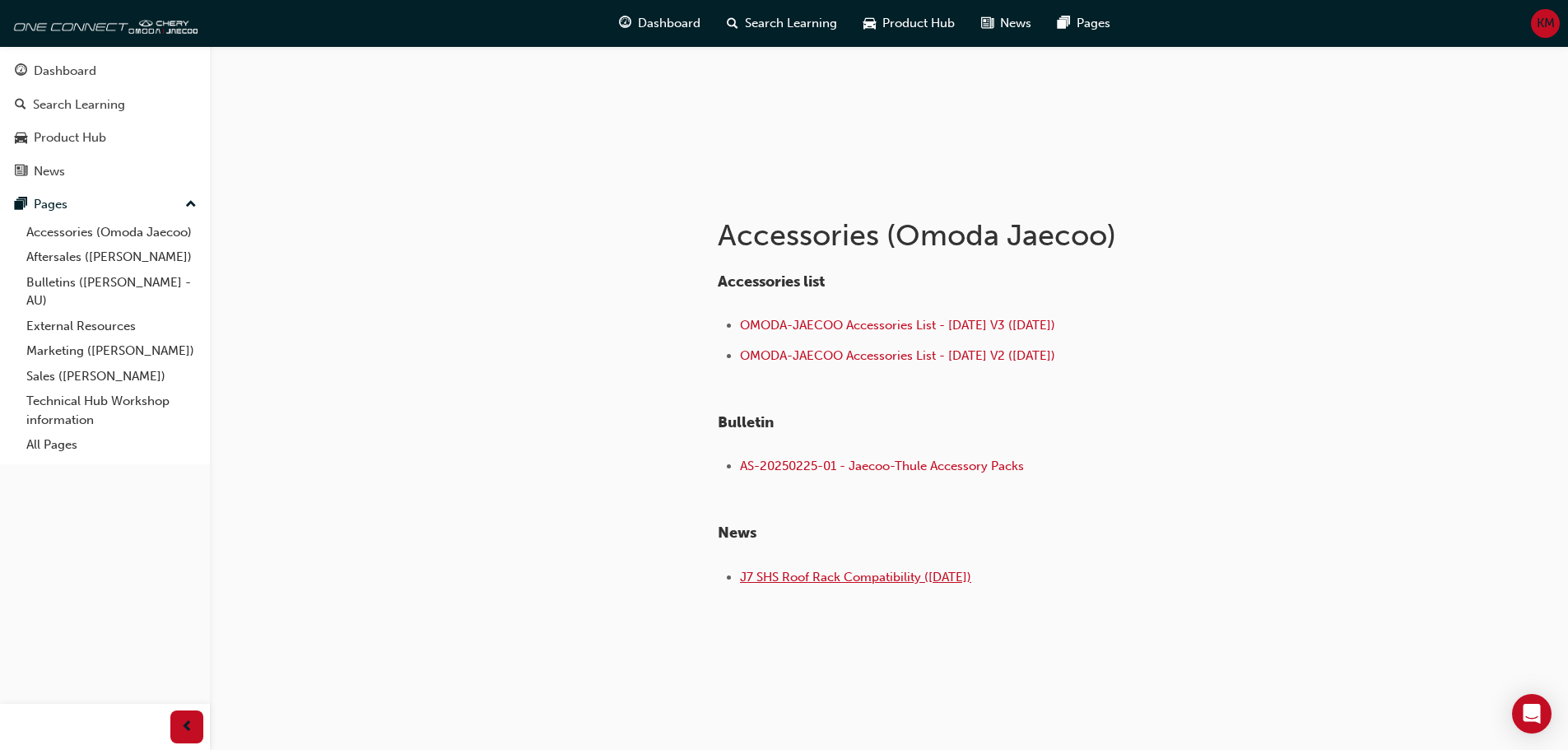
click at [771, 580] on span "J7 SHS Roof Rack Compatibility ([DATE])" at bounding box center [856, 577] width 231 height 15
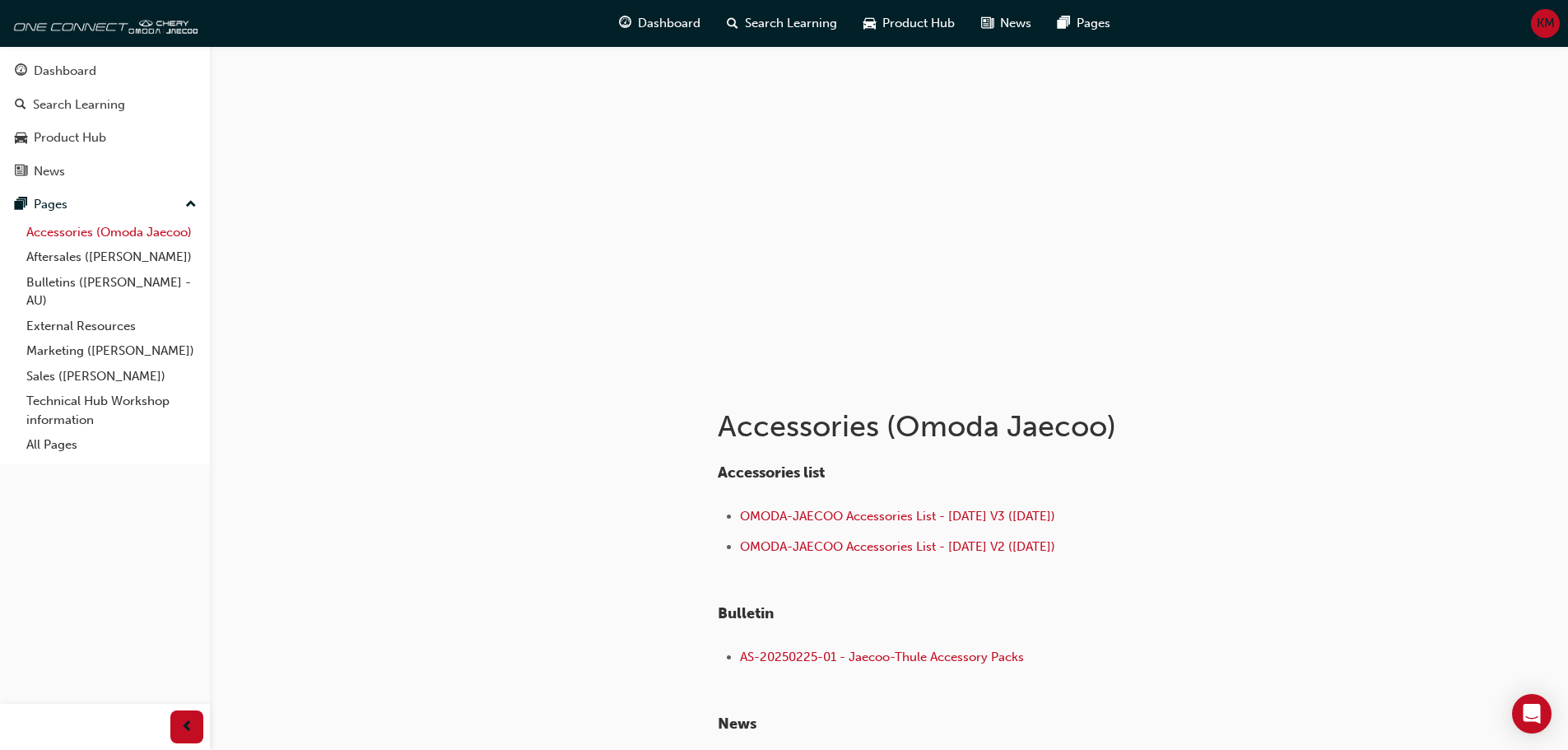
click at [91, 222] on link "Accessories (Omoda Jaecoo)" at bounding box center [111, 232] width 183 height 26
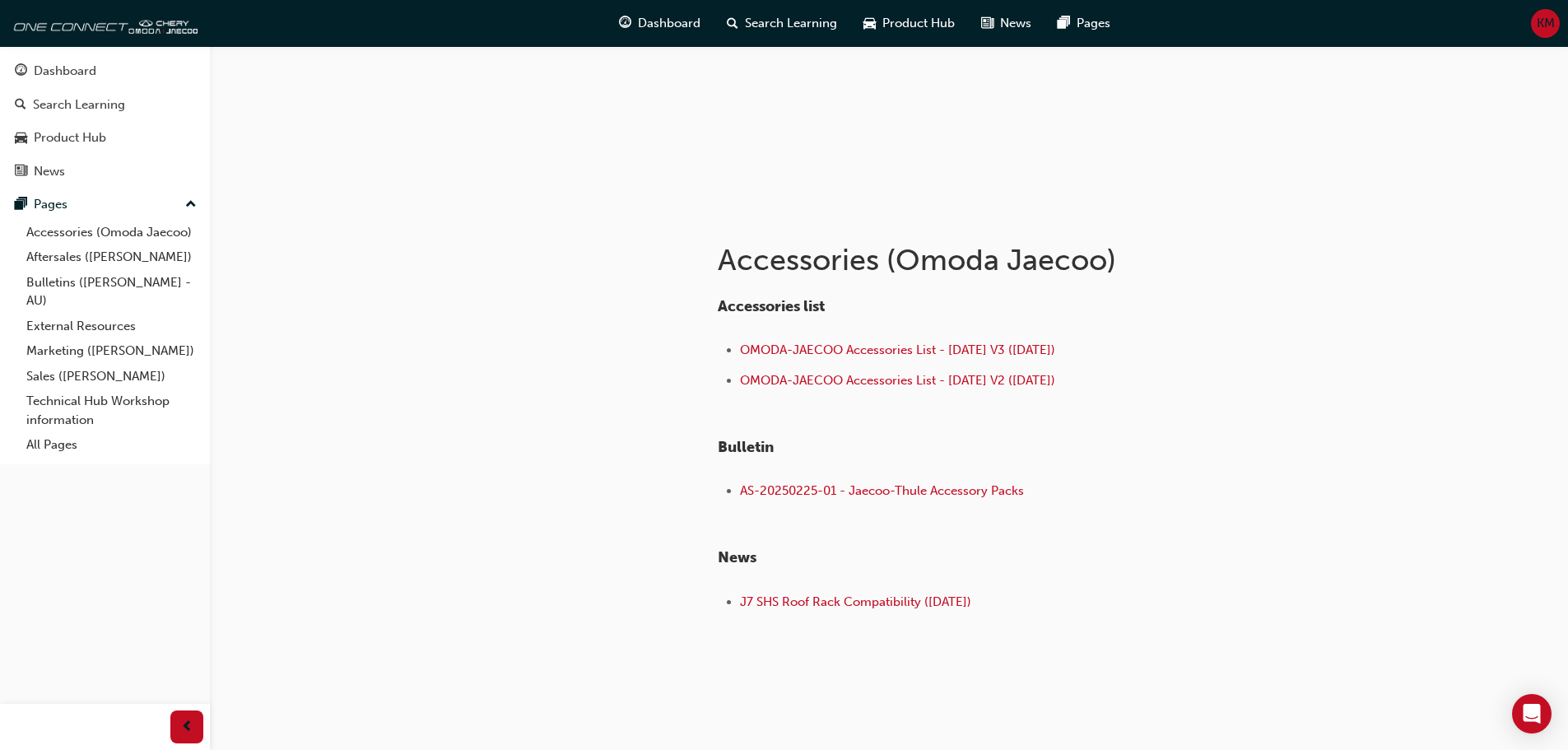
scroll to position [191, 0]
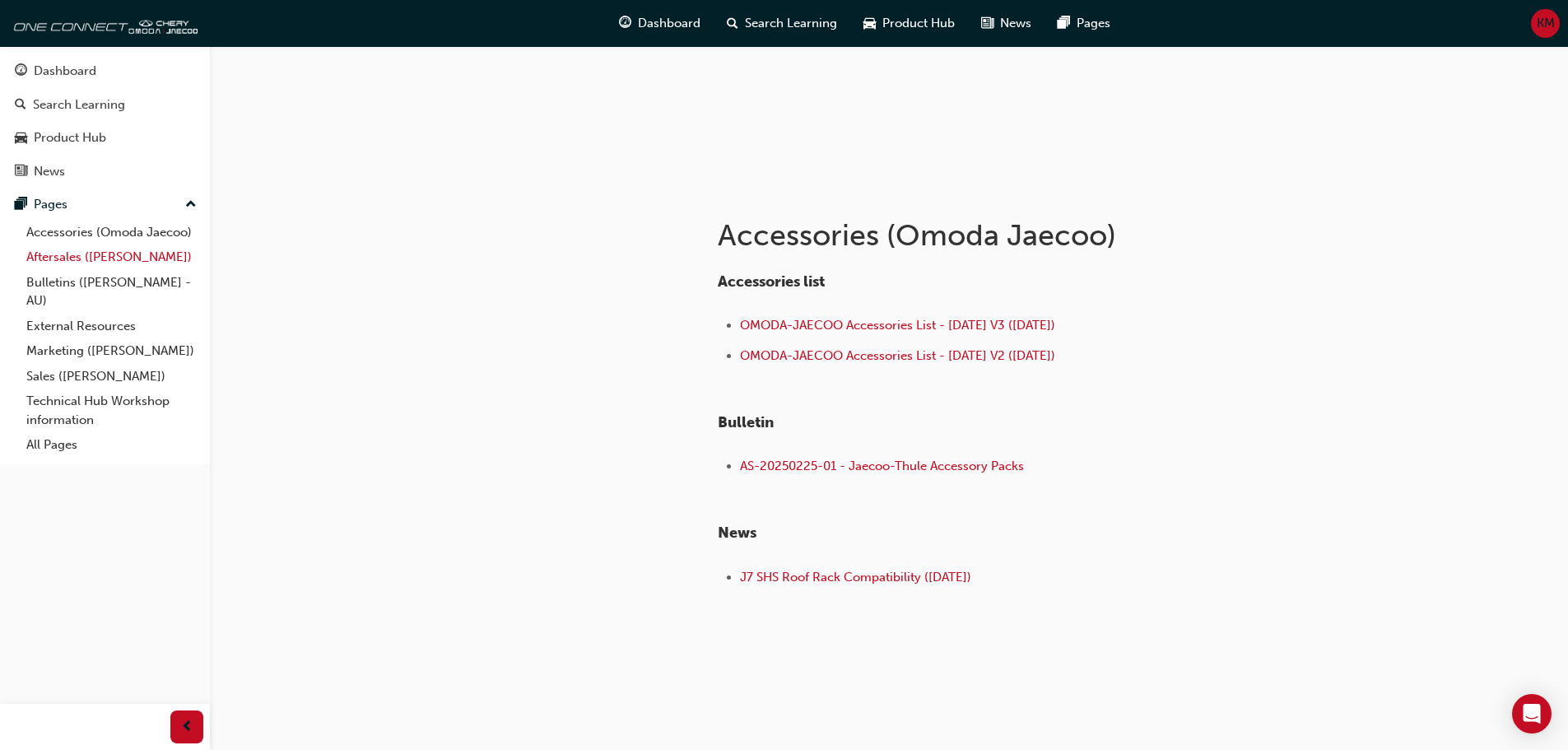
click at [125, 262] on link "Aftersales ([PERSON_NAME])" at bounding box center [111, 257] width 183 height 26
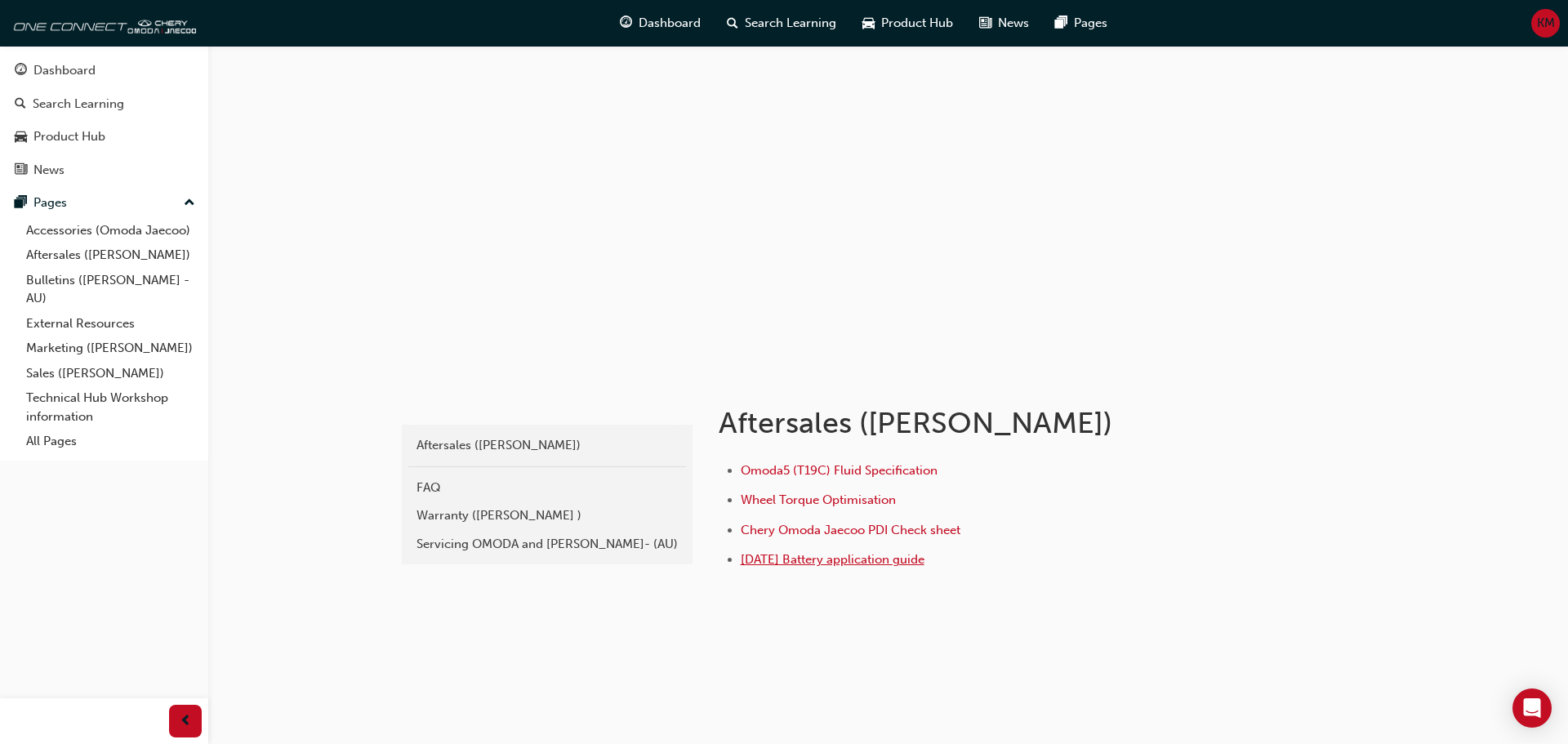
click at [894, 555] on span "[DATE] Battery application guide" at bounding box center [833, 559] width 183 height 15
